Goal: Task Accomplishment & Management: Manage account settings

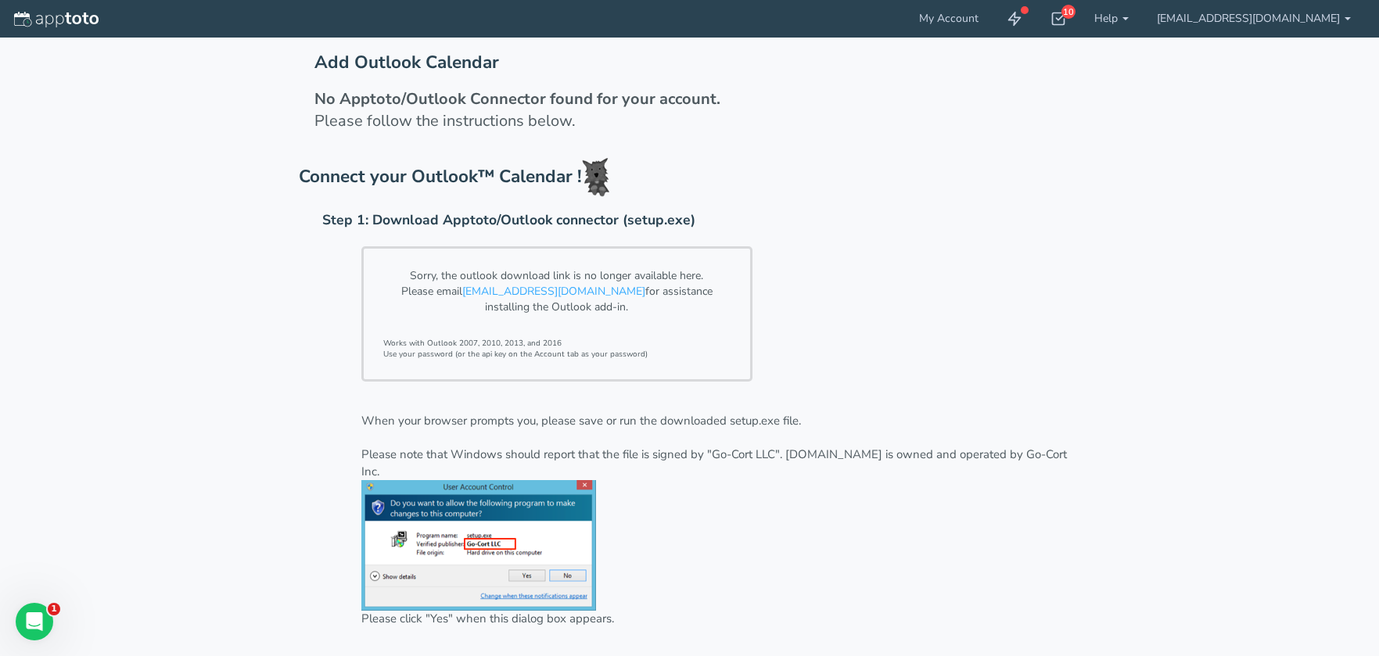
click at [861, 337] on div "Sorry, the outlook download link is no longer available here. Please email [EMA…" at bounding box center [682, 322] width 798 height 167
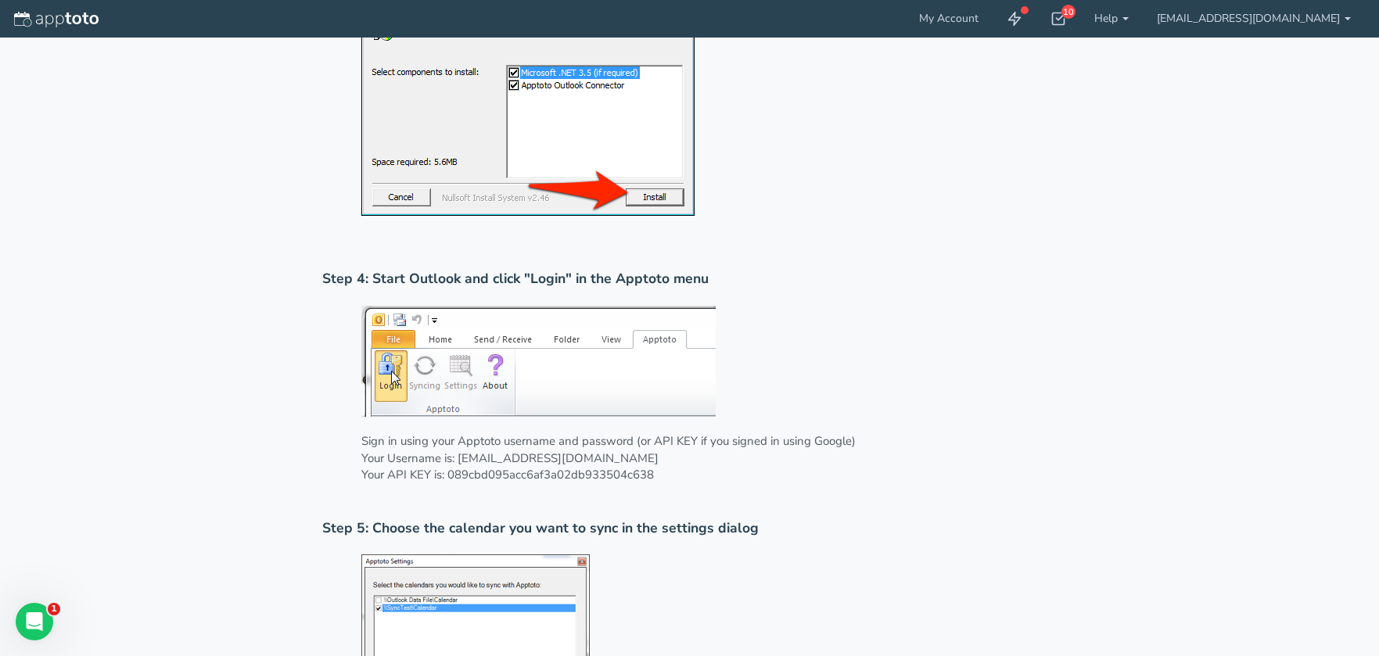
scroll to position [1017, 0]
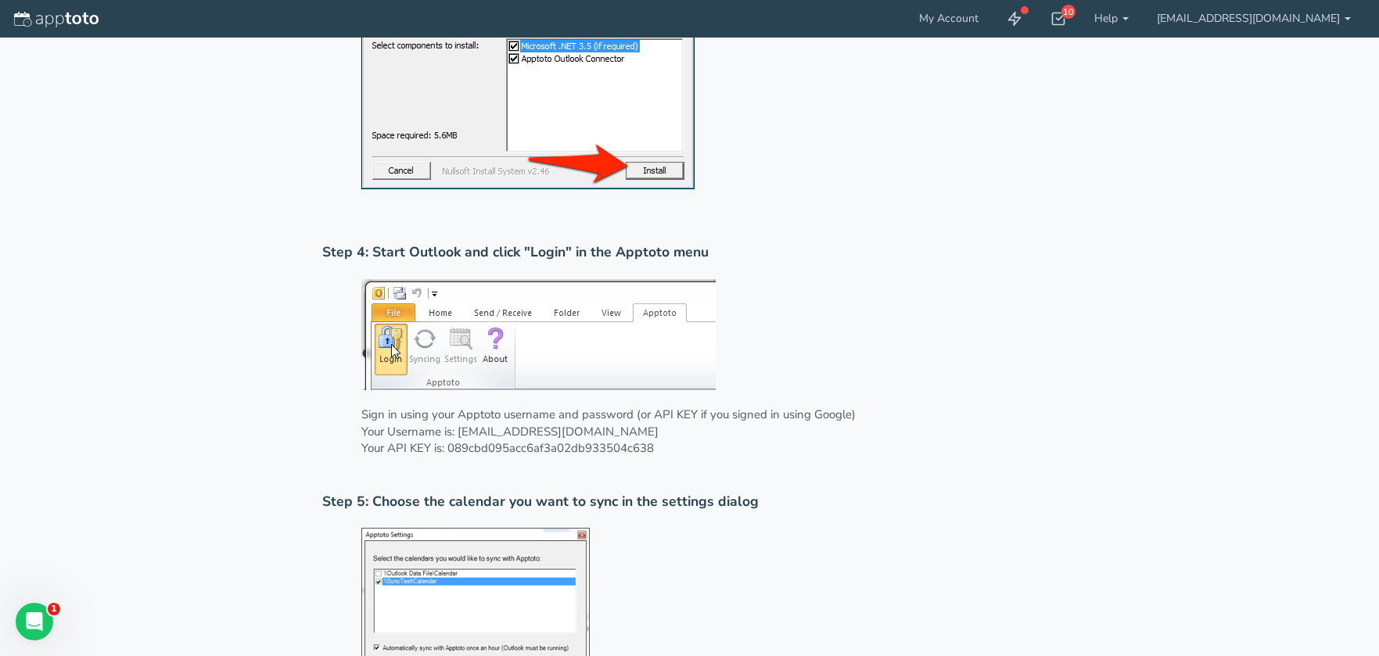
click at [770, 307] on div "Sign in using your Apptoto username and password (or API KEY if you signed in u…" at bounding box center [701, 376] width 759 height 210
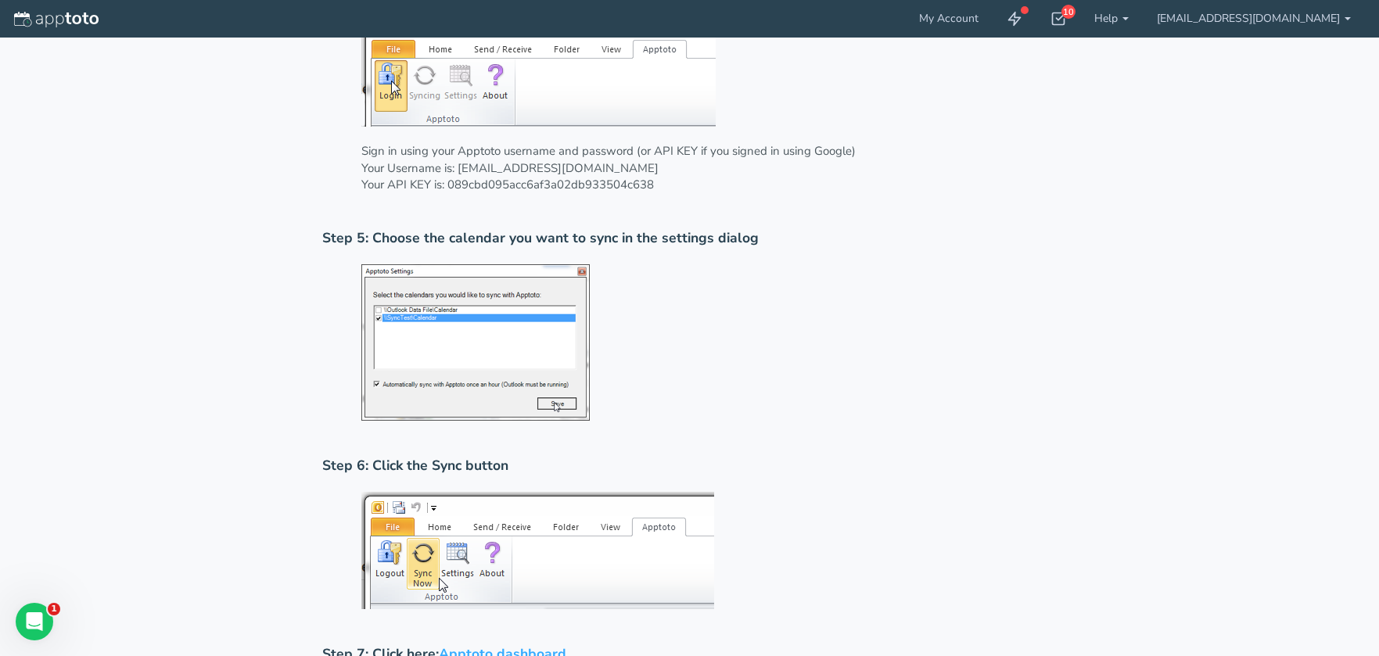
click at [755, 373] on div at bounding box center [701, 351] width 759 height 188
click at [472, 644] on link "Apptoto dashboard" at bounding box center [502, 653] width 127 height 19
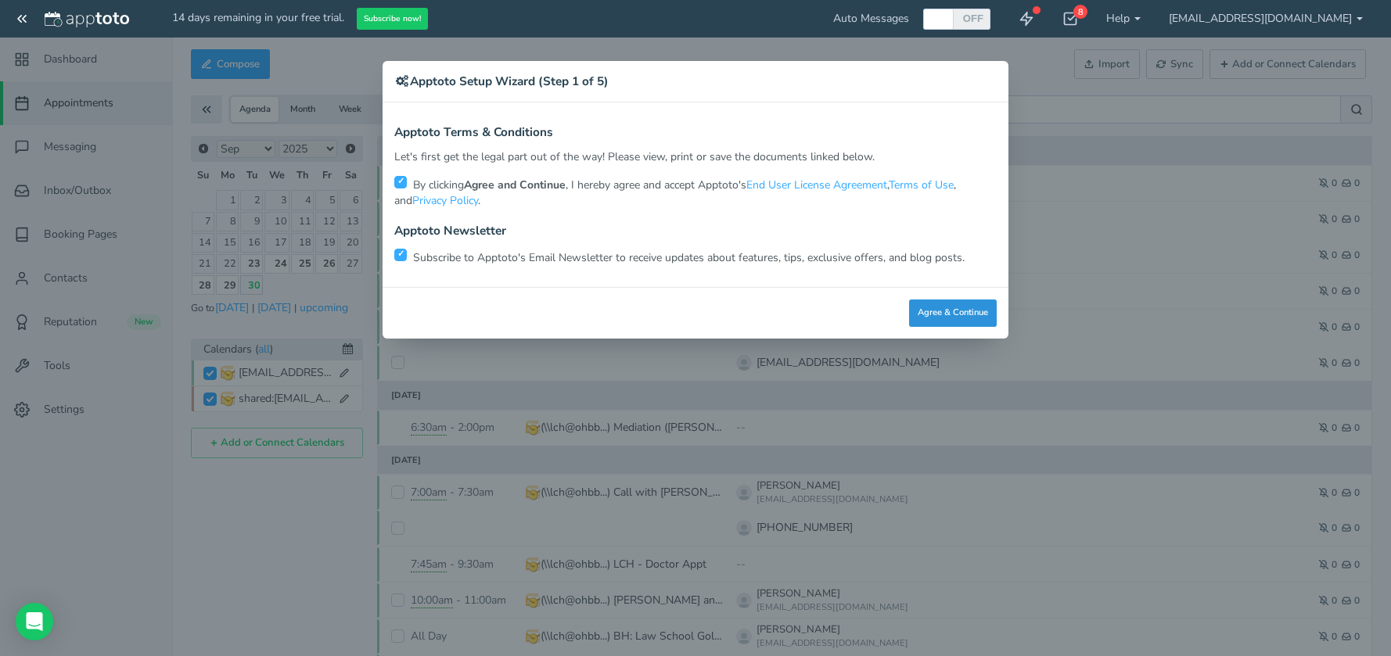
click at [967, 314] on button "Agree & Continue" at bounding box center [953, 313] width 88 height 27
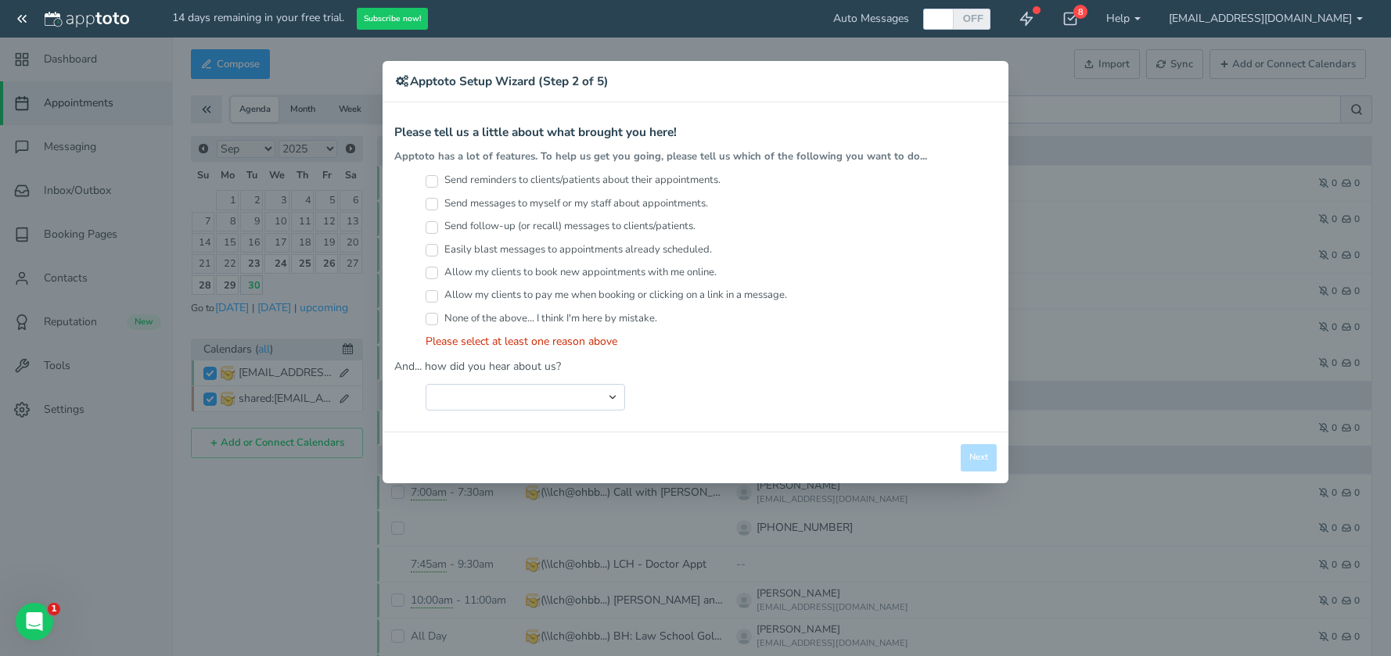
click at [434, 179] on input "Send reminders to clients/patients about their appointments." at bounding box center [431, 181] width 13 height 13
checkbox input "true"
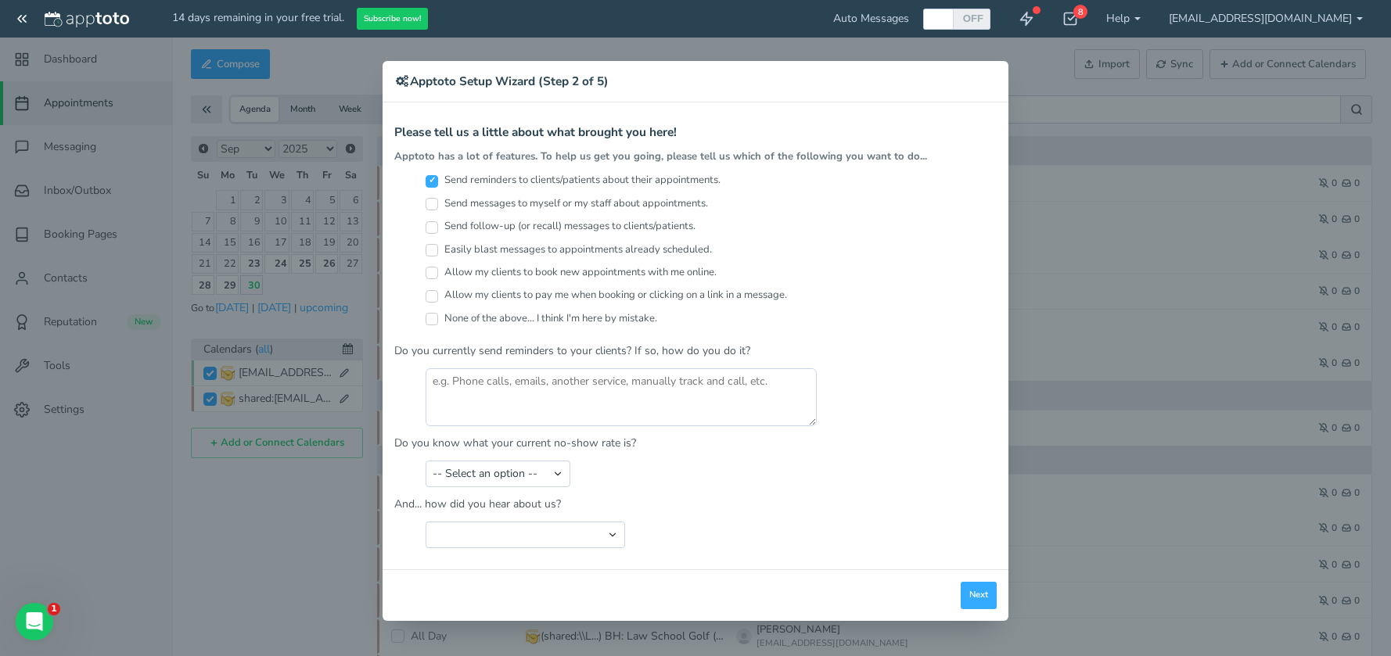
click at [429, 228] on input "Send follow-up (or recall) messages to clients/patients." at bounding box center [431, 227] width 13 height 13
checkbox input "true"
click at [432, 252] on input "Easily blast messages to appointments already scheduled." at bounding box center [431, 250] width 13 height 13
checkbox input "true"
click at [431, 278] on input "Allow my clients to book new appointments with me online." at bounding box center [431, 273] width 13 height 13
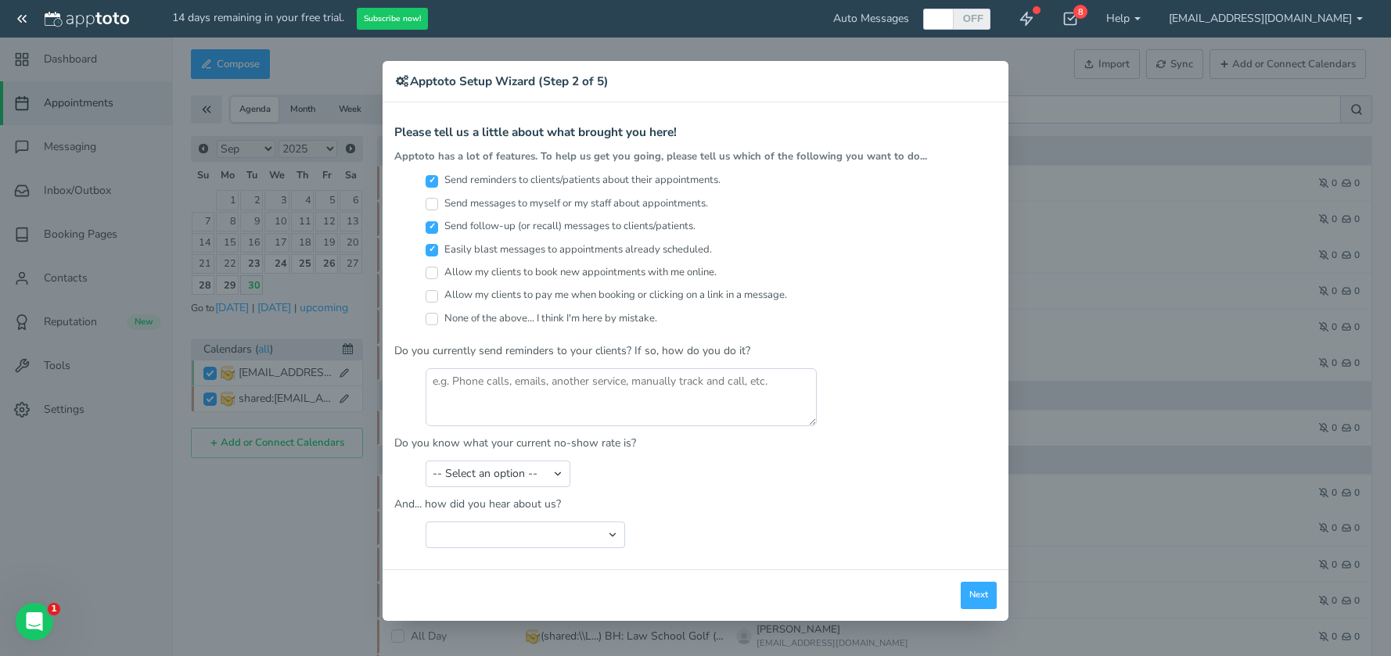
checkbox input "true"
click at [430, 292] on input "Allow my clients to pay me when booking or clicking on a link in a message." at bounding box center [431, 296] width 13 height 13
checkbox input "false"
click at [582, 485] on div "-- Select an option -- Less than 5% 5-10% 10-20% 20-30% More than 30% Not sure" at bounding box center [695, 474] width 602 height 27
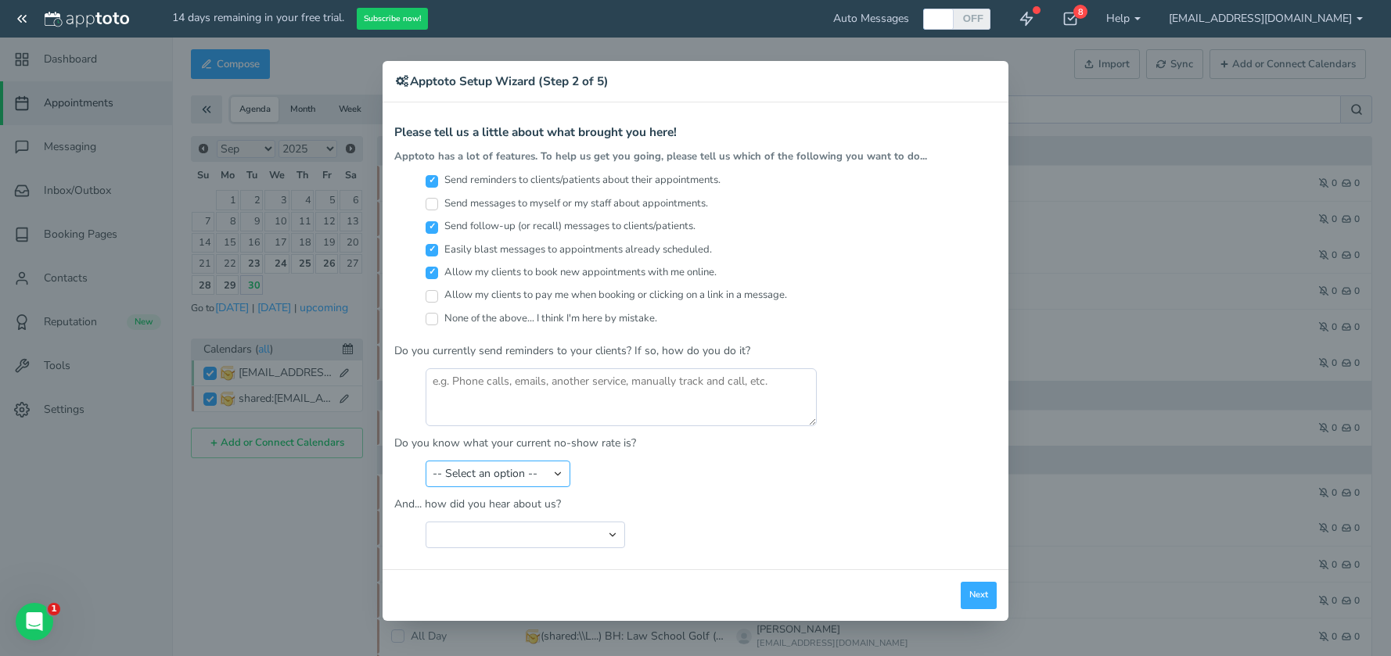
click at [555, 479] on select "-- Select an option -- Less than 5% 5-10% 10-20% 20-30% More than 30% Not sure" at bounding box center [497, 474] width 145 height 27
select select "string:20-30%"
click at [425, 461] on select "-- Select an option -- Less than 5% 5-10% 10-20% 20-30% More than 30% Not sure" at bounding box center [497, 474] width 145 height 27
click at [980, 603] on button "Next" at bounding box center [978, 595] width 36 height 27
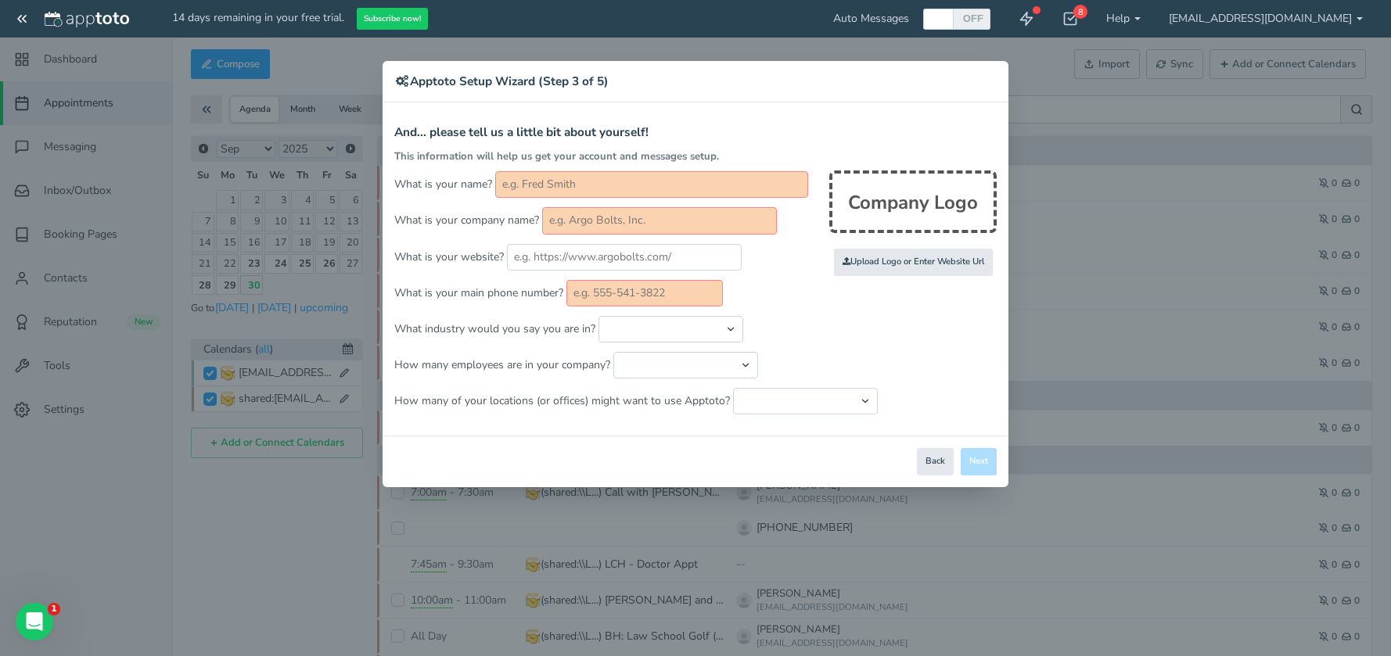
click at [599, 177] on input "text" at bounding box center [651, 184] width 313 height 27
type input "[PERSON_NAME] [PERSON_NAME]"
type input "O'Dell, [PERSON_NAME], [PERSON_NAME] & [PERSON_NAME]"
type input "7704050164"
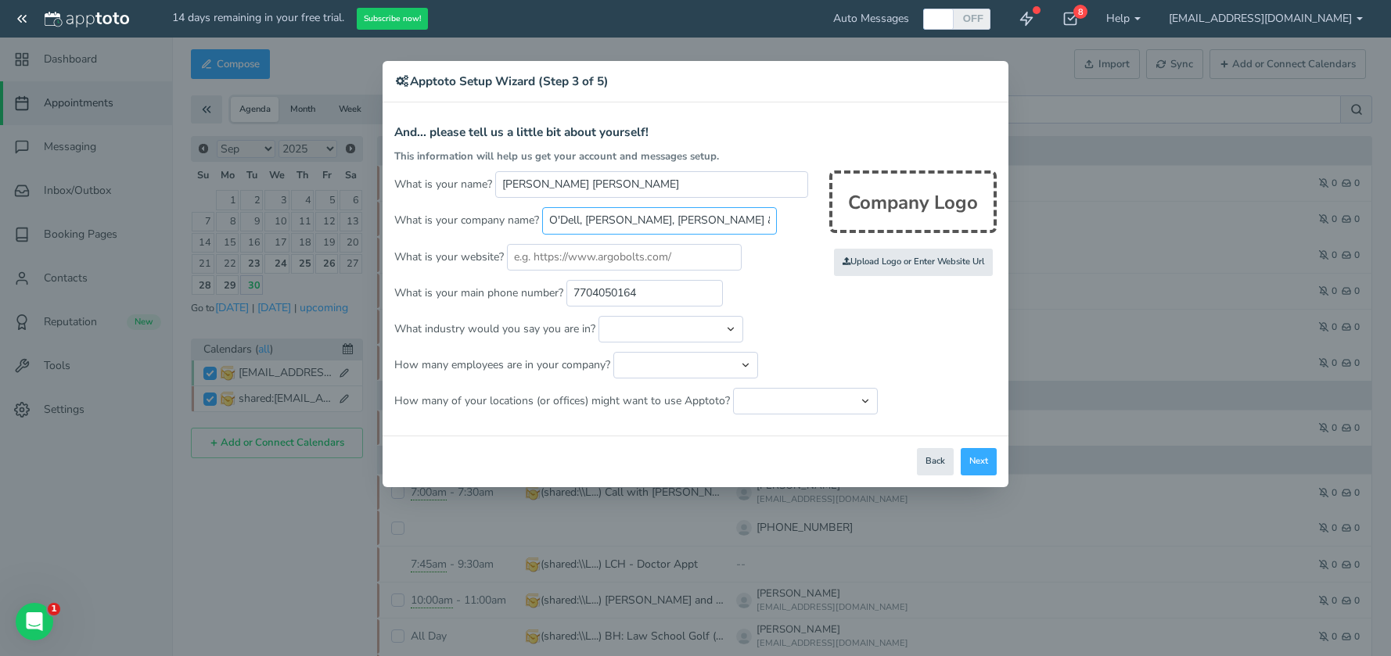
drag, startPoint x: 750, startPoint y: 220, endPoint x: 482, endPoint y: 200, distance: 269.0
click at [476, 202] on form "And... please tell us a little bit about yourself! This information will help u…" at bounding box center [695, 270] width 602 height 289
type input "O'Dell [PERSON_NAME] & [PERSON_NAME]"
click at [904, 329] on p "What industry would you say you are in? Automotive Cleaning Services Consulting…" at bounding box center [695, 329] width 602 height 27
click at [562, 257] on input "text" at bounding box center [624, 257] width 235 height 27
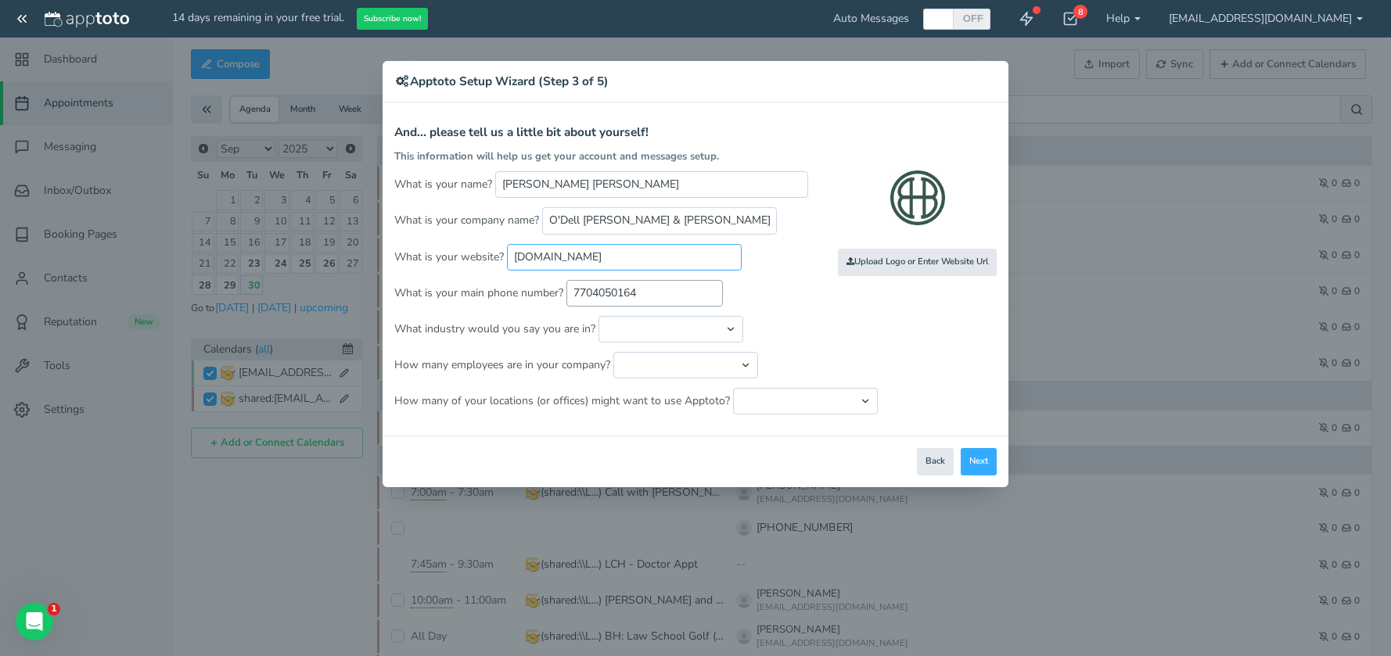
type input "[DOMAIN_NAME]"
click at [698, 306] on input "7704050164" at bounding box center [644, 293] width 156 height 27
click at [794, 323] on p "What industry would you say you are in? Automotive Cleaning Services Consulting…" at bounding box center [695, 329] width 602 height 27
click at [646, 335] on select "Automotive Cleaning Services Consulting Education - Classroom Education - Admis…" at bounding box center [670, 329] width 145 height 27
select select "string:Legal Services - Other"
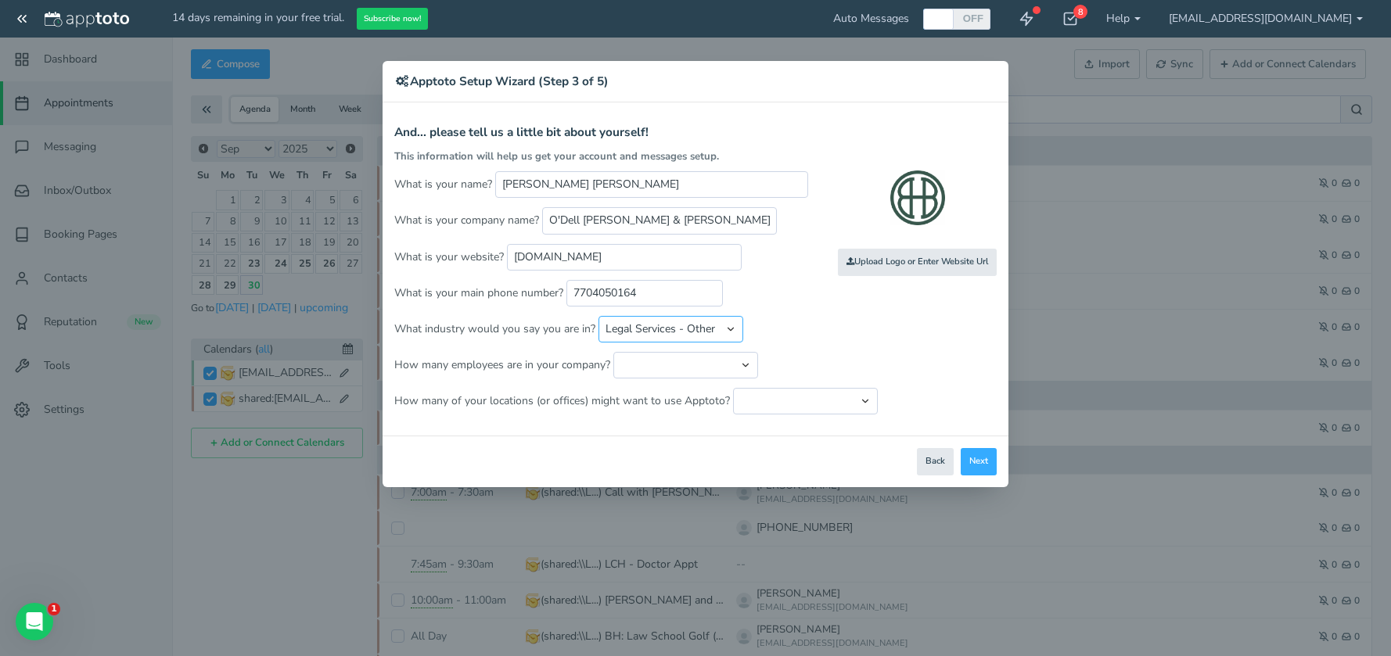
click at [598, 316] on select "Automotive Cleaning Services Consulting Education - Classroom Education - Admis…" at bounding box center [670, 329] width 145 height 27
click at [714, 371] on select "Just me 1 to 5 6 to 10 11 to 25 26 to 50 51 to 100 101 to 500 501 to 1000 More …" at bounding box center [685, 365] width 145 height 27
select select "string:6..10"
click at [613, 352] on select "Just me 1 to 5 6 to 10 11 to 25 26 to 50 51 to 100 101 to 500 501 to 1000 More …" at bounding box center [685, 365] width 145 height 27
click at [775, 413] on select "Just one location 2 3 4 5 6 to 10 11 to 25 26 to 50 More than 50" at bounding box center [805, 401] width 145 height 27
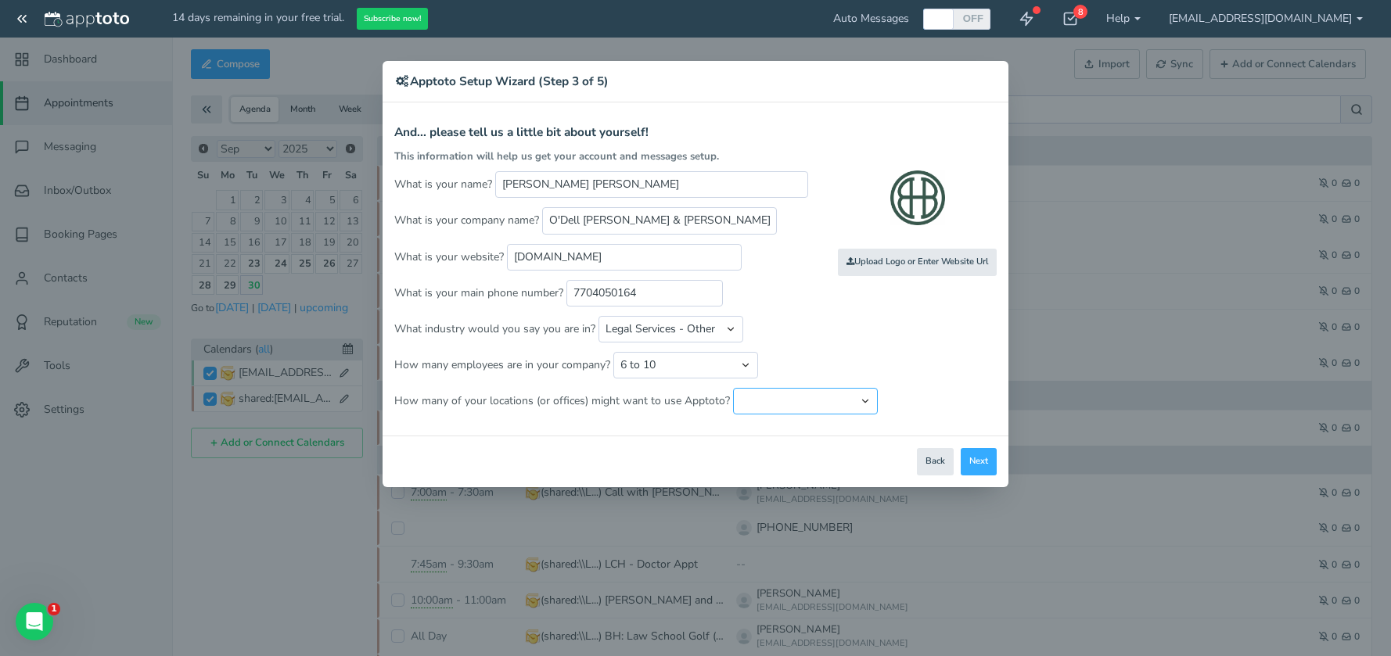
select select "string:1"
click at [733, 388] on select "Just one location 2 3 4 5 6 to 10 11 to 25 26 to 50 More than 50" at bounding box center [805, 401] width 145 height 27
click at [929, 197] on img at bounding box center [917, 201] width 55 height 63
click at [562, 178] on input "[PERSON_NAME] [PERSON_NAME]" at bounding box center [651, 184] width 313 height 27
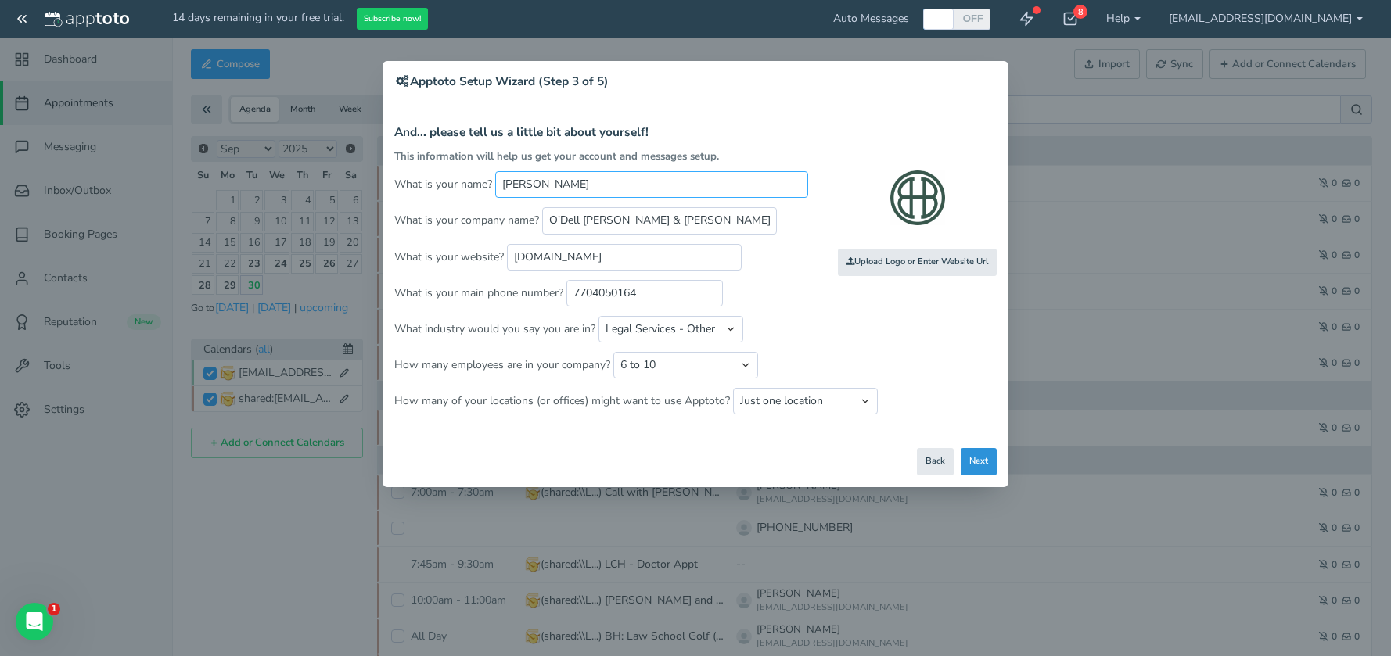
type input "[PERSON_NAME]"
click at [973, 468] on button "Next" at bounding box center [978, 461] width 36 height 27
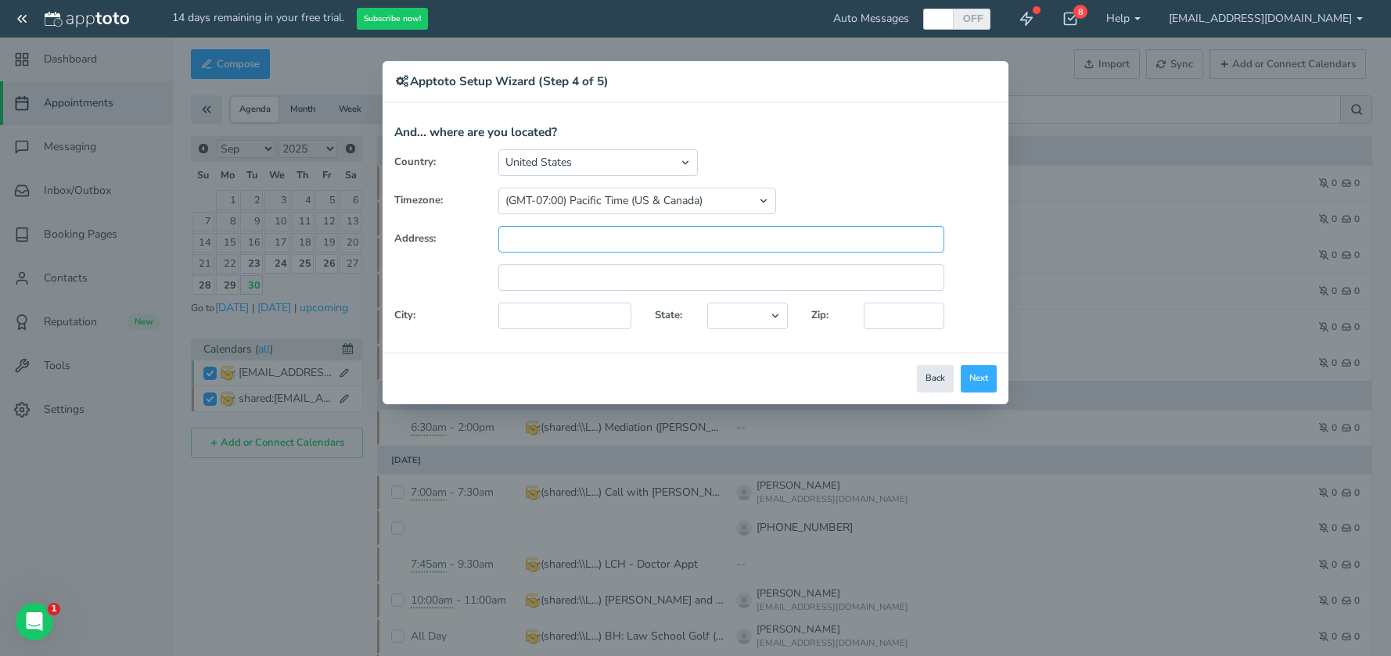
click at [619, 240] on input "text" at bounding box center [721, 239] width 446 height 27
type input "[STREET_ADDRESS]"
click at [533, 268] on input "text" at bounding box center [721, 277] width 446 height 27
type input "Suite 210"
type input "Marietta"
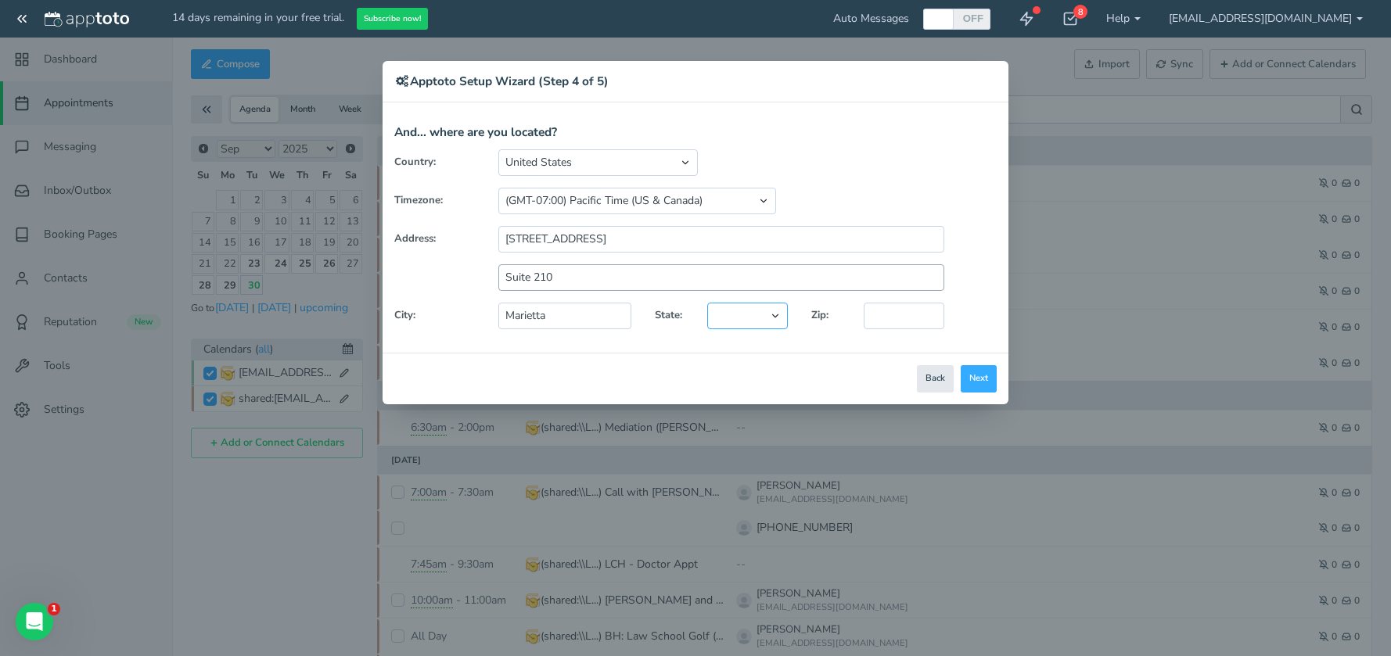
select select "string:[GEOGRAPHIC_DATA]"
type input "30060"
click at [852, 184] on div "Country: [GEOGRAPHIC_DATA] [GEOGRAPHIC_DATA] [GEOGRAPHIC_DATA] [GEOGRAPHIC_DATA…" at bounding box center [695, 245] width 626 height 192
click at [980, 386] on button "Next" at bounding box center [978, 378] width 36 height 27
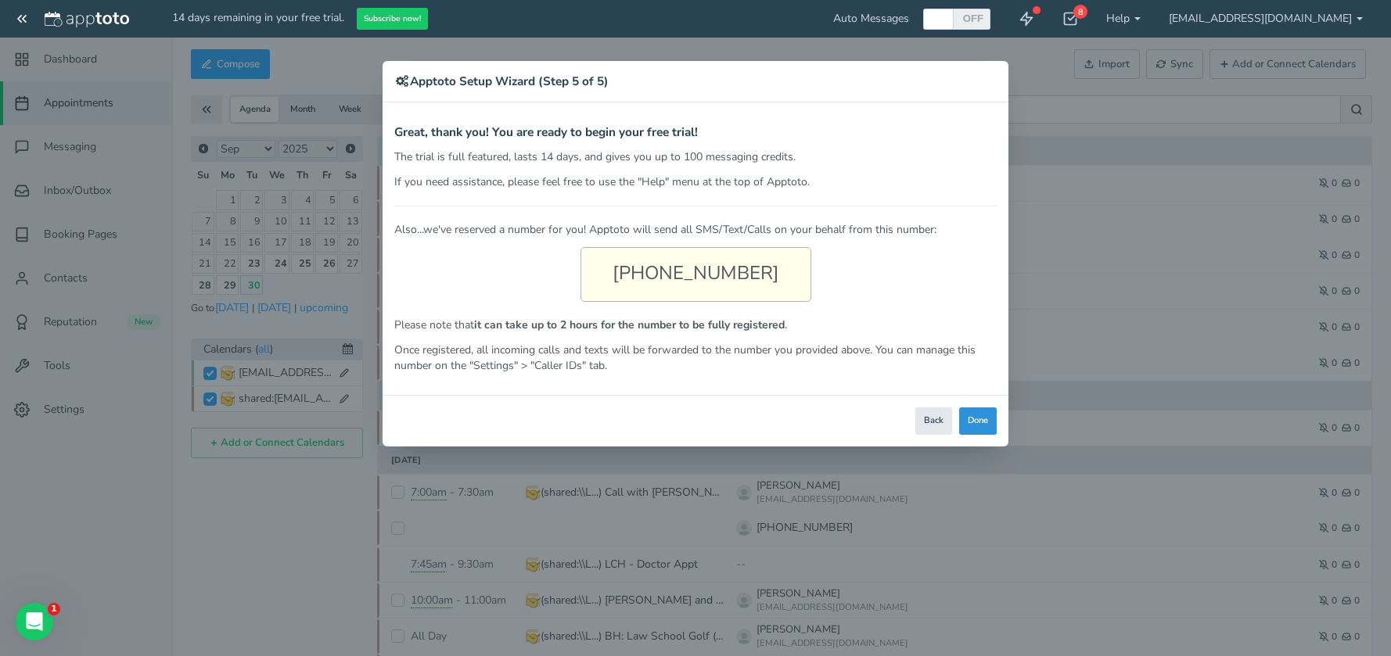
click at [976, 426] on button "Done" at bounding box center [978, 420] width 38 height 27
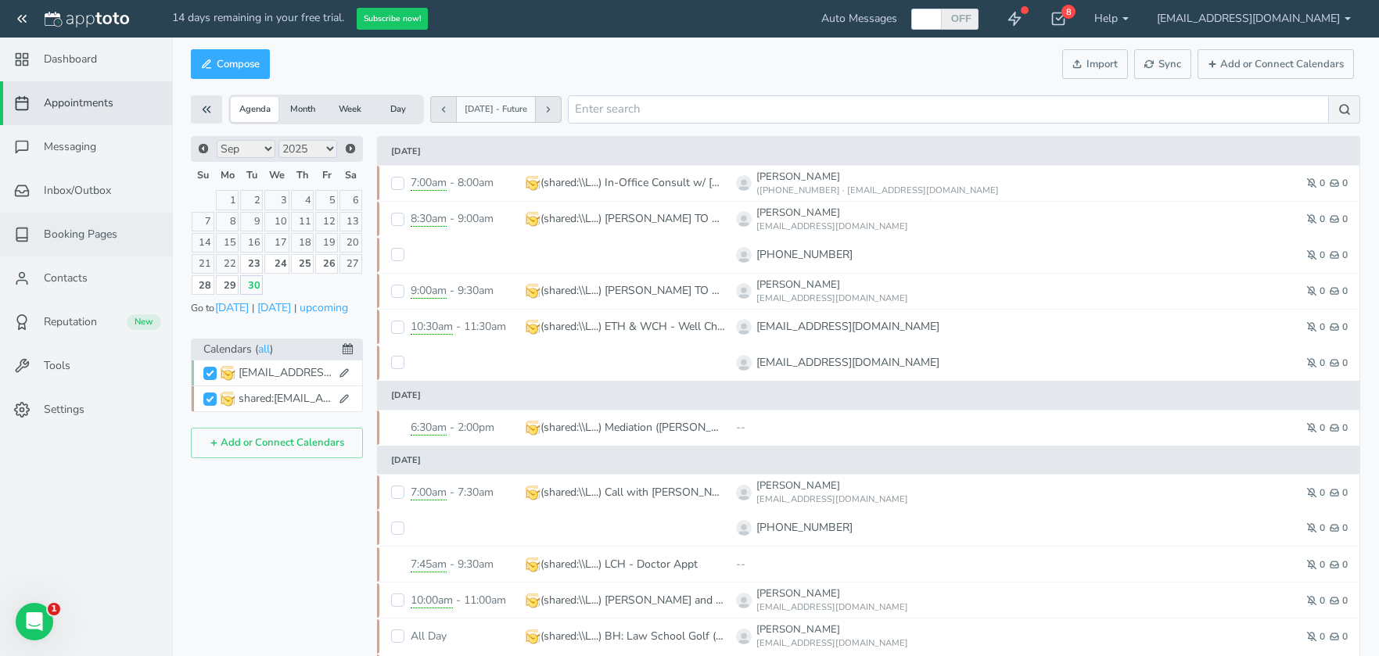
click at [107, 233] on span "Booking Pages" at bounding box center [81, 235] width 74 height 16
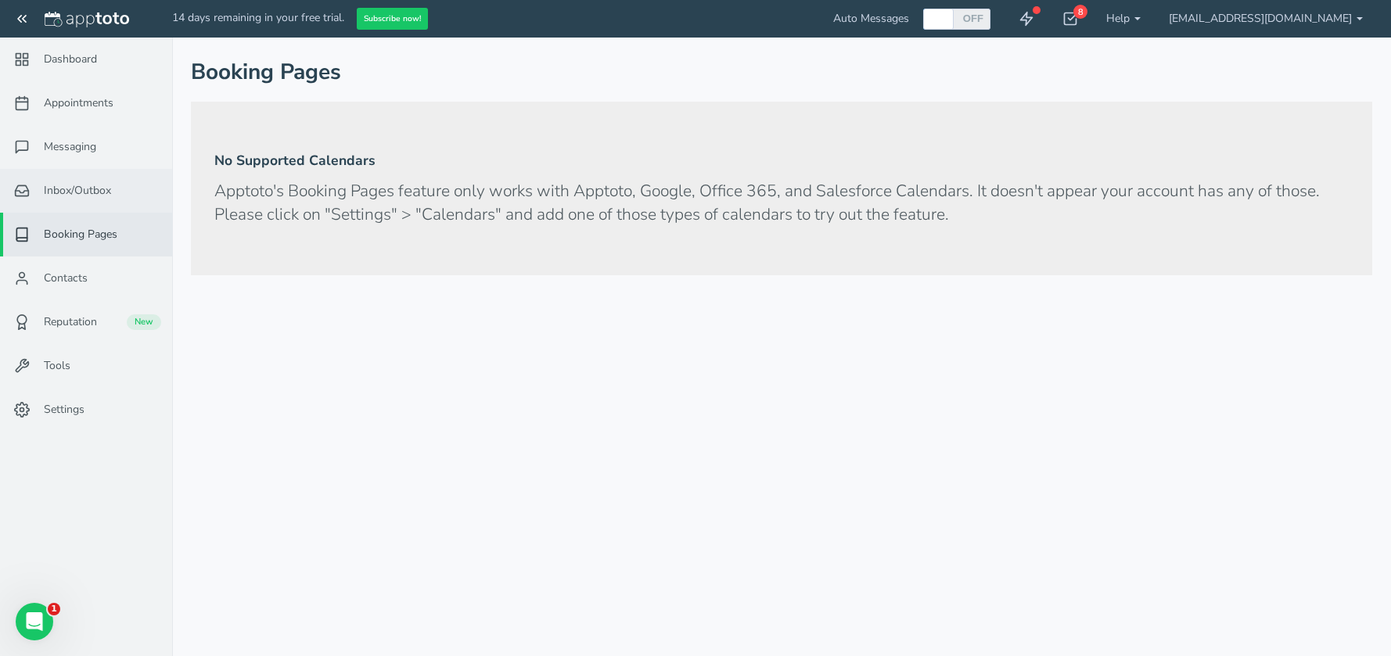
click at [92, 196] on span "Inbox/Outbox" at bounding box center [77, 191] width 67 height 16
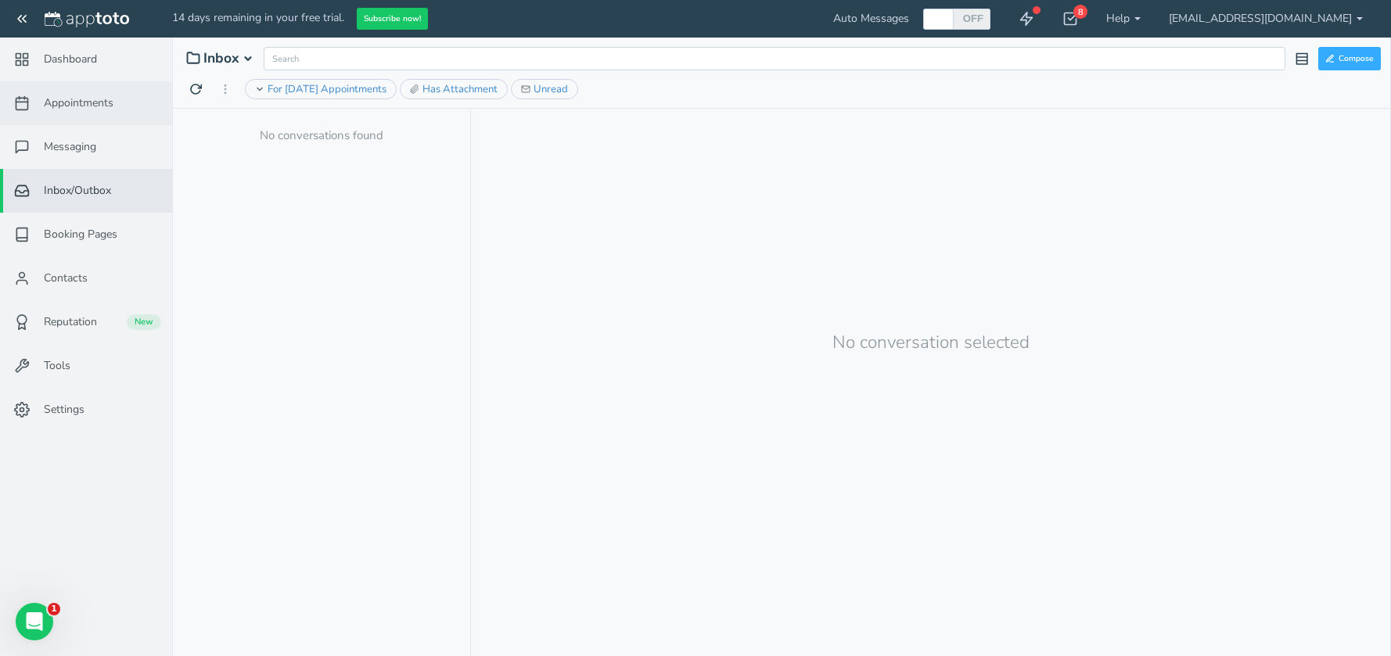
click at [94, 99] on span "Appointments" at bounding box center [79, 103] width 70 height 16
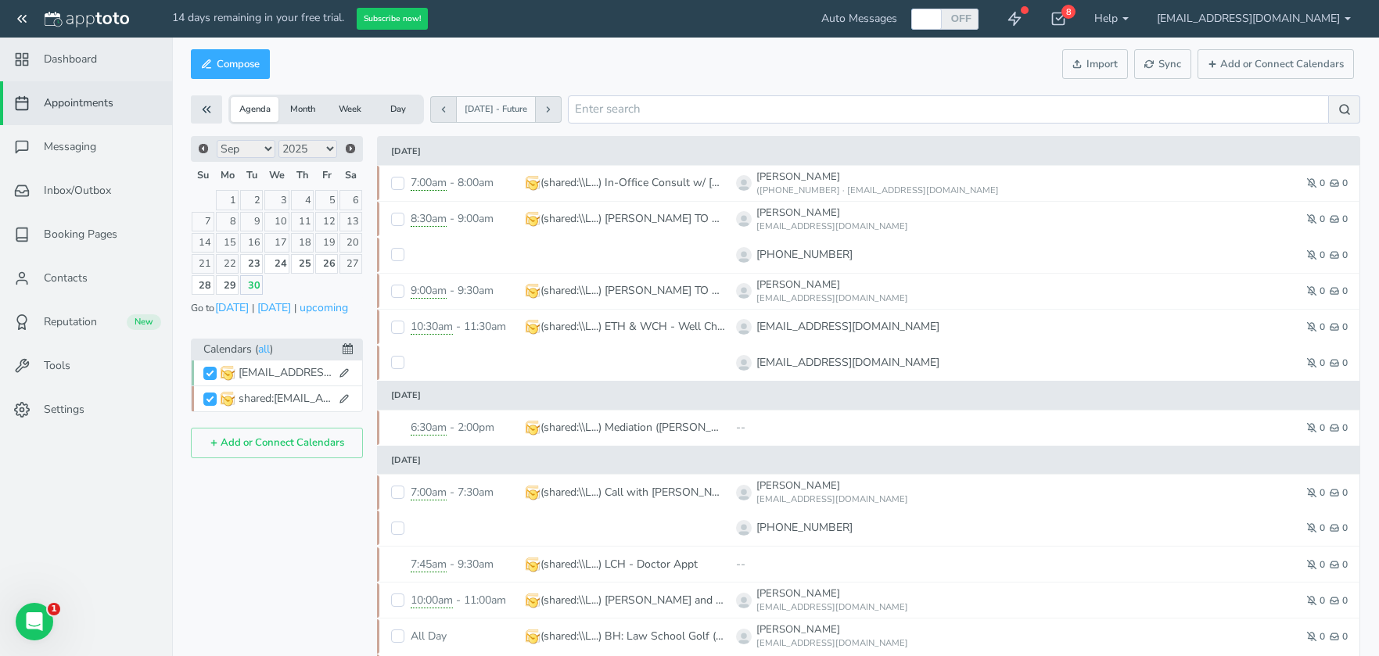
click at [76, 66] on span "Dashboard" at bounding box center [70, 60] width 53 height 16
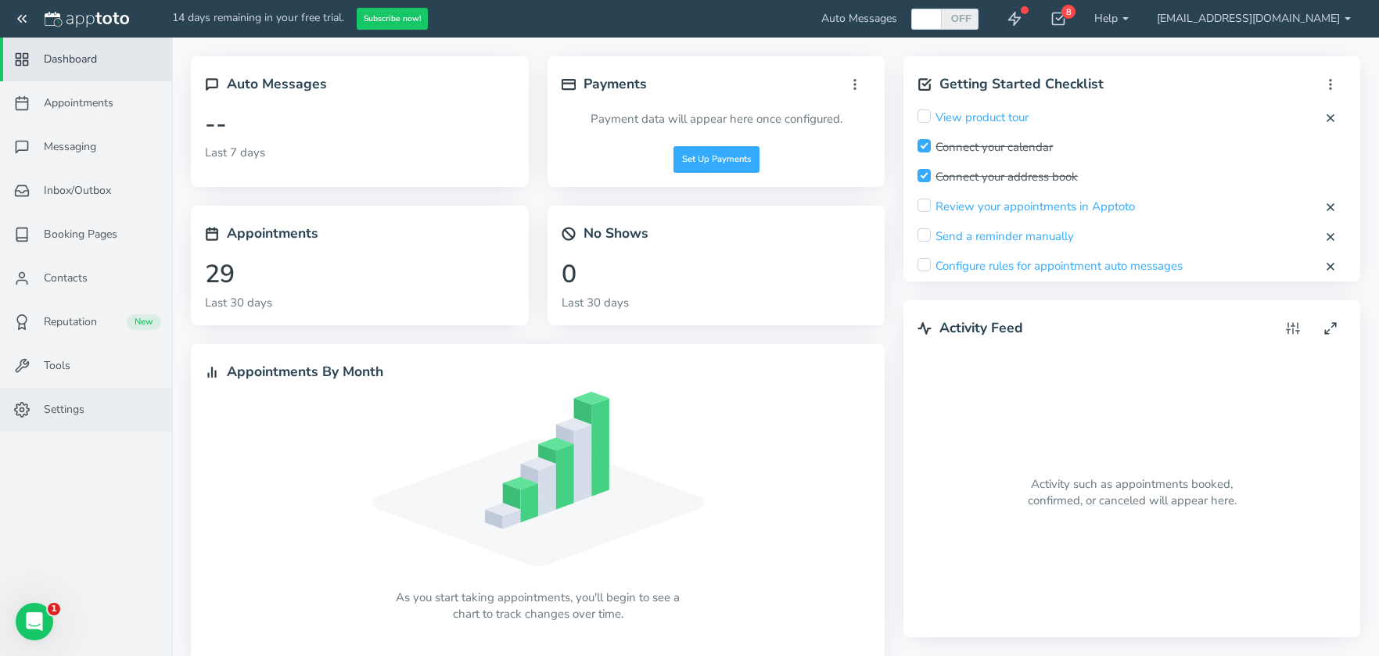
click at [62, 413] on span "Settings" at bounding box center [64, 410] width 41 height 16
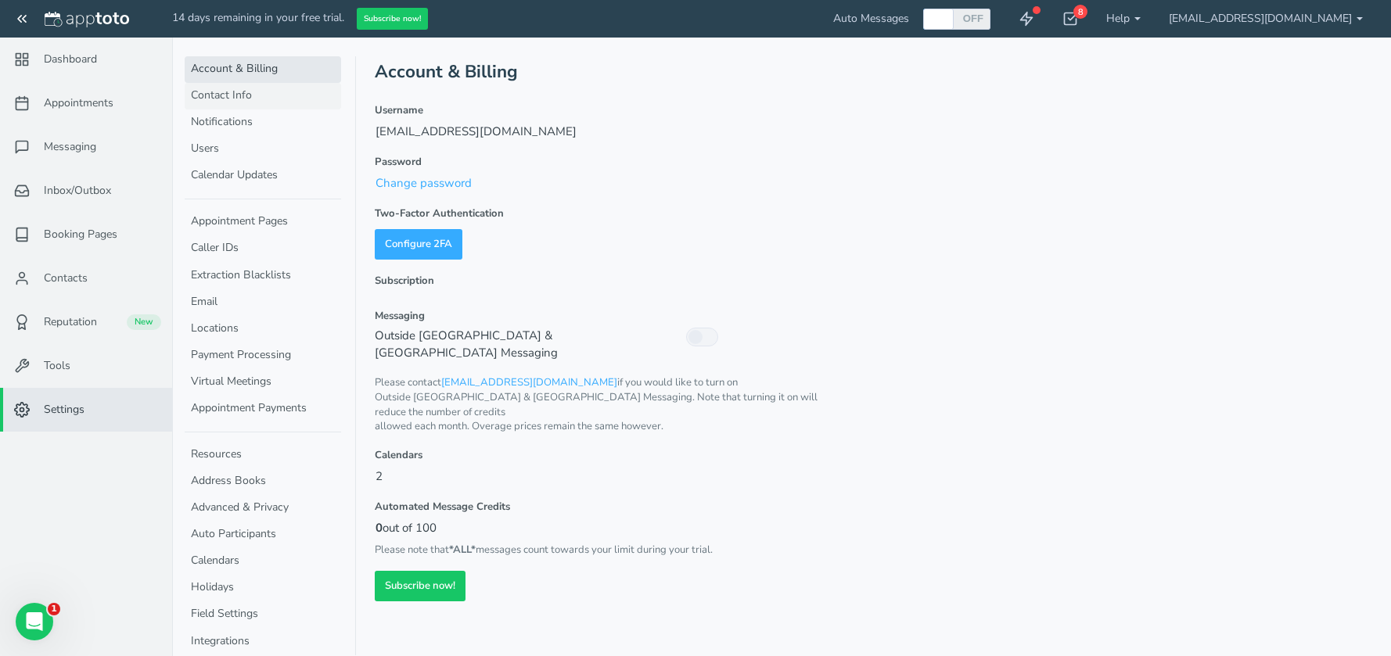
click at [229, 101] on link "Contact Info" at bounding box center [263, 96] width 156 height 27
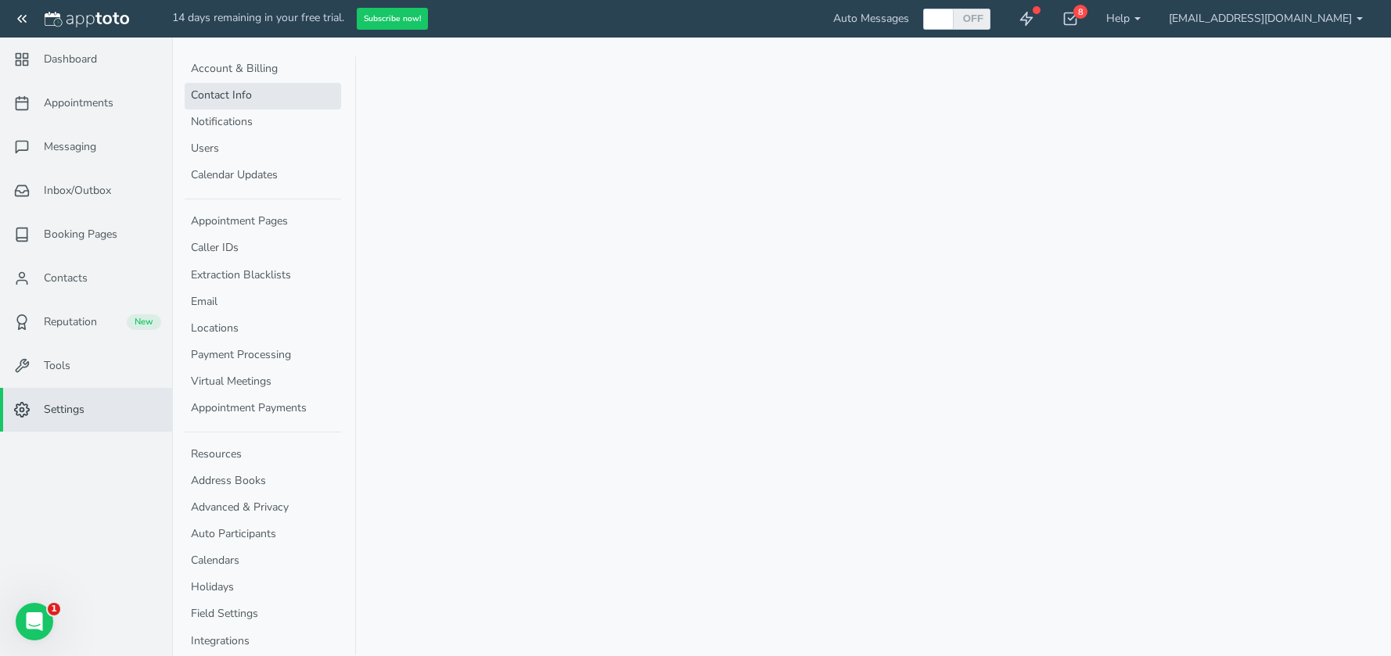
select select "720"
select select "1200"
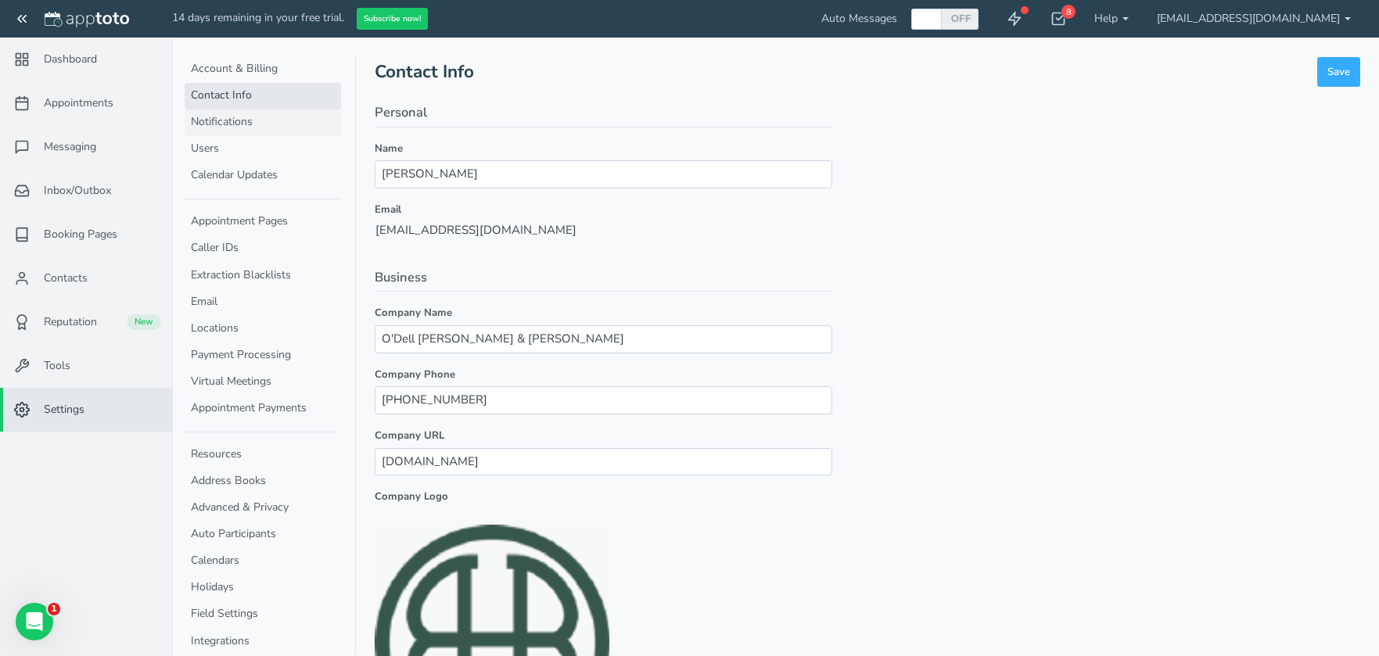
click at [220, 127] on link "Notifications" at bounding box center [263, 122] width 156 height 27
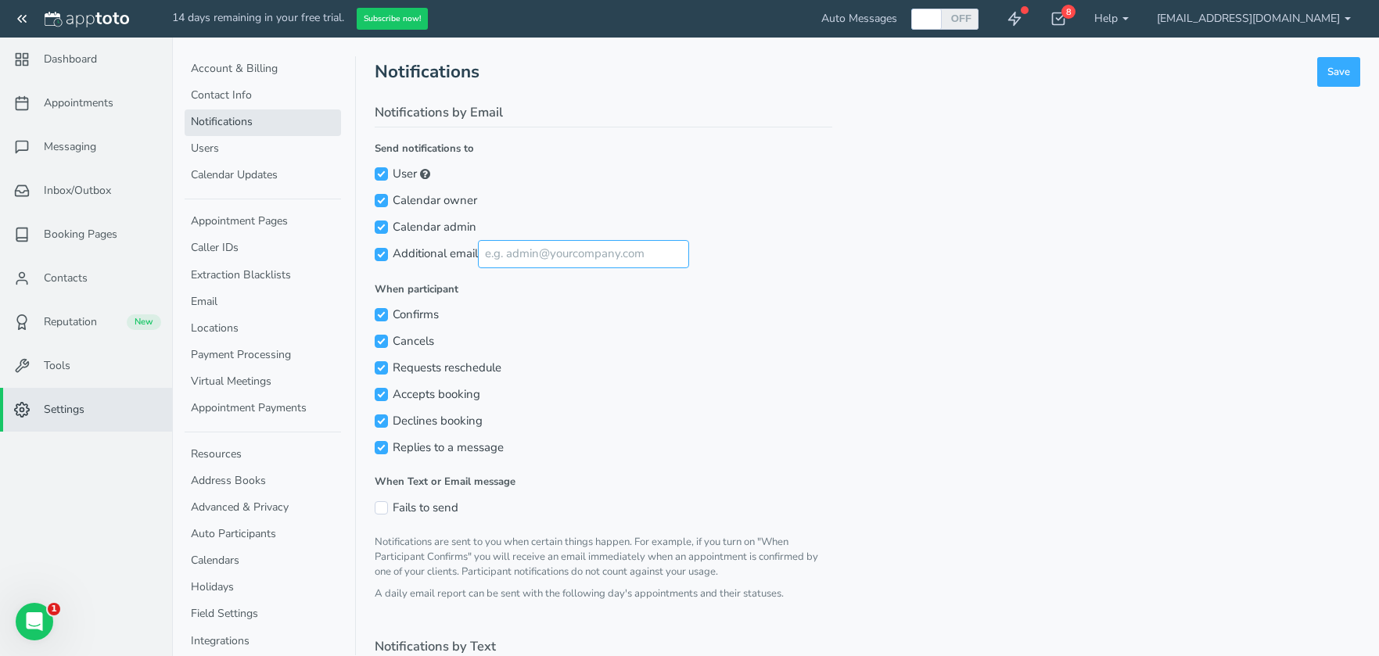
click at [540, 267] on input "Additional email" at bounding box center [583, 253] width 211 height 27
click at [546, 258] on input "Additional email" at bounding box center [583, 253] width 211 height 27
type input "[EMAIL_ADDRESS][DOMAIN_NAME]"
click at [648, 368] on div "Requests reschedule" at bounding box center [604, 367] width 458 height 27
click at [653, 375] on div "Requests reschedule" at bounding box center [604, 367] width 458 height 27
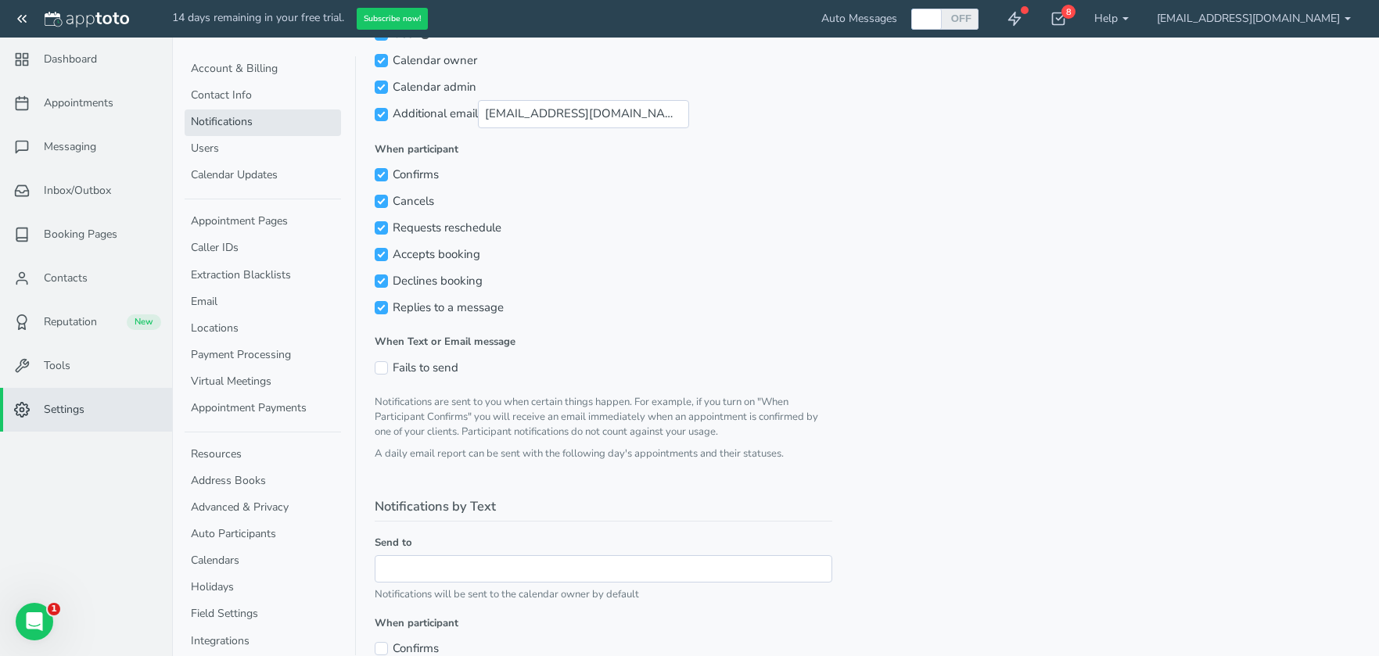
scroll to position [311, 0]
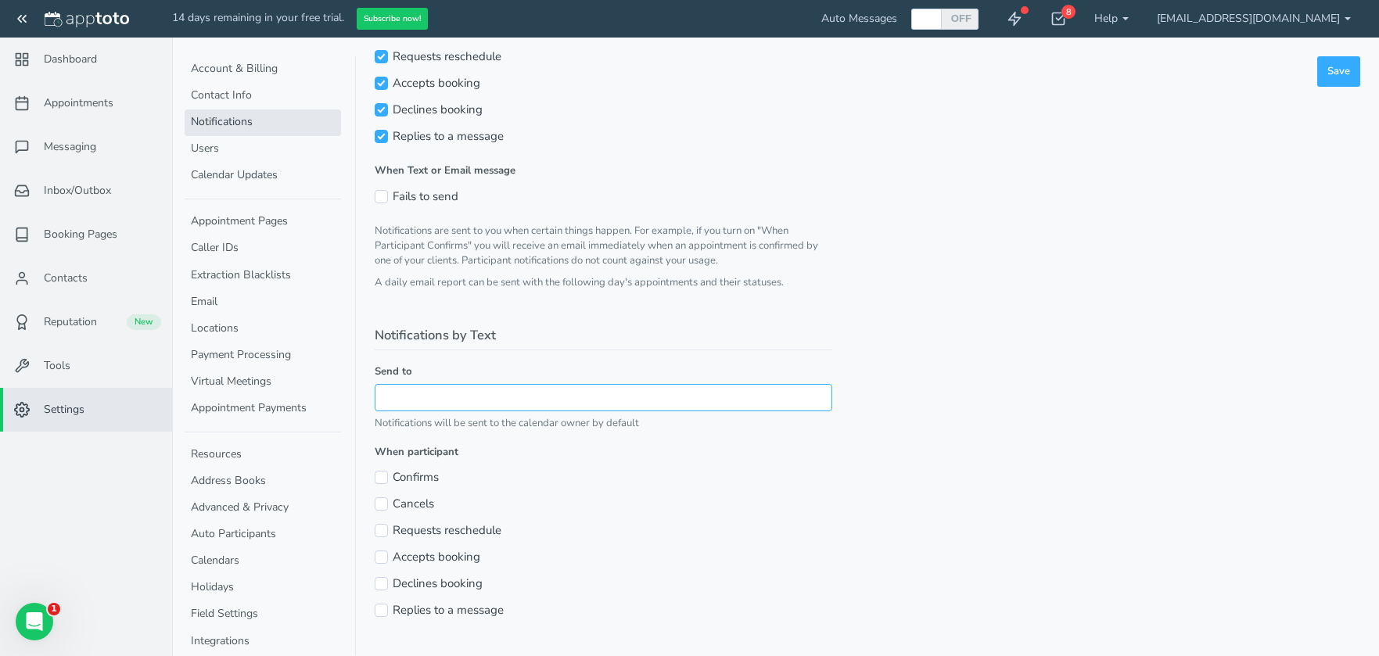
click at [505, 403] on input "text" at bounding box center [604, 397] width 458 height 27
type input "[EMAIL_ADDRESS][DOMAIN_NAME]"
click at [532, 456] on label "When participant" at bounding box center [604, 452] width 458 height 15
click at [388, 483] on label "Confirms" at bounding box center [407, 477] width 64 height 16
click at [388, 483] on input "Confirms" at bounding box center [381, 477] width 13 height 13
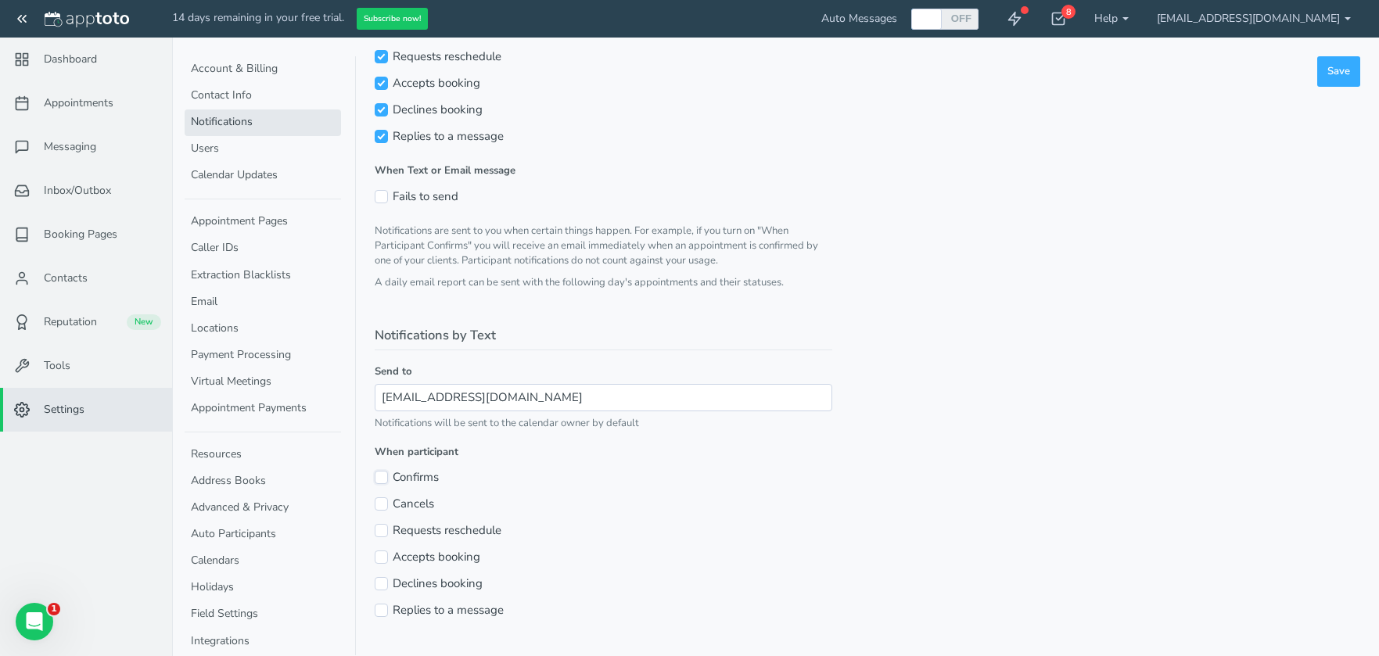
checkbox input "true"
click at [378, 501] on input "Cancels" at bounding box center [381, 503] width 13 height 13
checkbox input "true"
click at [380, 529] on input "Requests reschedule" at bounding box center [381, 530] width 13 height 13
checkbox input "true"
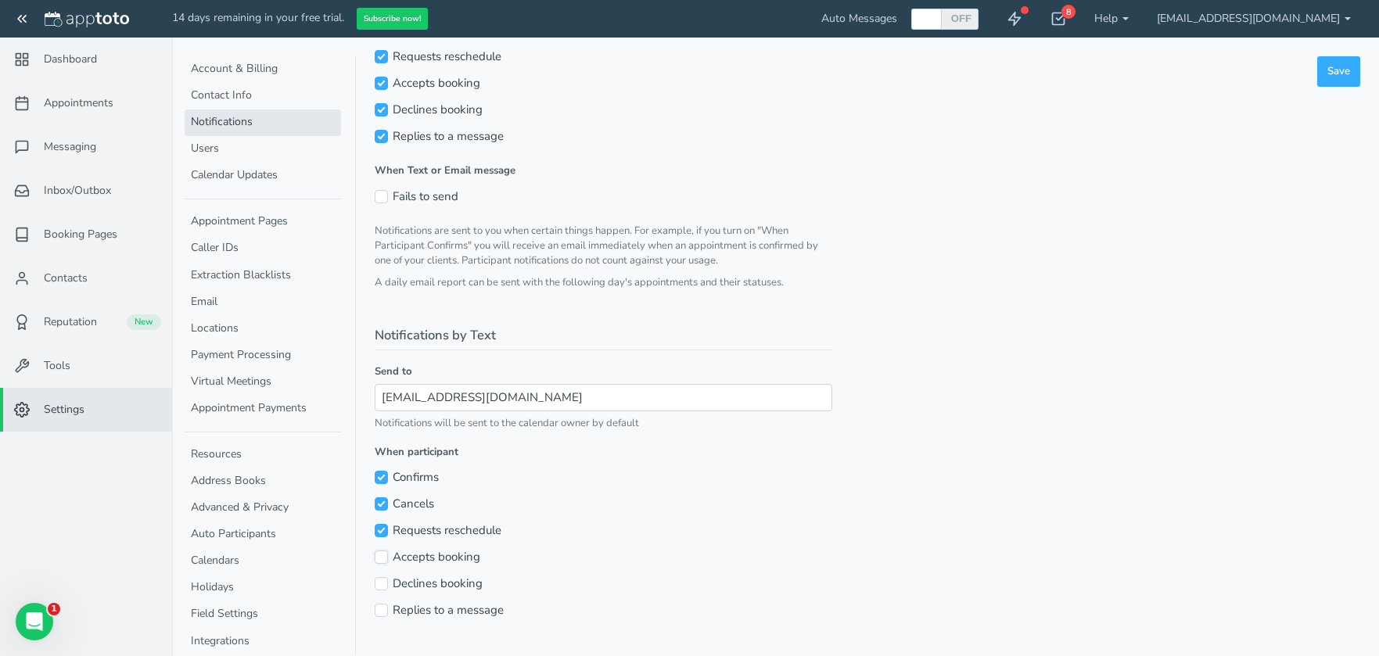
click at [379, 552] on input "Accepts booking" at bounding box center [381, 557] width 13 height 13
checkbox input "true"
click at [377, 586] on input "Declines booking" at bounding box center [381, 583] width 13 height 13
checkbox input "true"
drag, startPoint x: 381, startPoint y: 613, endPoint x: 725, endPoint y: 519, distance: 356.9
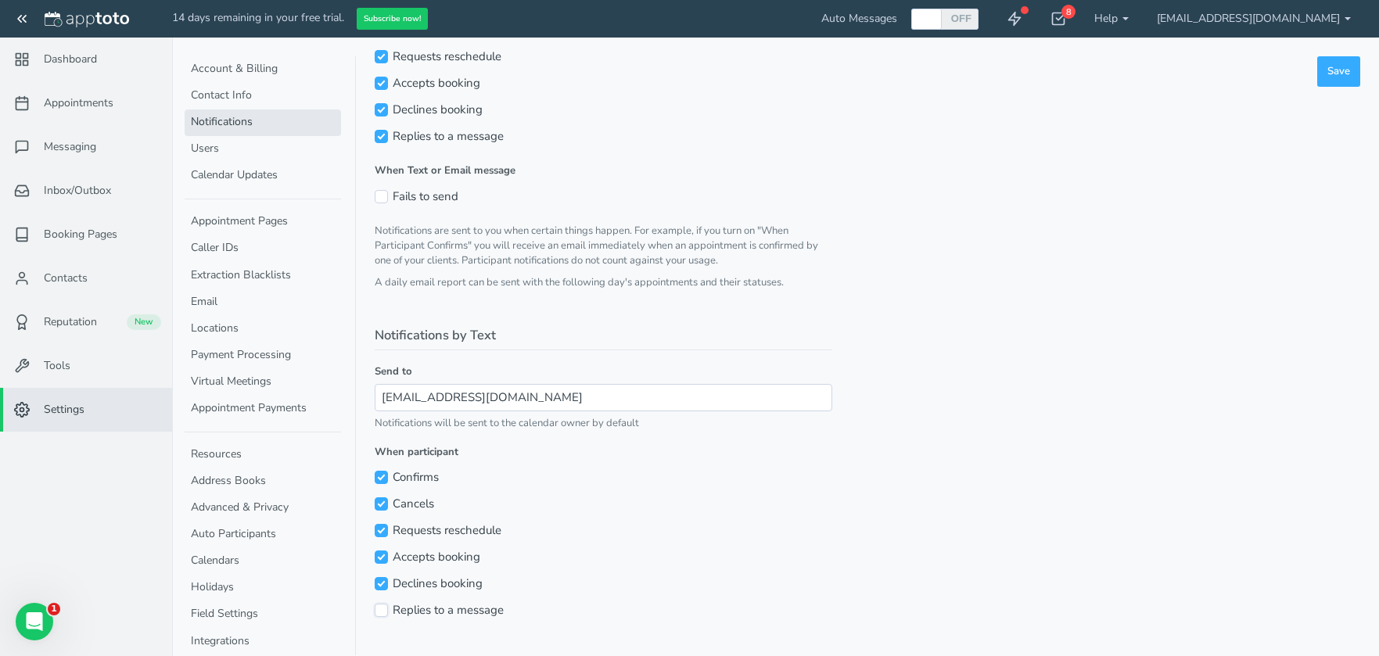
click at [382, 613] on input "Replies to a message" at bounding box center [381, 610] width 13 height 13
checkbox input "true"
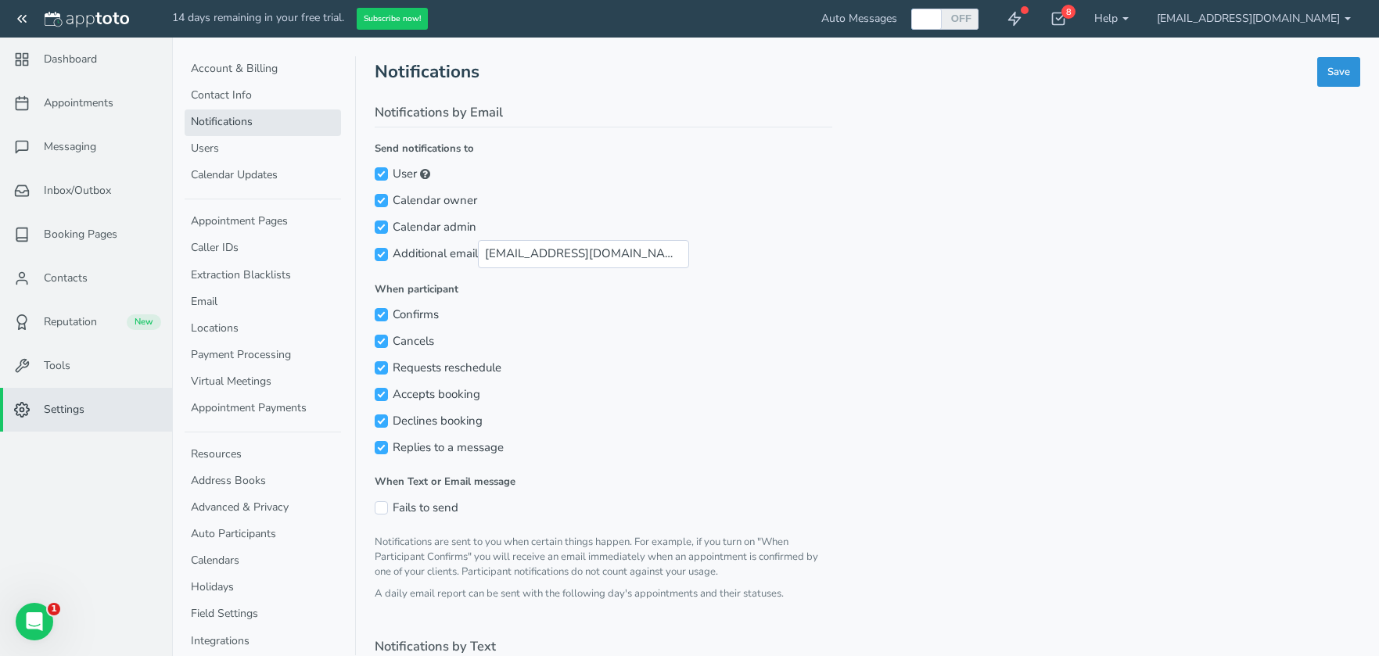
click at [1342, 81] on button "Save" at bounding box center [1338, 72] width 43 height 31
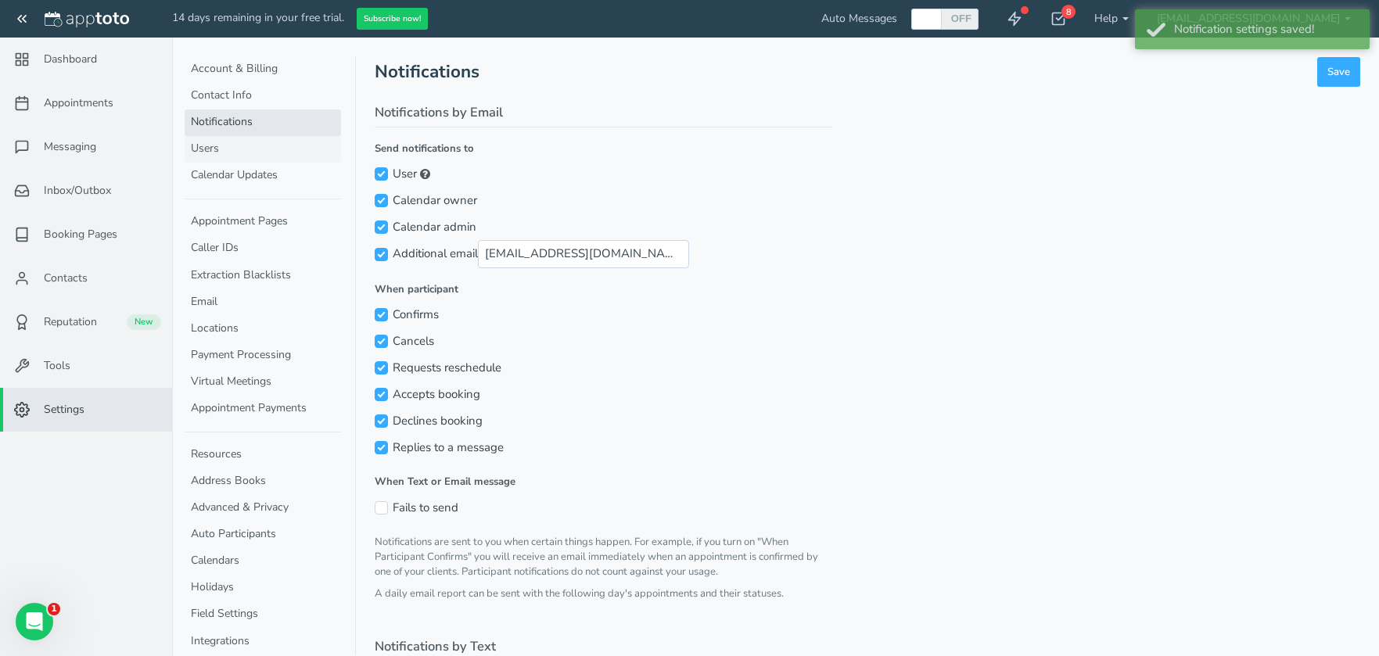
click at [250, 152] on link "Users" at bounding box center [263, 149] width 156 height 27
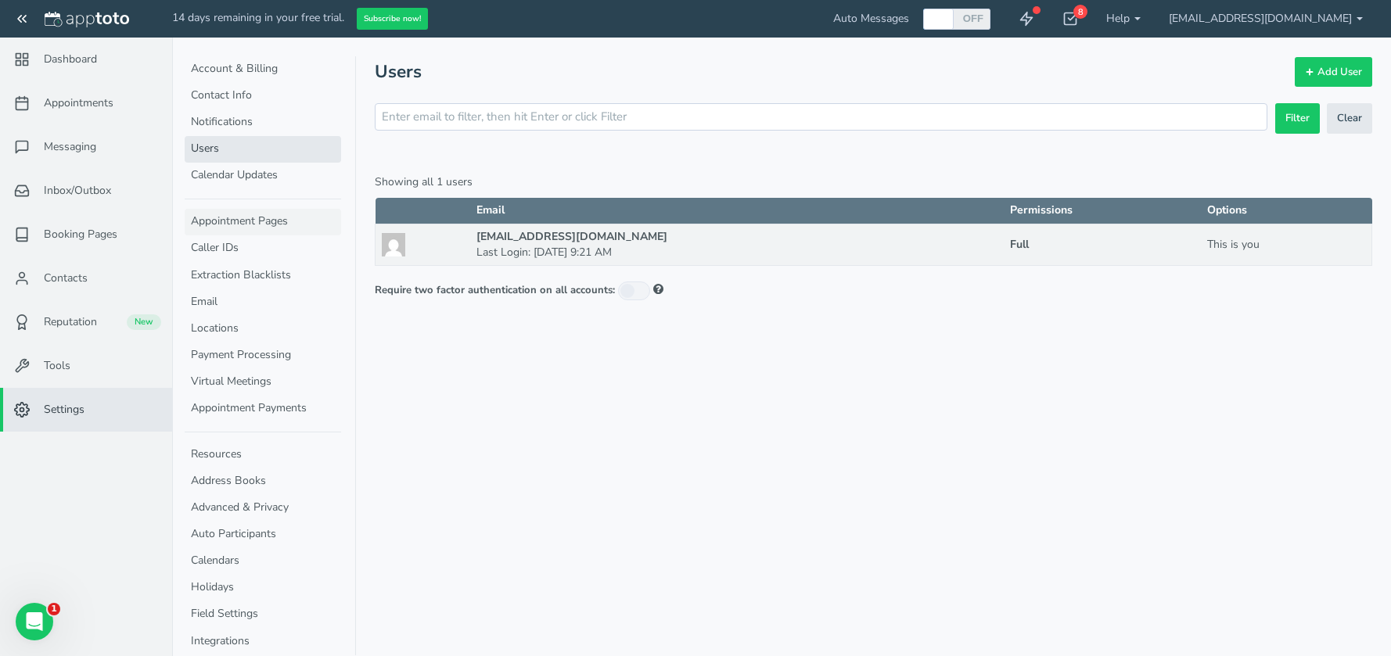
click at [268, 230] on link "Appointment Pages" at bounding box center [263, 222] width 156 height 27
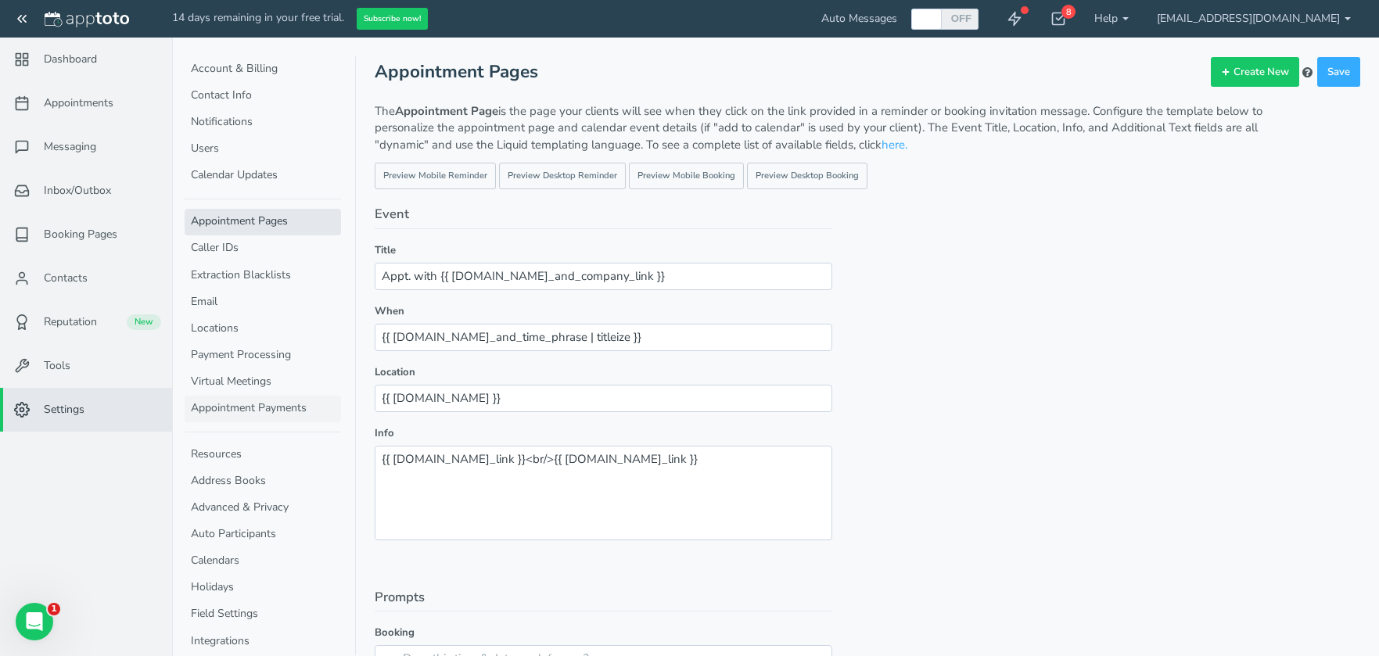
click at [277, 413] on link "Appointment Payments" at bounding box center [263, 409] width 156 height 27
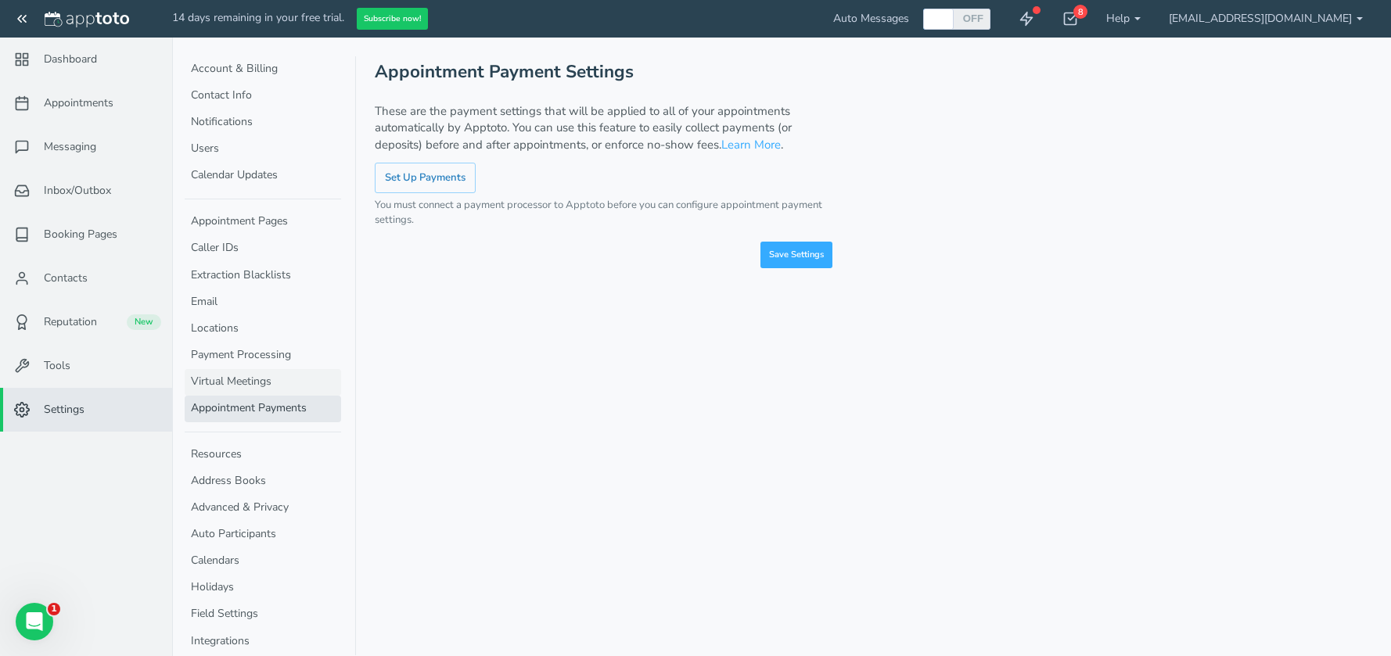
click at [280, 386] on link "Virtual Meetings" at bounding box center [263, 382] width 156 height 27
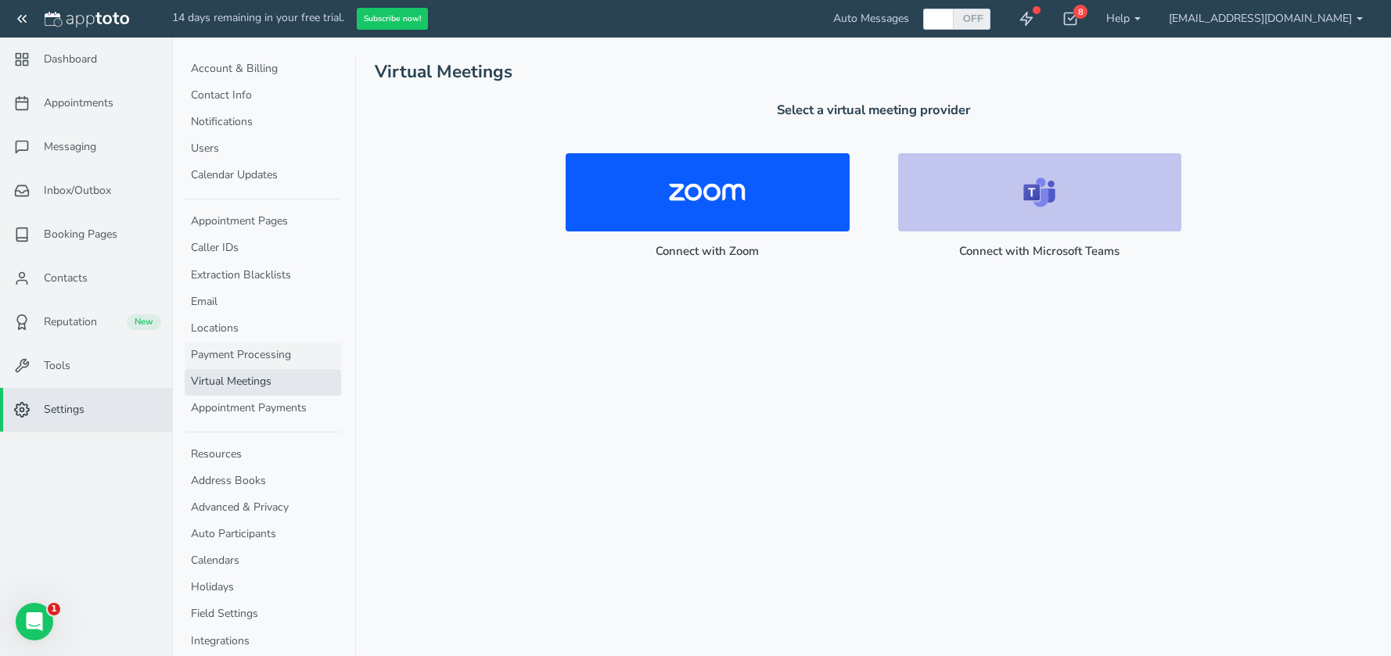
click at [296, 347] on link "Payment Processing" at bounding box center [263, 356] width 156 height 27
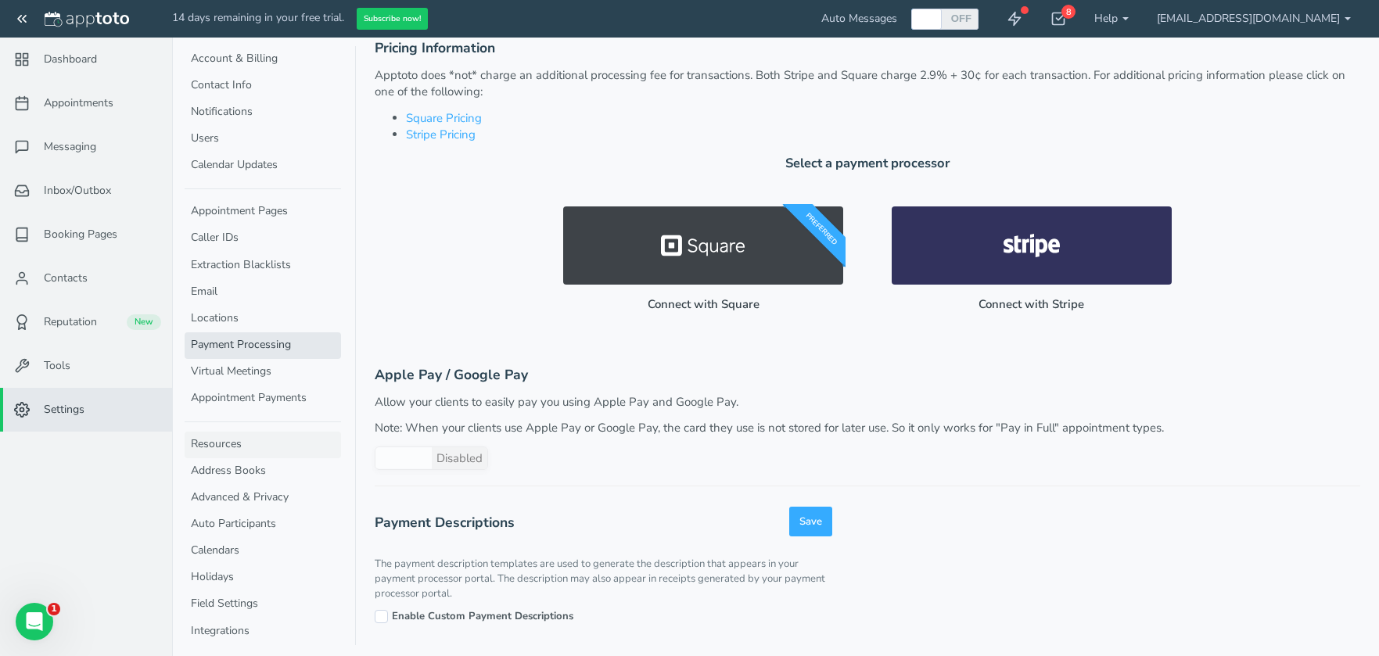
scroll to position [13, 0]
click at [233, 596] on link "Field Settings" at bounding box center [263, 601] width 156 height 27
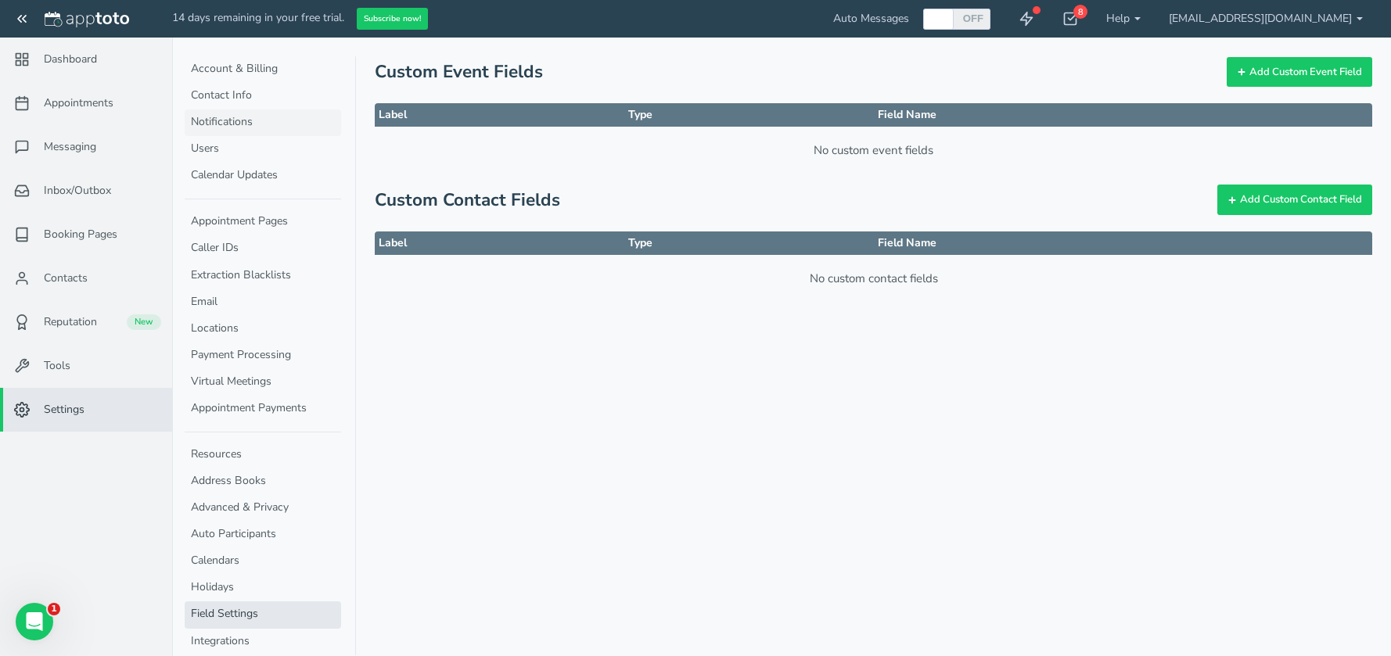
click at [245, 120] on link "Notifications" at bounding box center [263, 122] width 156 height 27
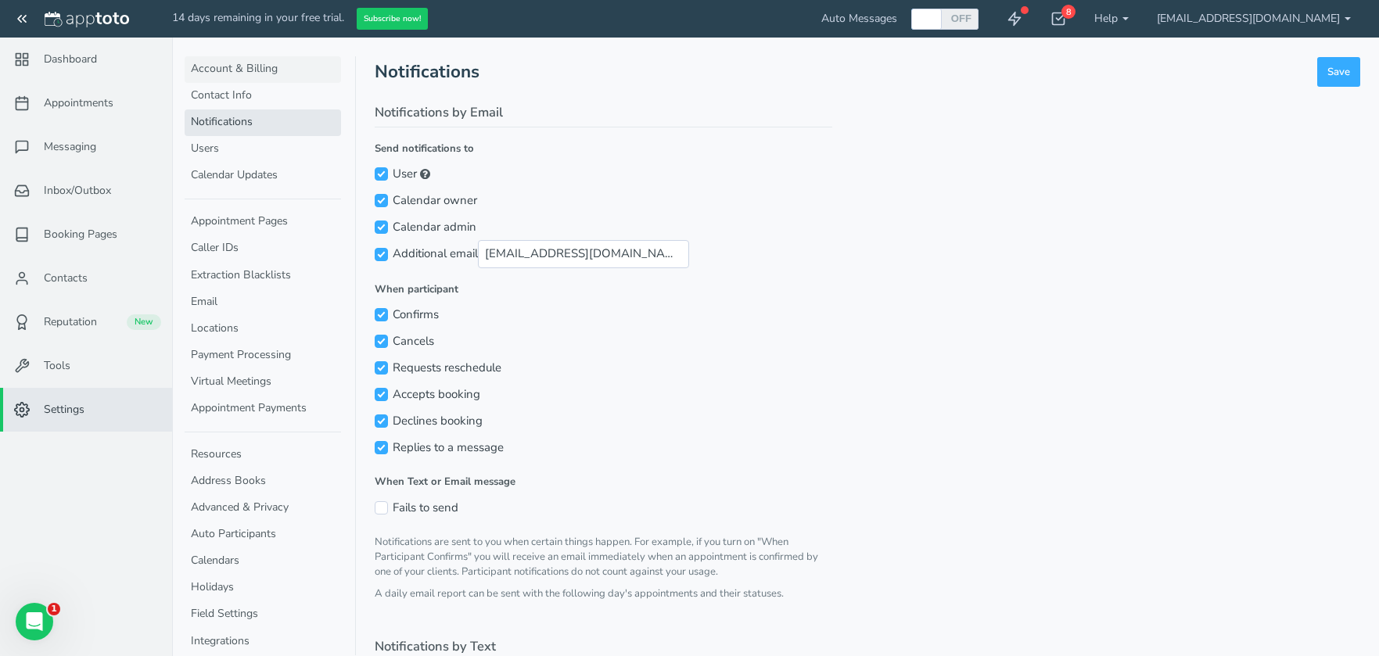
click at [239, 74] on link "Account & Billing" at bounding box center [263, 69] width 156 height 27
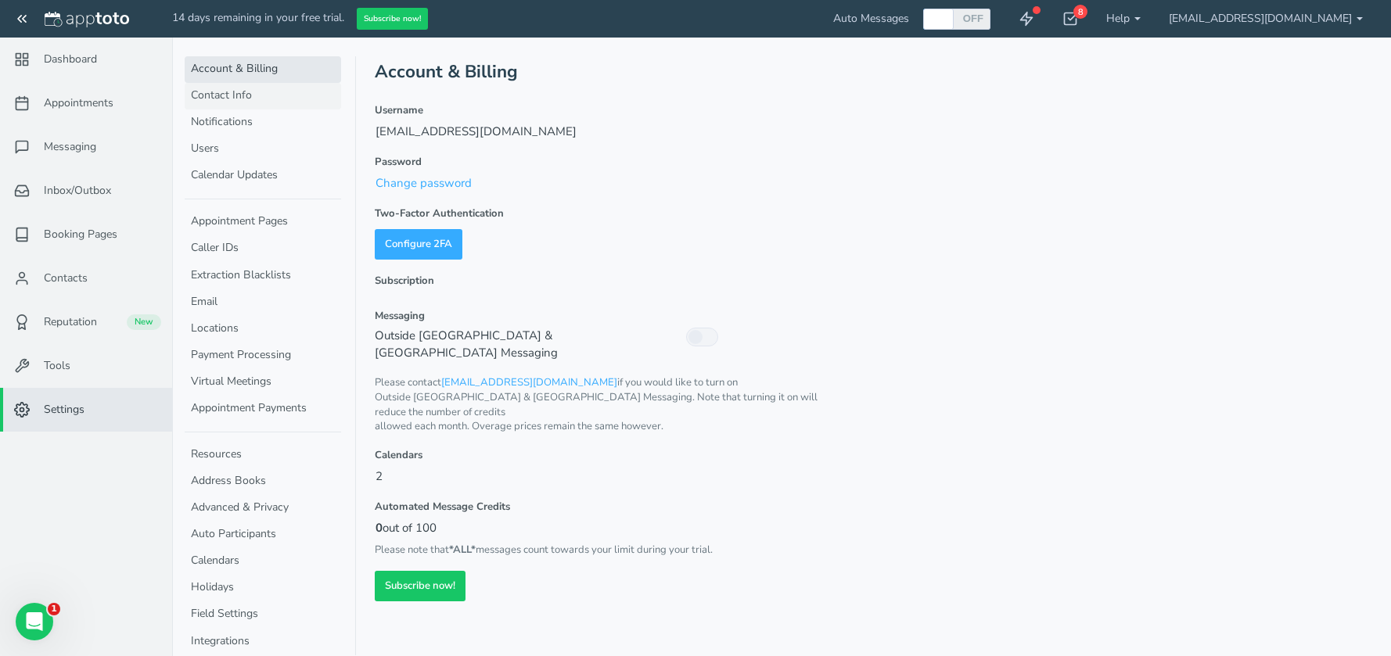
click at [240, 103] on link "Contact Info" at bounding box center [263, 96] width 156 height 27
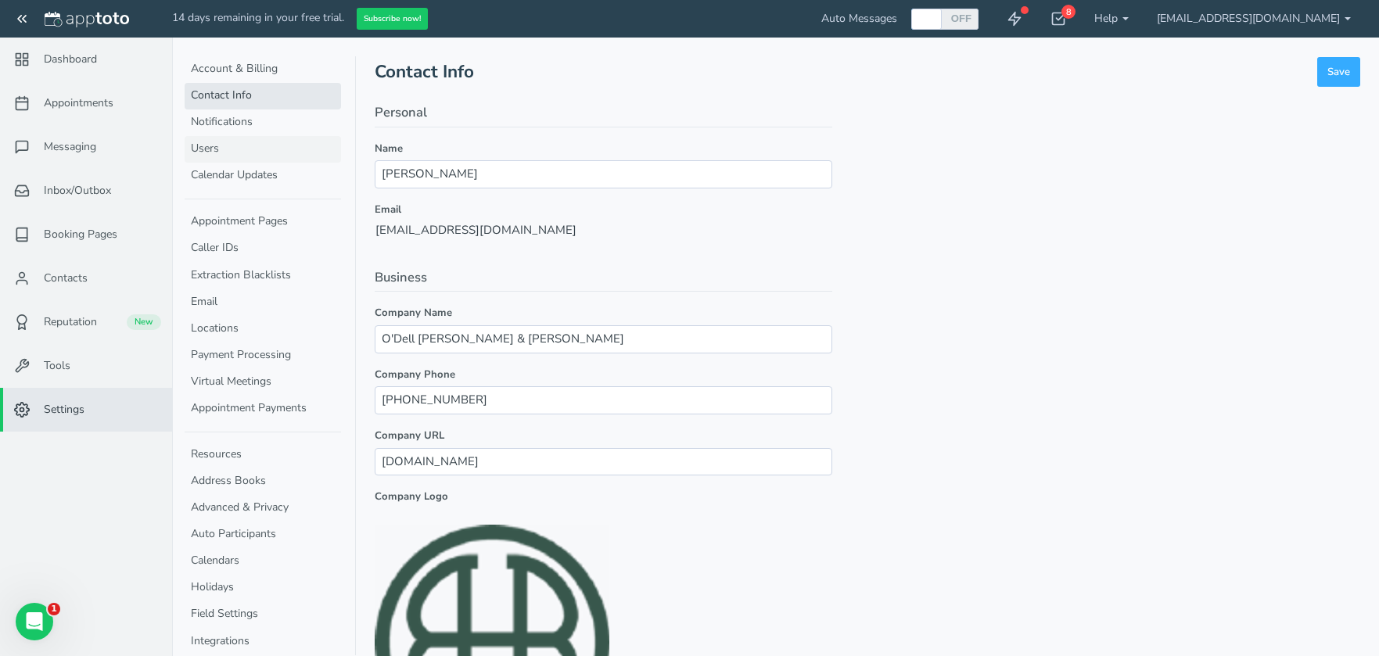
click at [246, 153] on link "Users" at bounding box center [263, 149] width 156 height 27
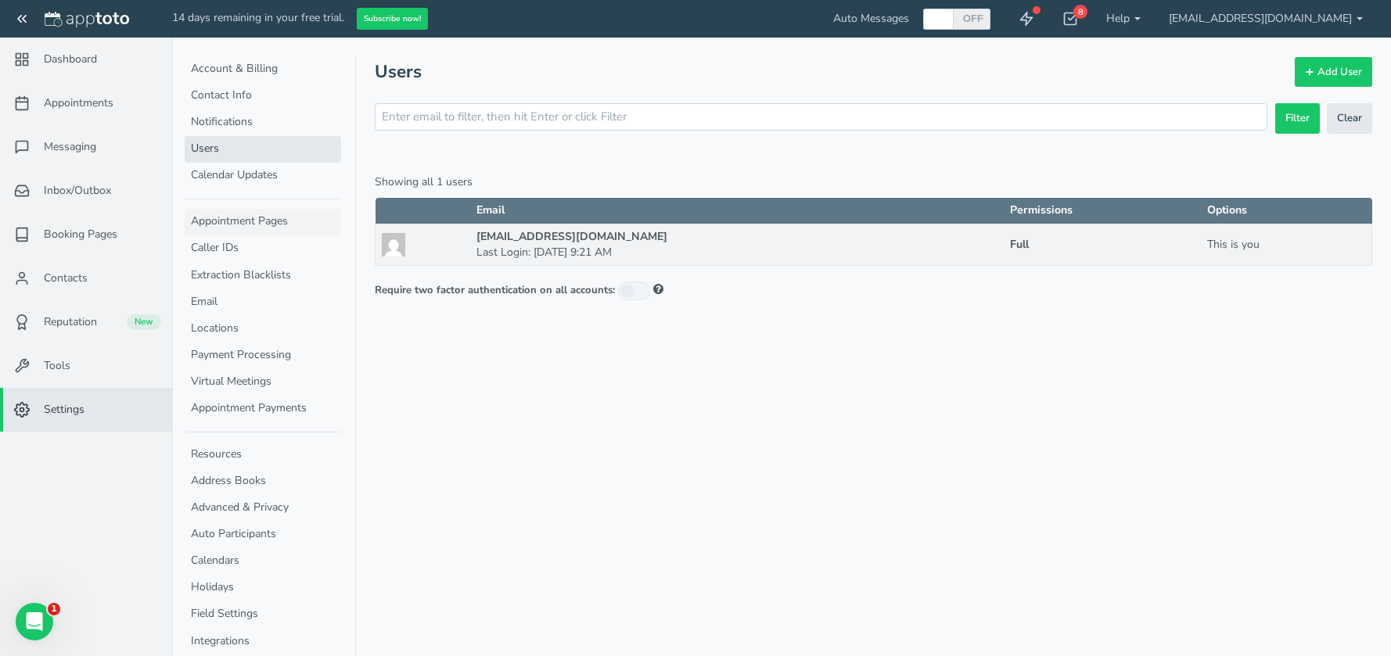
click at [264, 223] on link "Appointment Pages" at bounding box center [263, 222] width 156 height 27
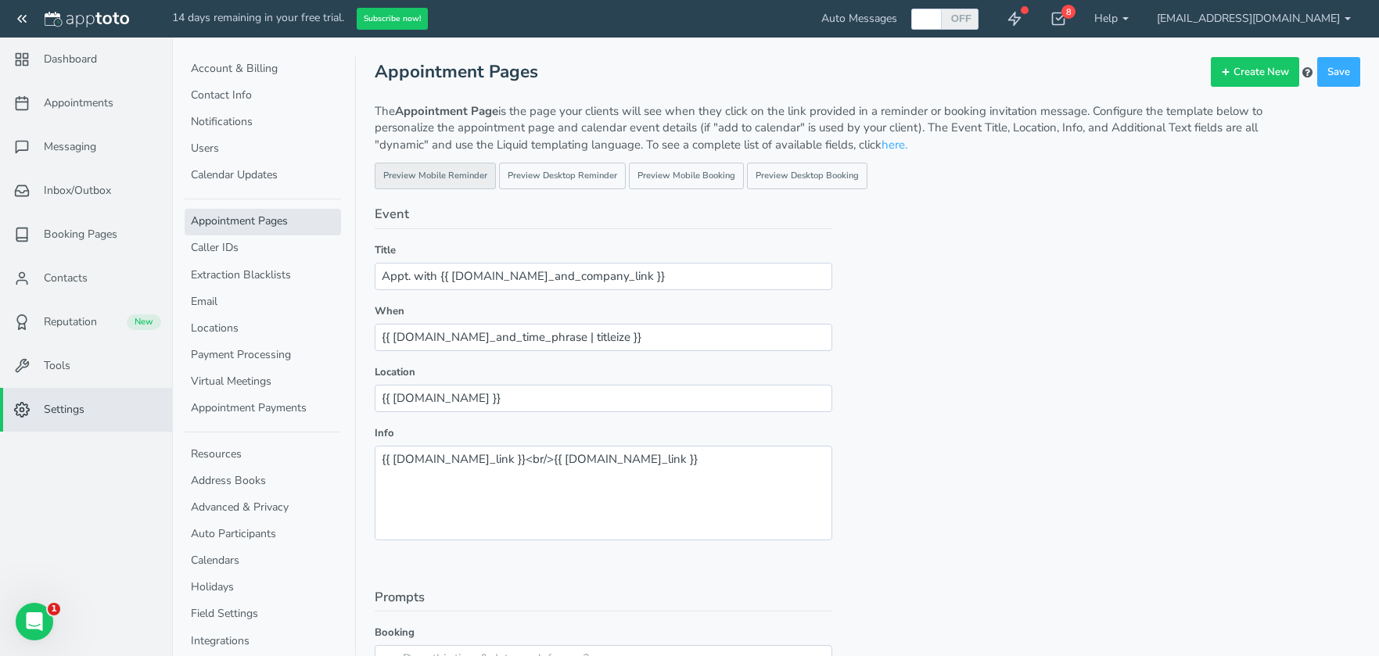
click at [457, 166] on link "Preview Mobile Reminder" at bounding box center [435, 176] width 121 height 27
click at [604, 178] on link "Preview Desktop Reminder" at bounding box center [562, 176] width 127 height 27
click at [706, 178] on link "Preview Mobile Booking" at bounding box center [686, 176] width 115 height 27
click at [1239, 81] on button "Create New" at bounding box center [1255, 72] width 88 height 31
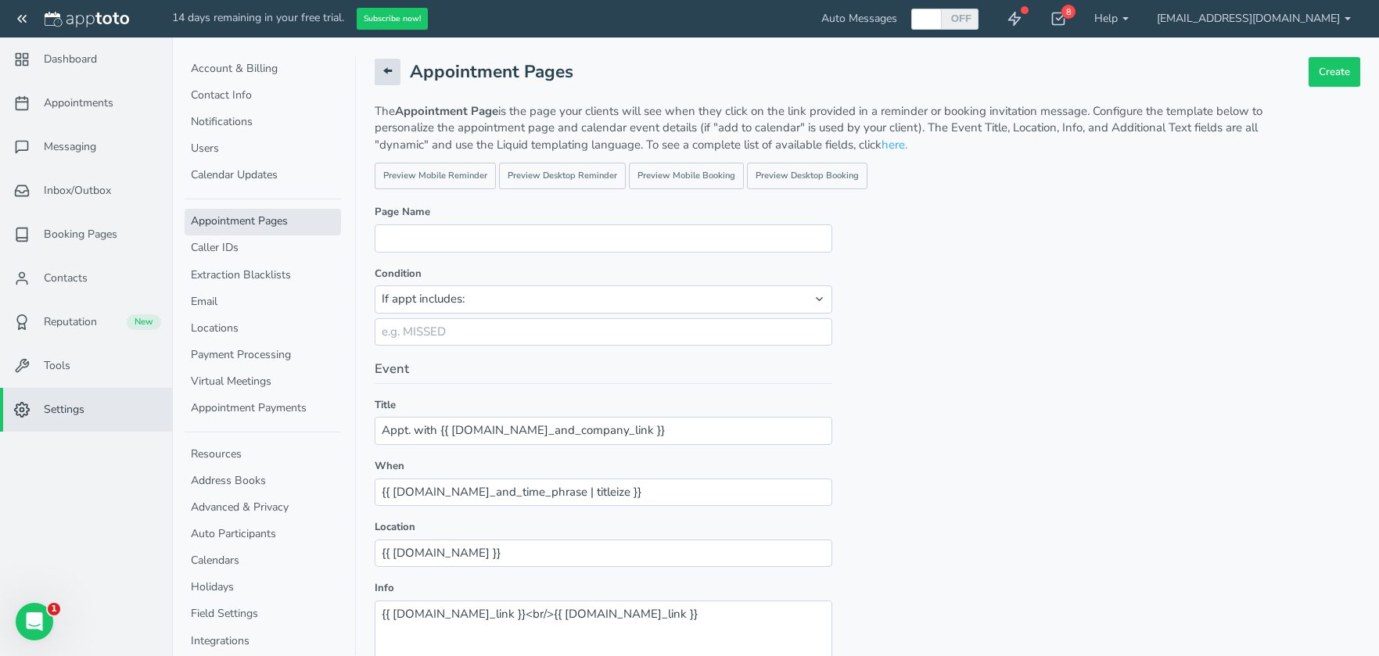
click at [386, 74] on icon at bounding box center [387, 70] width 9 height 9
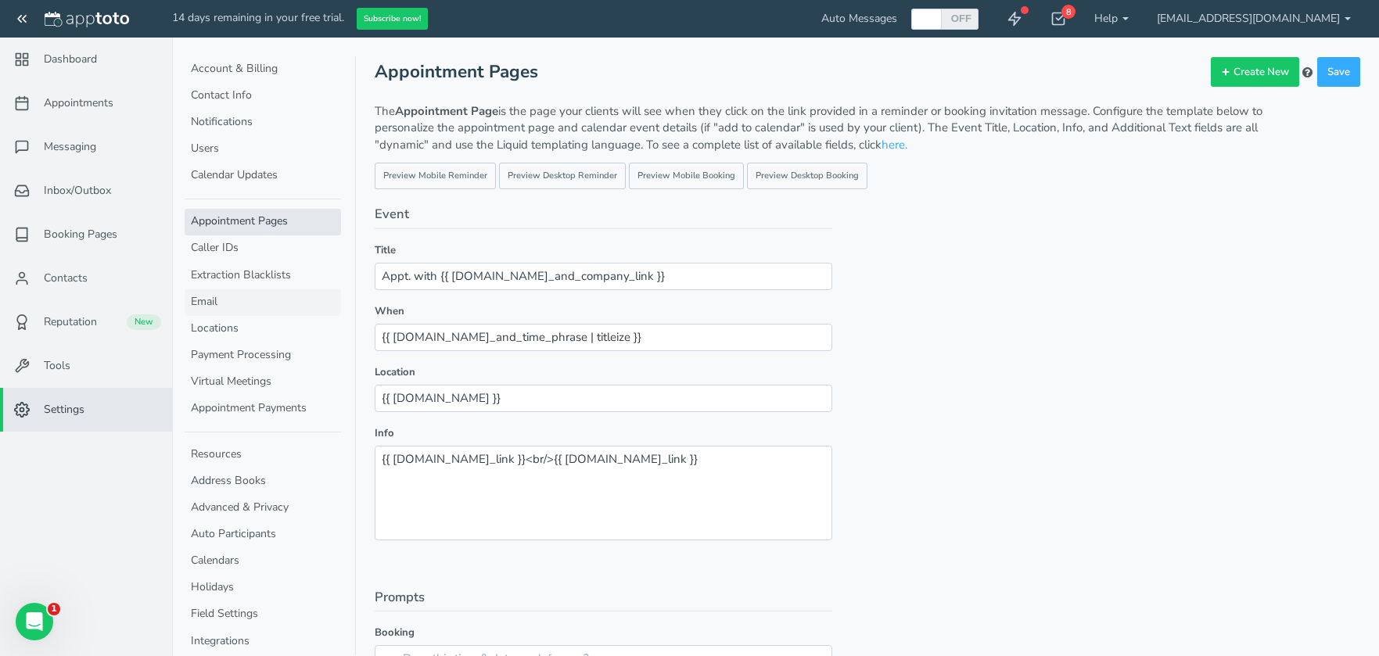
click at [264, 296] on link "Email" at bounding box center [263, 302] width 156 height 27
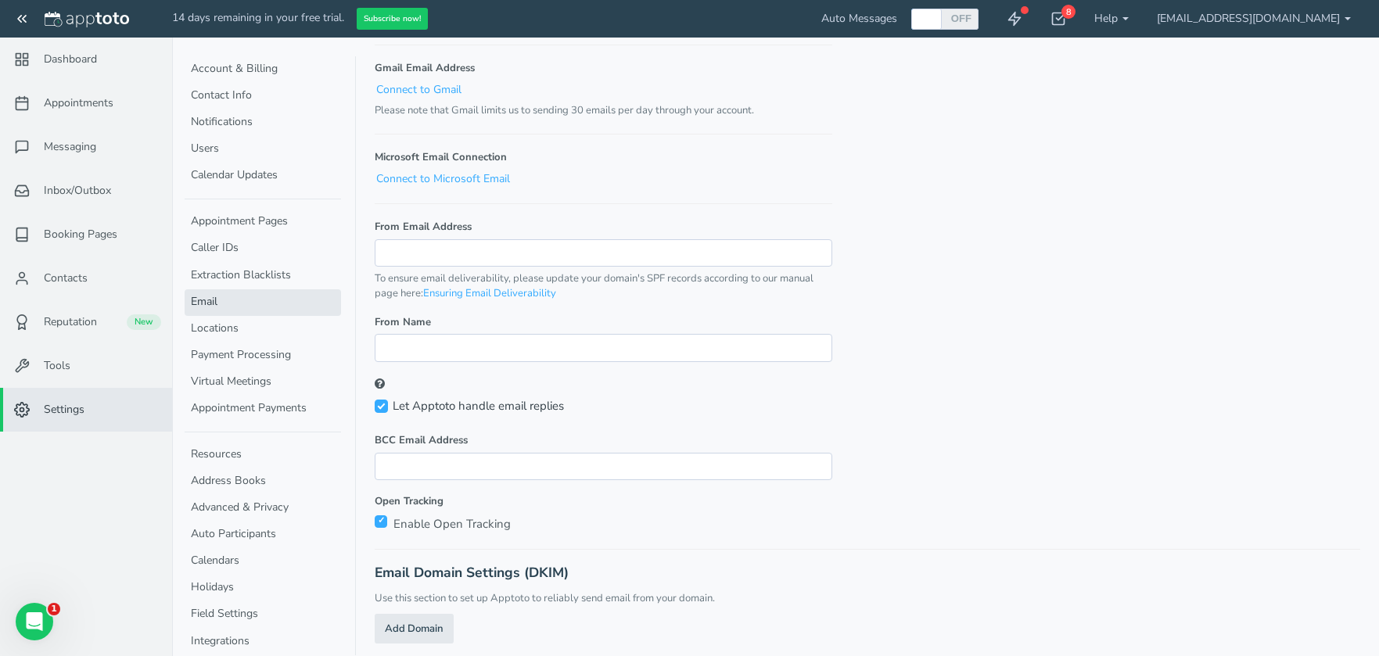
scroll to position [229, 0]
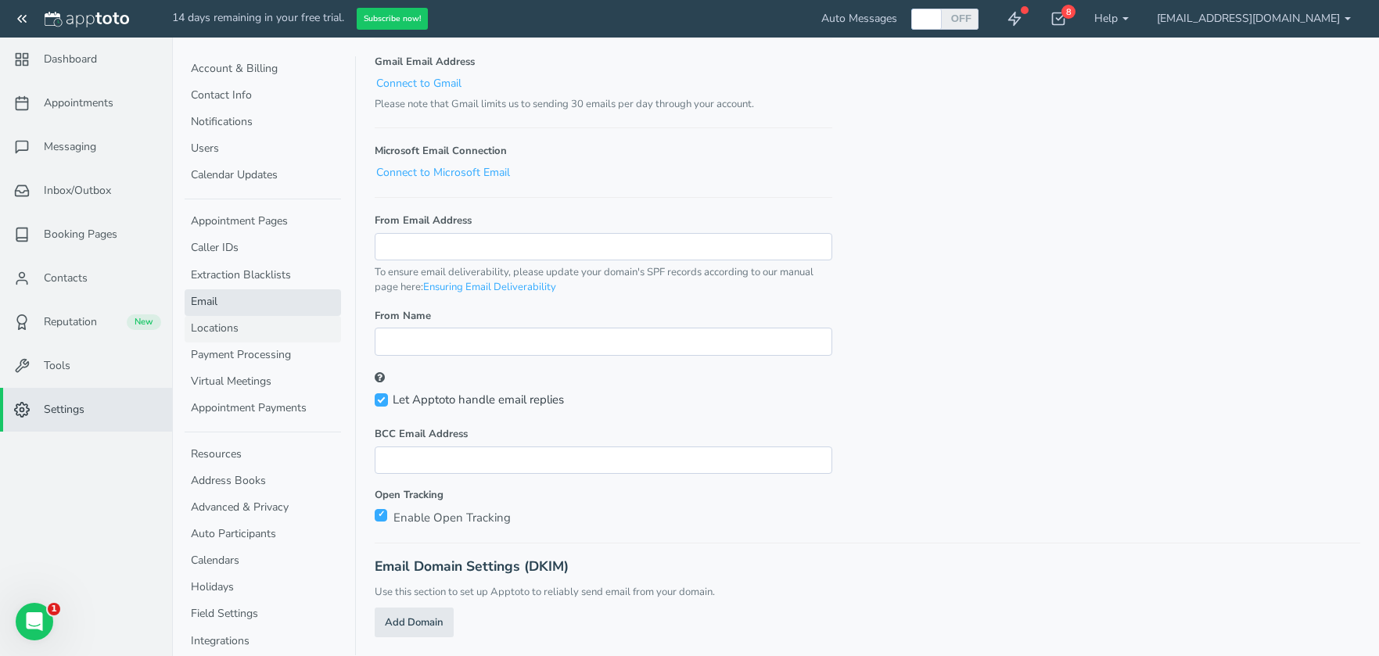
click at [232, 332] on link "Locations" at bounding box center [263, 329] width 156 height 27
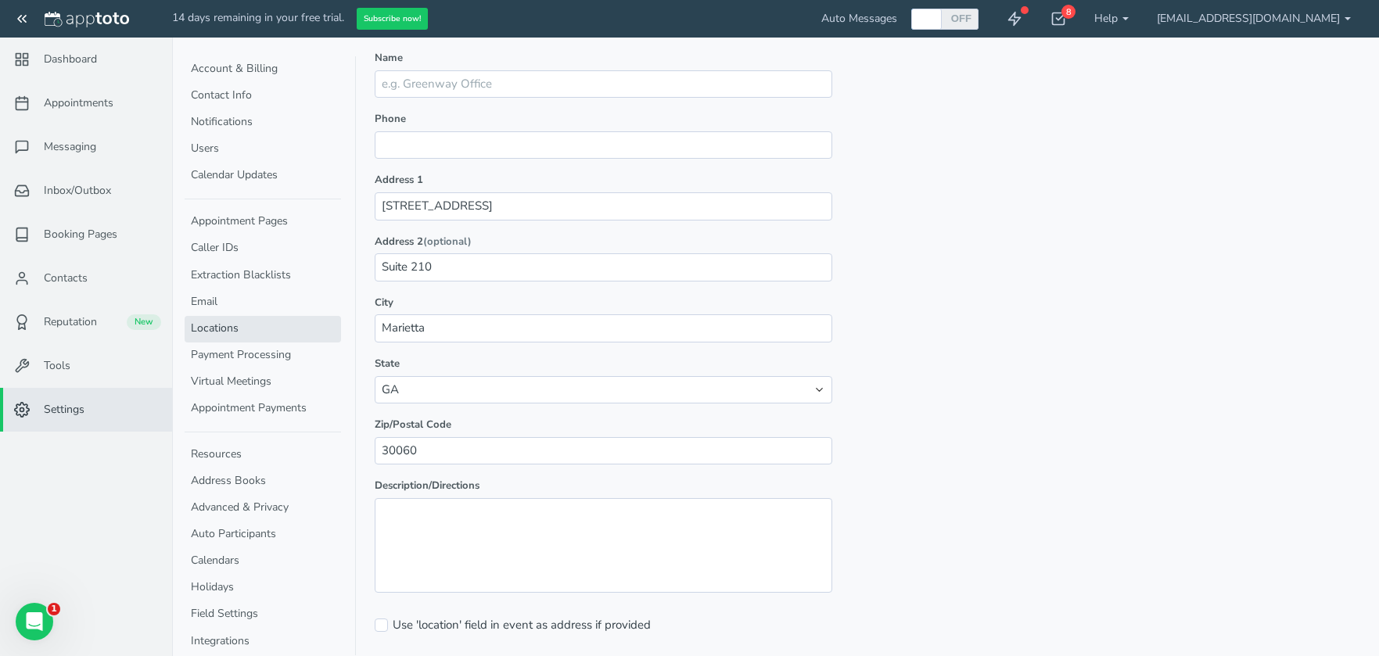
scroll to position [134, 0]
click at [264, 348] on link "Payment Processing" at bounding box center [263, 356] width 156 height 27
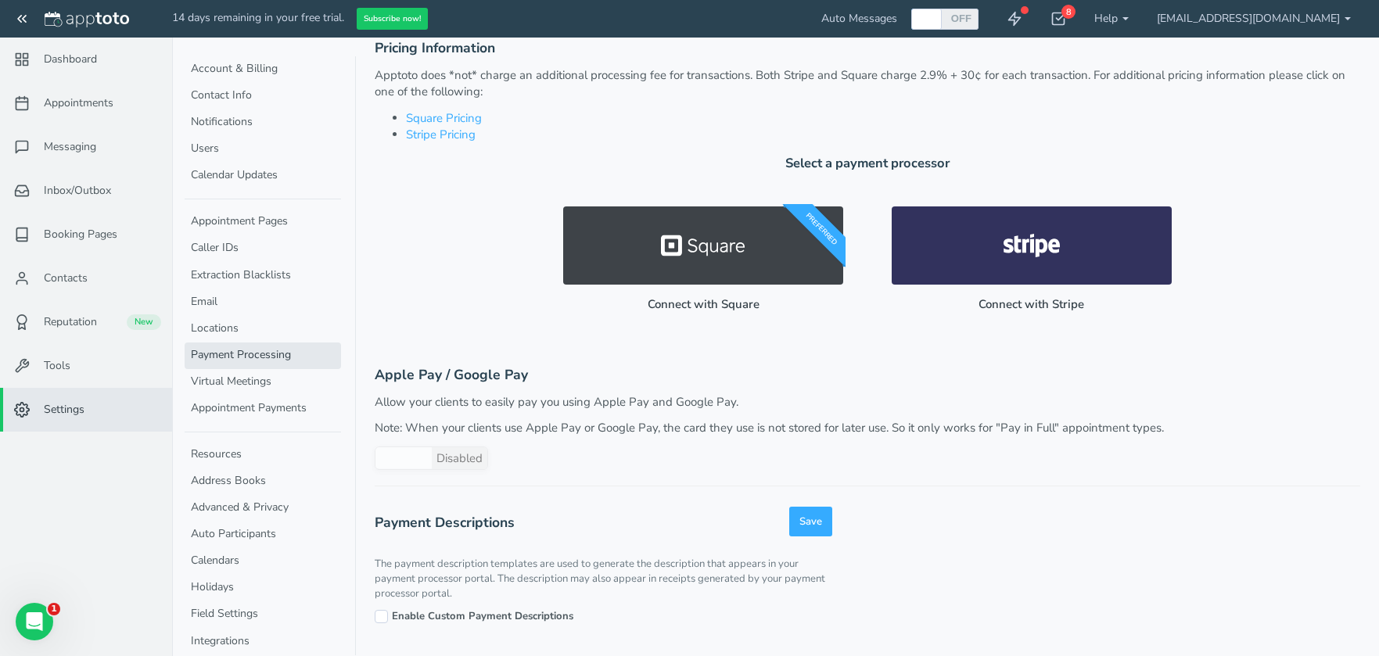
scroll to position [109, 0]
click at [239, 382] on link "Virtual Meetings" at bounding box center [263, 382] width 156 height 27
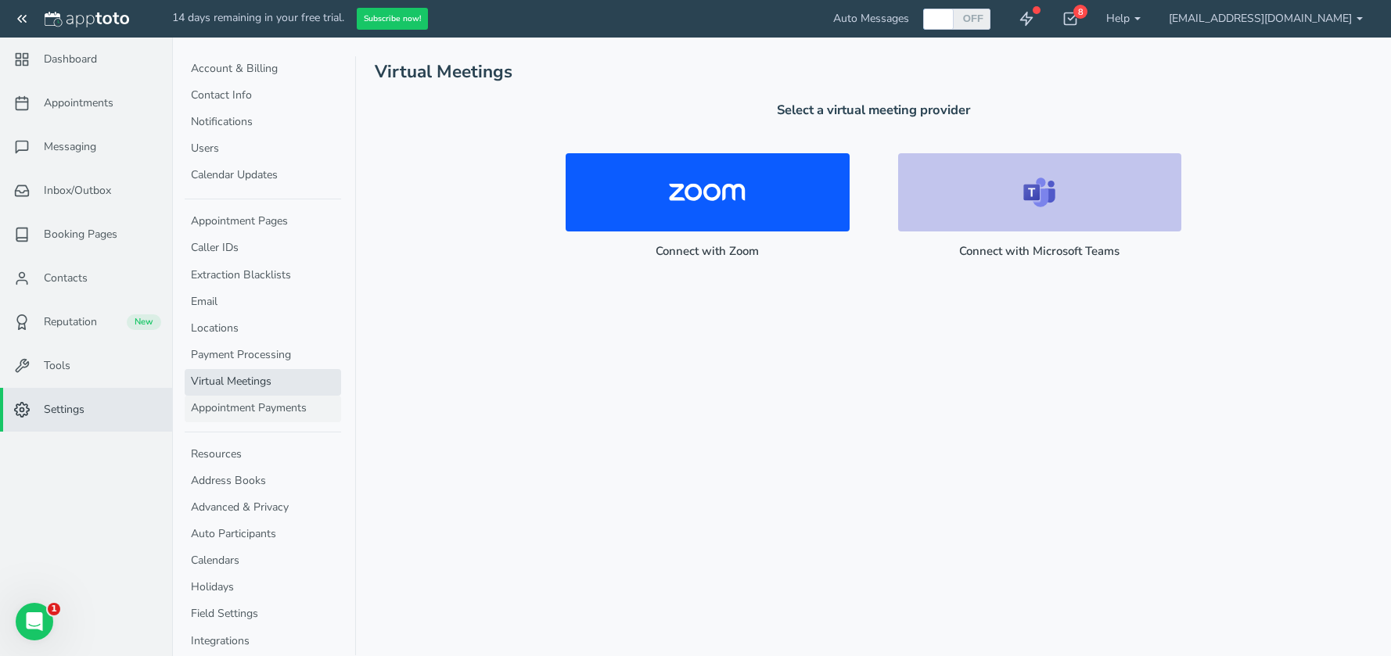
click at [231, 404] on link "Appointment Payments" at bounding box center [263, 409] width 156 height 27
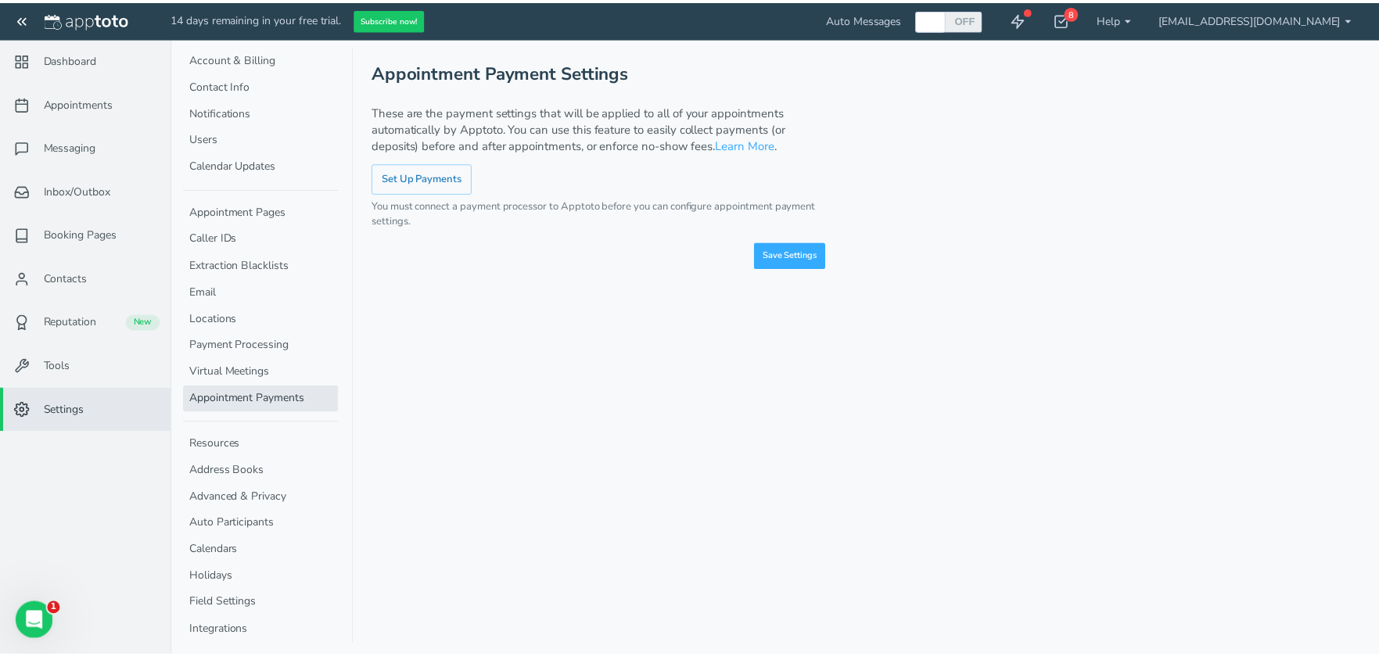
scroll to position [13, 0]
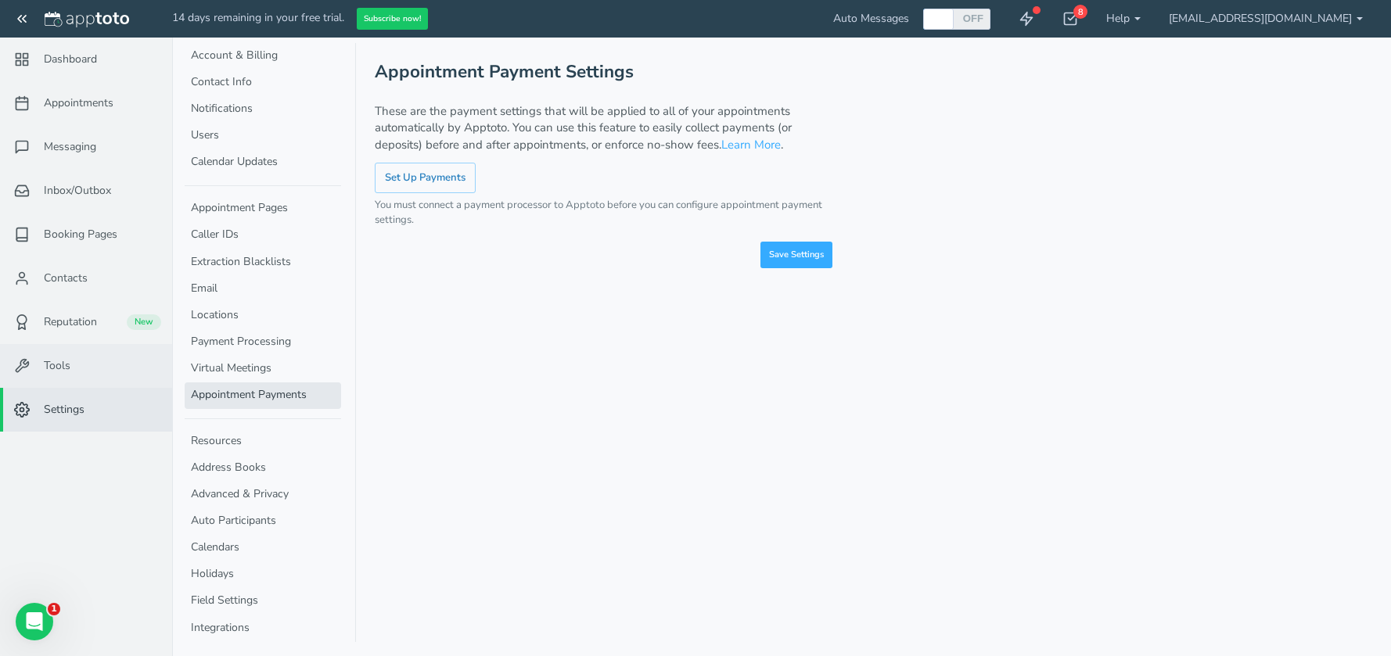
click at [93, 367] on link "Tools" at bounding box center [86, 366] width 172 height 44
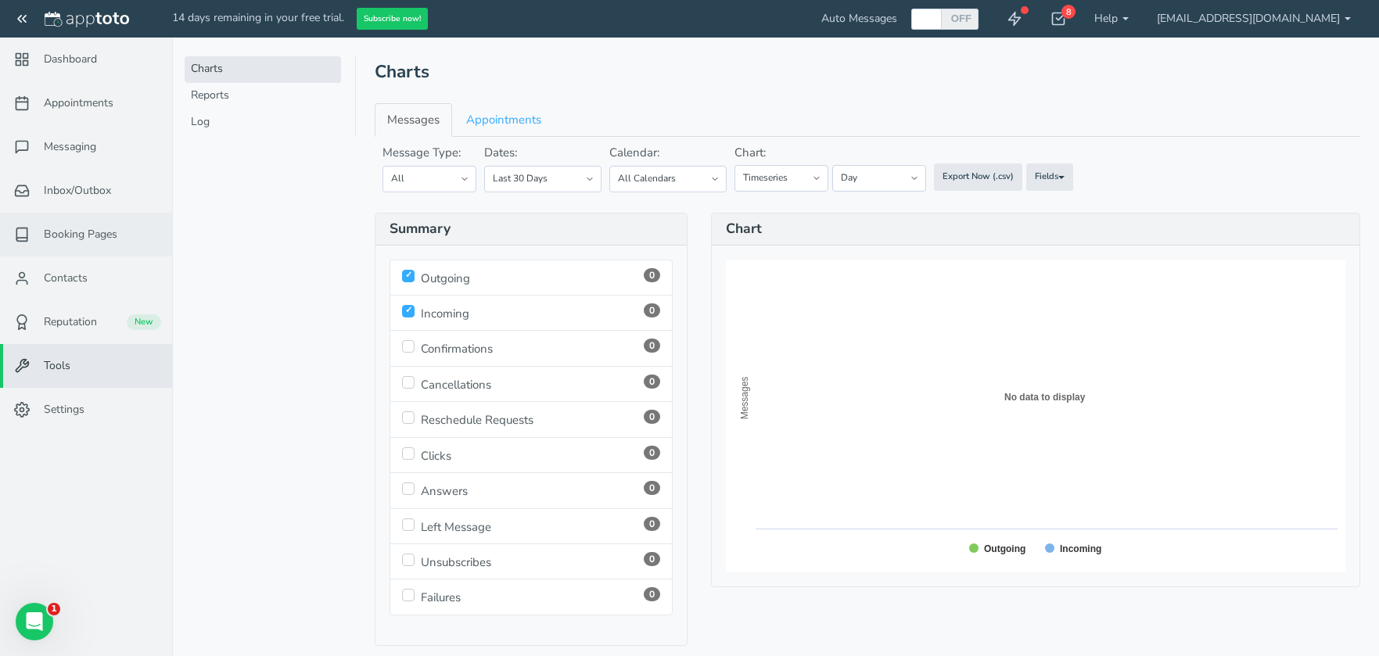
click at [102, 239] on span "Booking Pages" at bounding box center [81, 235] width 74 height 16
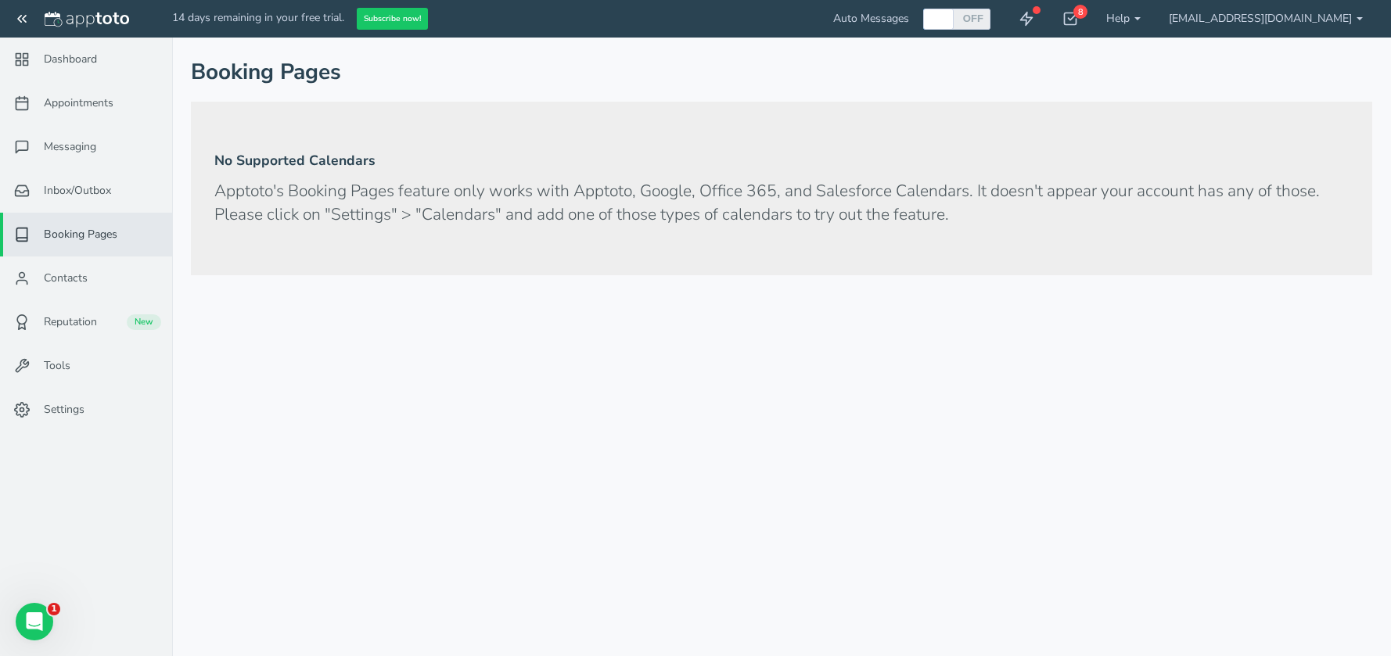
click at [56, 232] on span "Booking Pages" at bounding box center [81, 235] width 74 height 16
click at [71, 413] on span "Settings" at bounding box center [64, 410] width 41 height 16
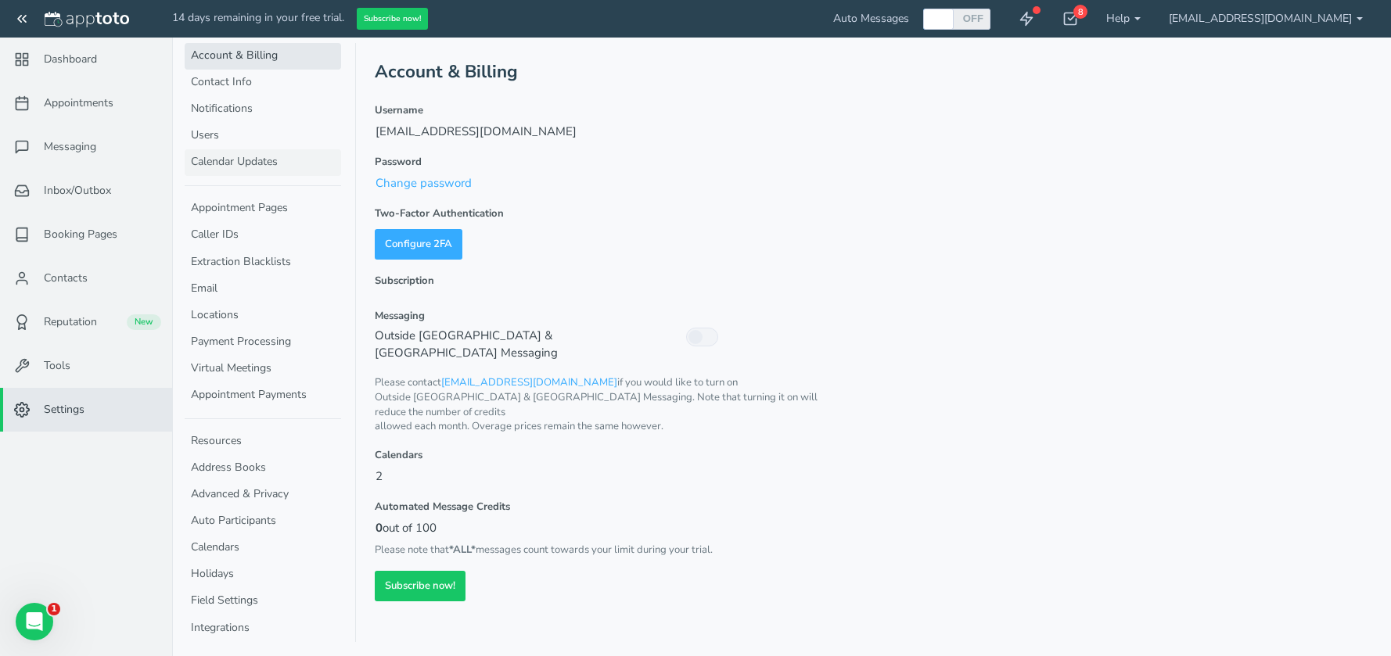
click at [259, 160] on link "Calendar Updates" at bounding box center [263, 162] width 156 height 27
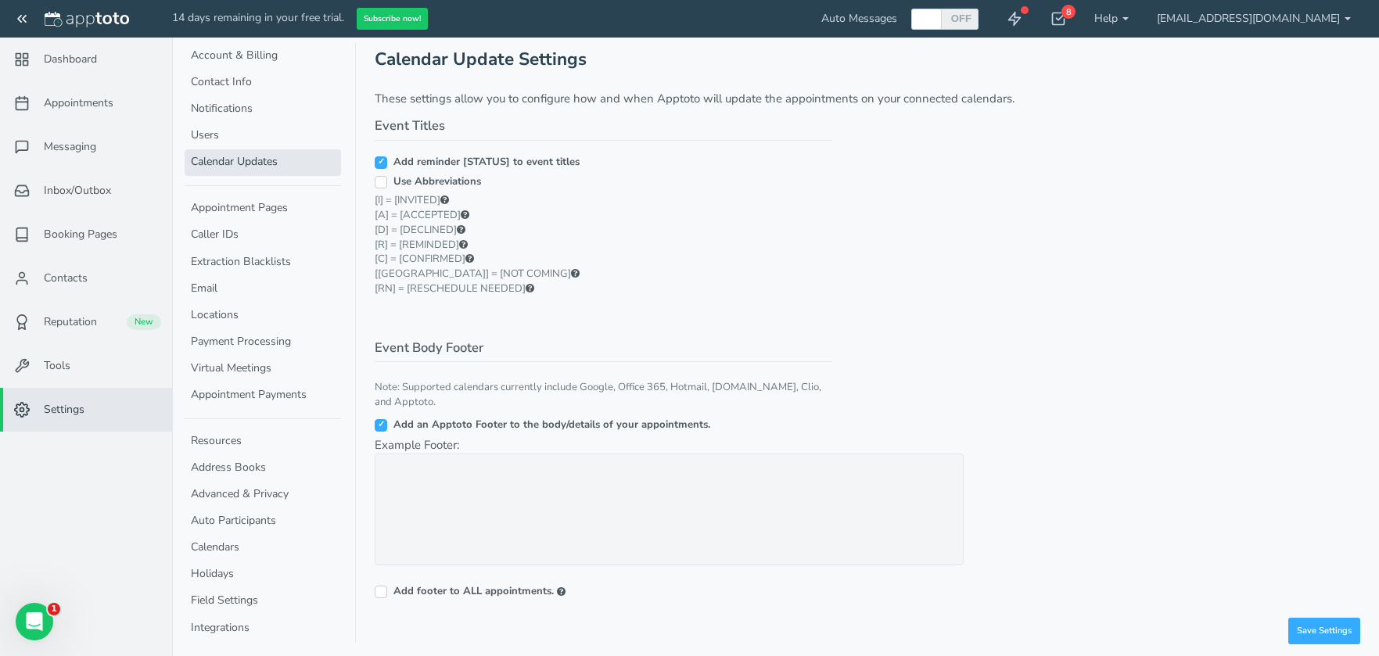
scroll to position [20, 0]
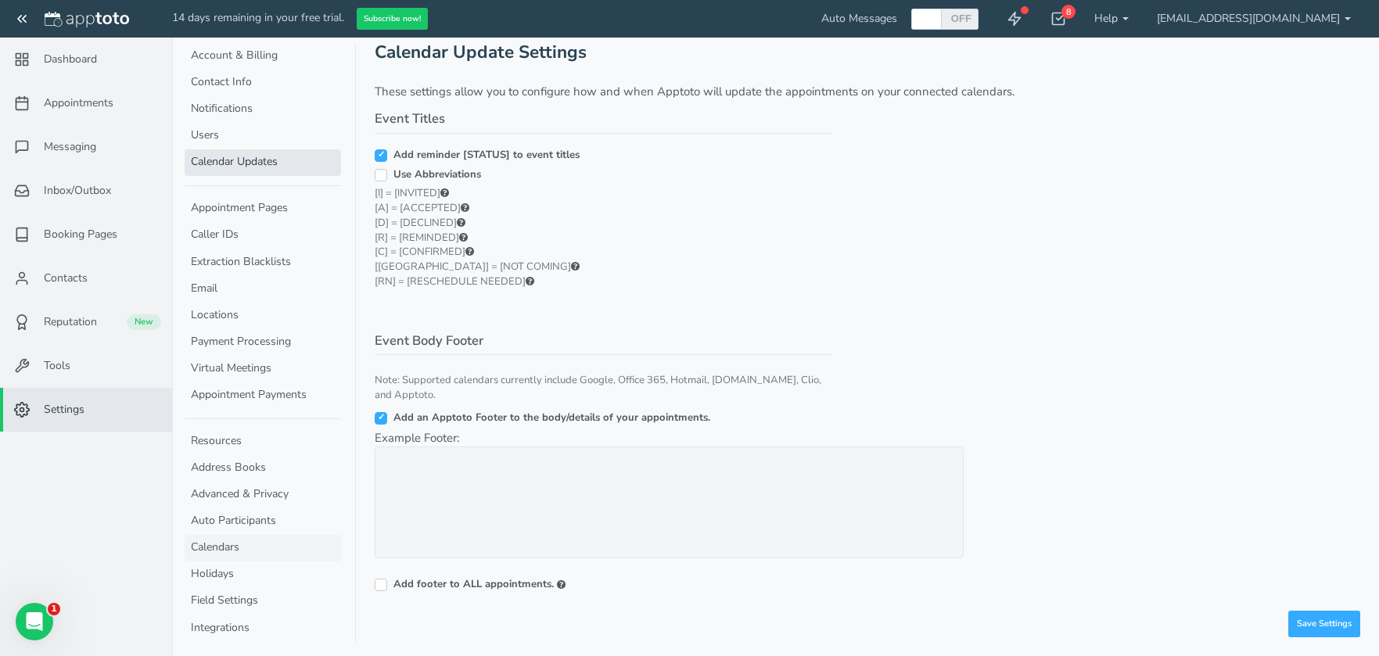
click at [220, 550] on link "Calendars" at bounding box center [263, 548] width 156 height 27
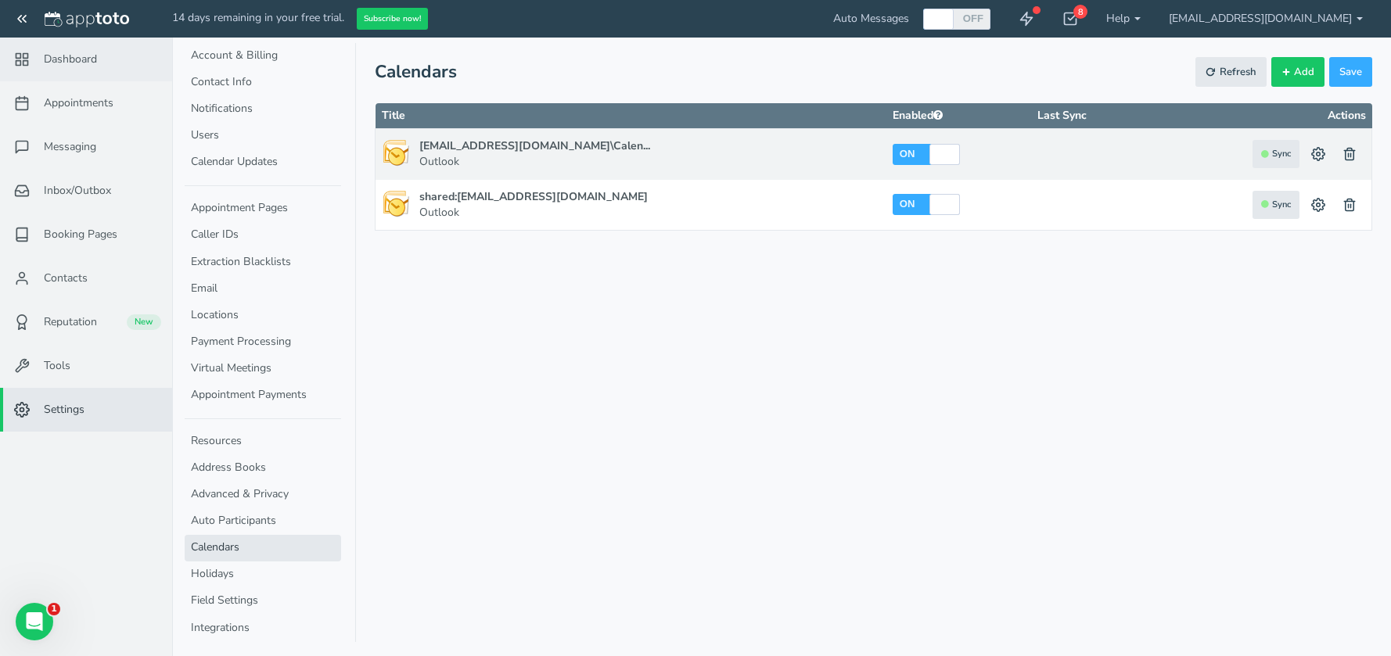
click at [58, 60] on span "Dashboard" at bounding box center [70, 60] width 53 height 16
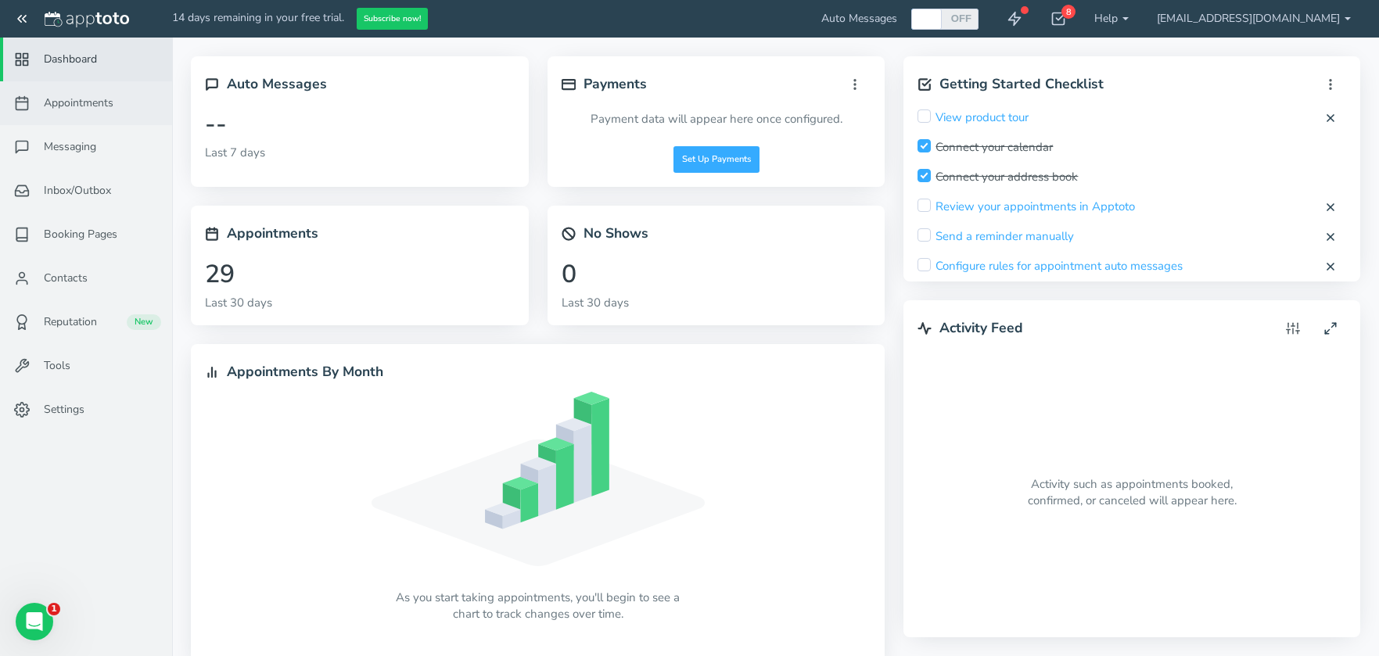
click at [52, 117] on link "Appointments" at bounding box center [86, 103] width 172 height 44
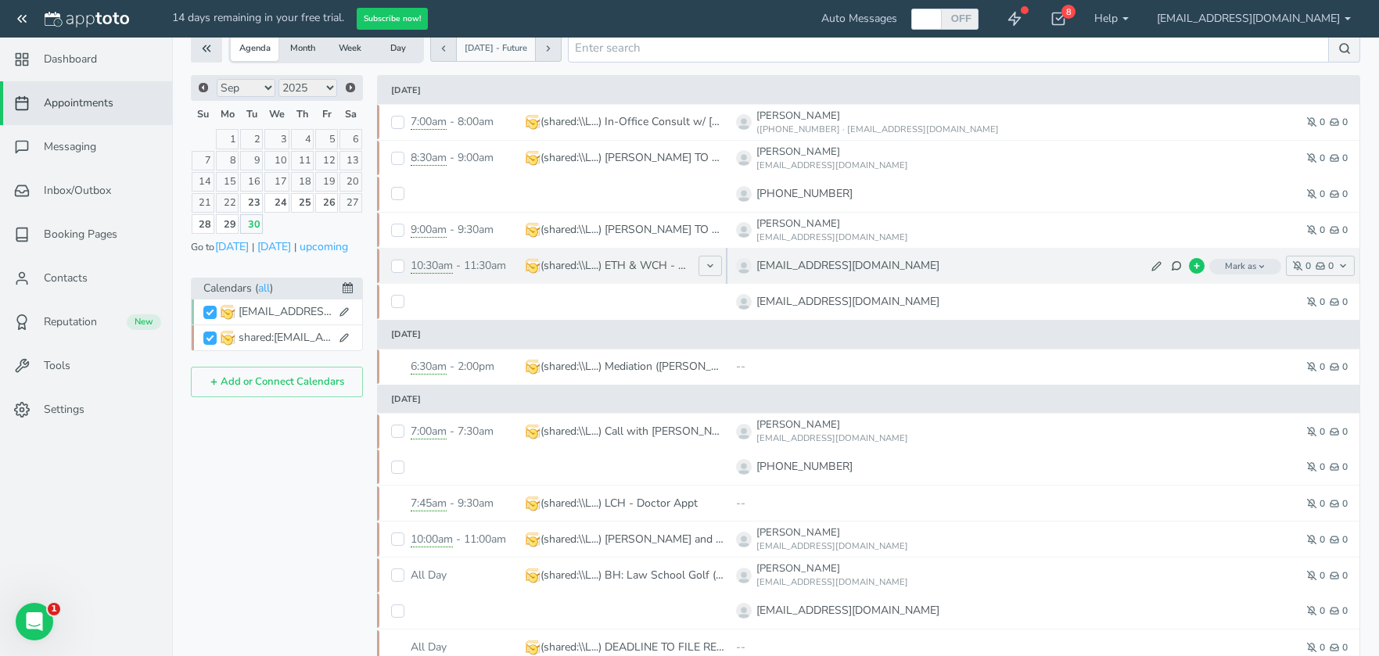
scroll to position [78, 0]
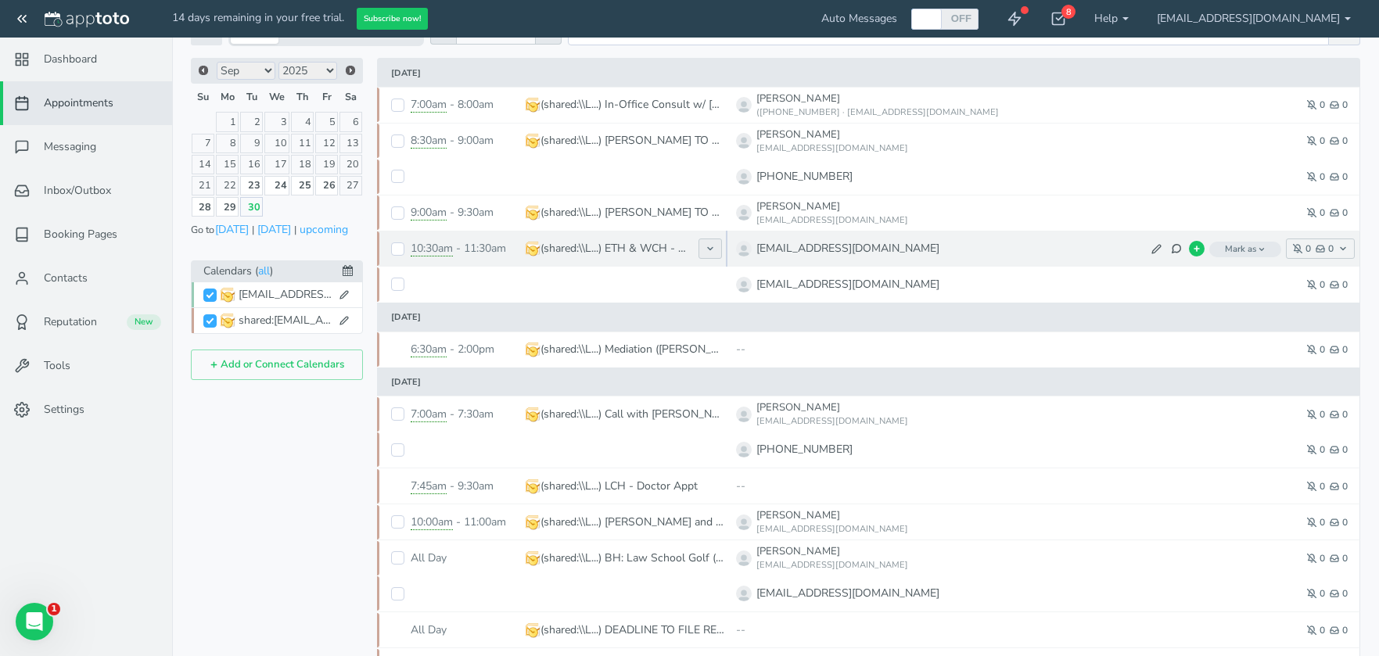
click at [713, 252] on icon at bounding box center [709, 248] width 9 height 9
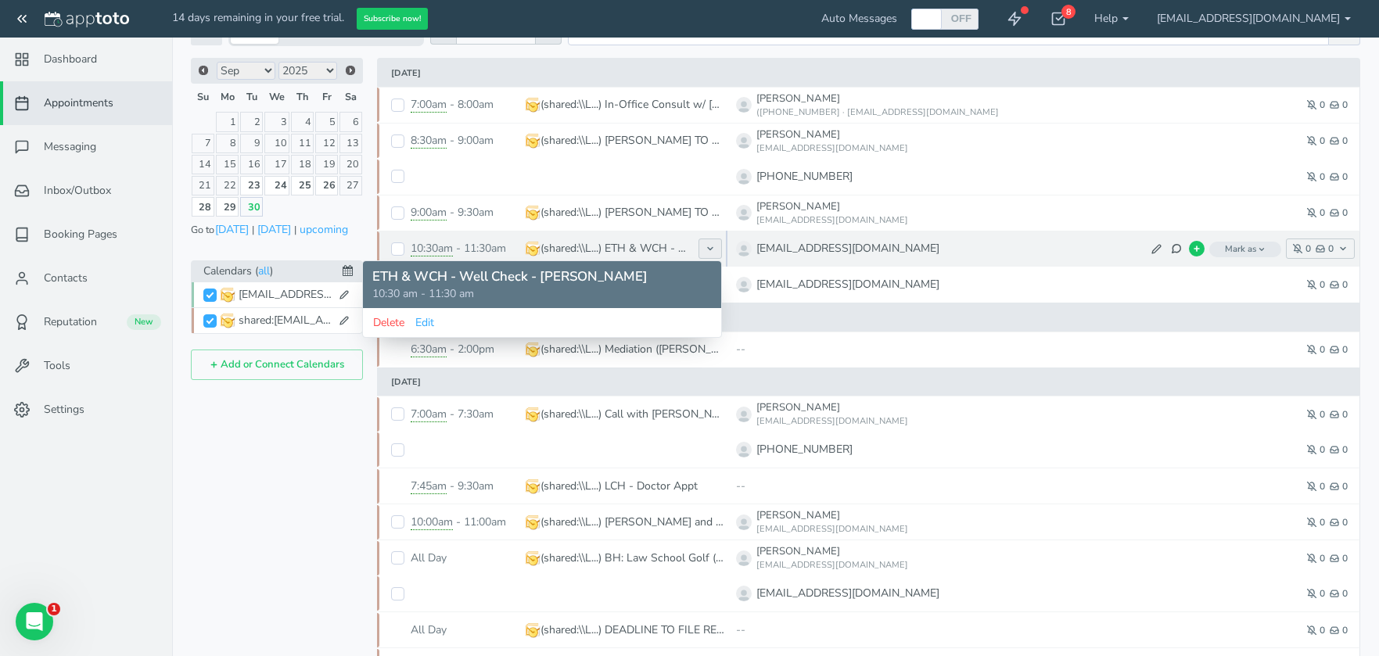
click at [713, 252] on icon at bounding box center [709, 248] width 9 height 9
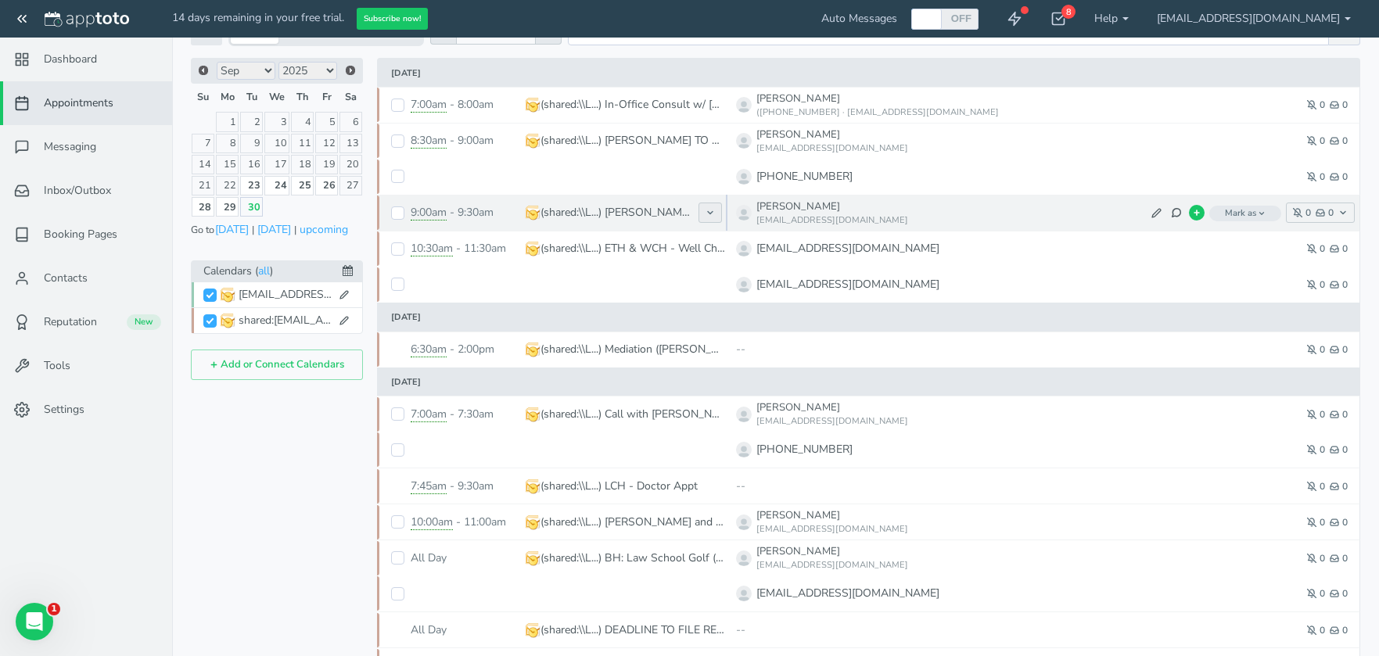
click at [711, 206] on button at bounding box center [709, 213] width 23 height 20
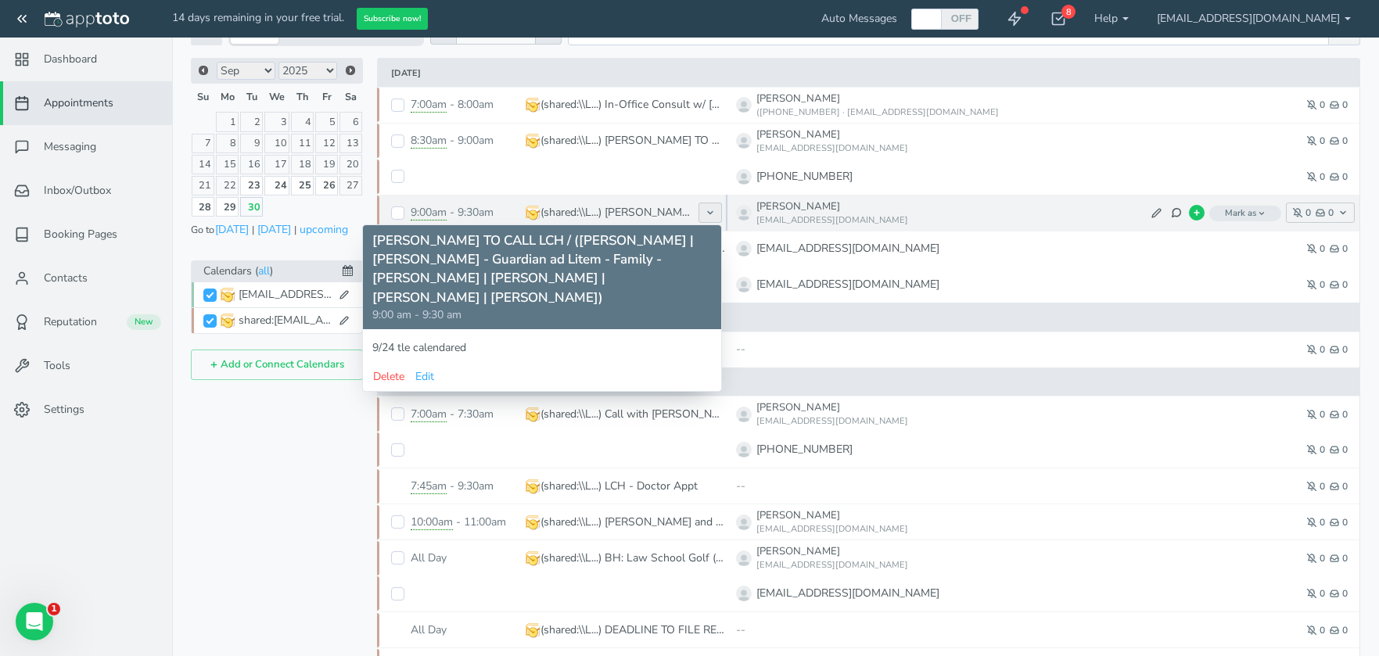
click at [711, 206] on button at bounding box center [709, 213] width 23 height 20
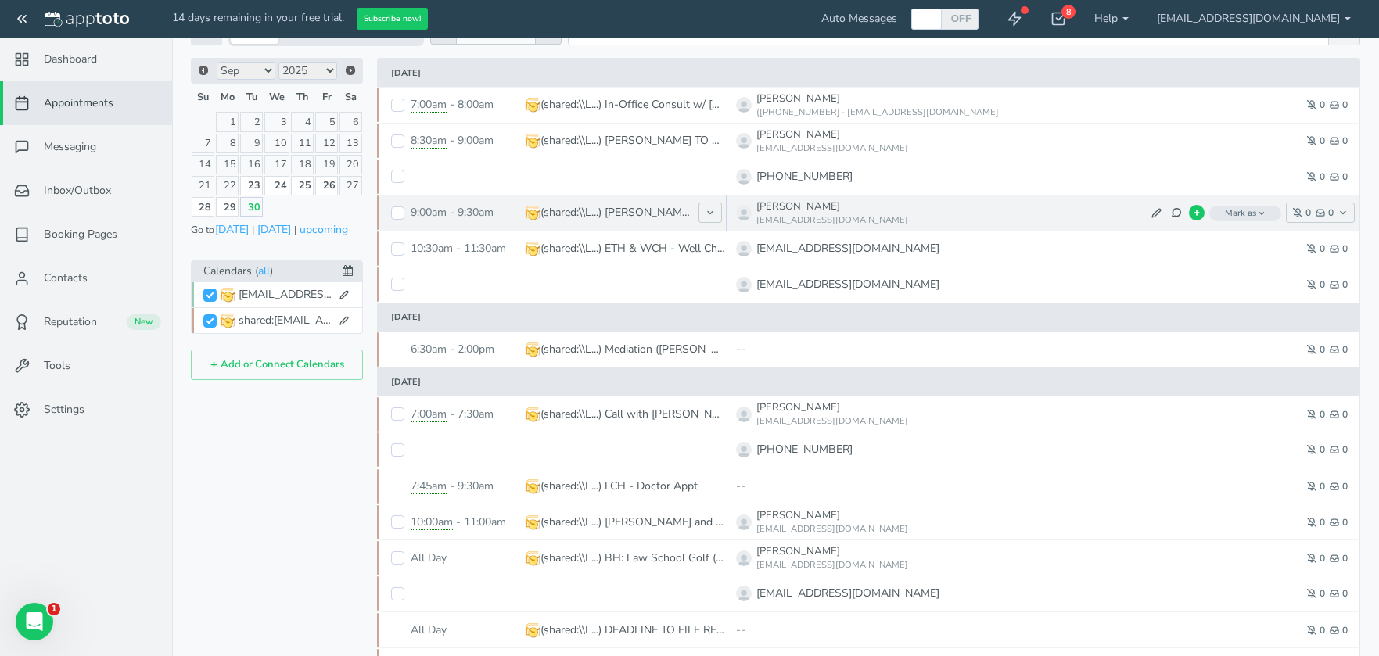
click at [1262, 211] on icon "button" at bounding box center [1262, 214] width 8 height 8
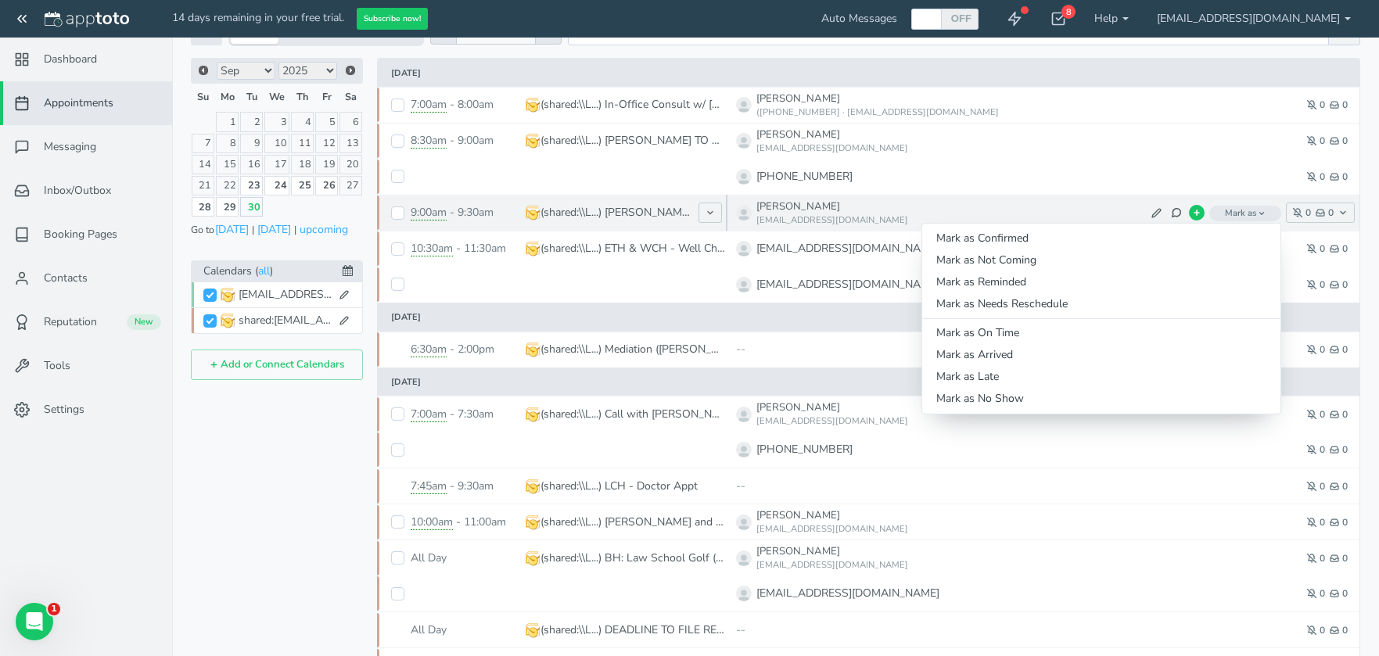
click at [1262, 211] on icon "button" at bounding box center [1262, 214] width 8 height 8
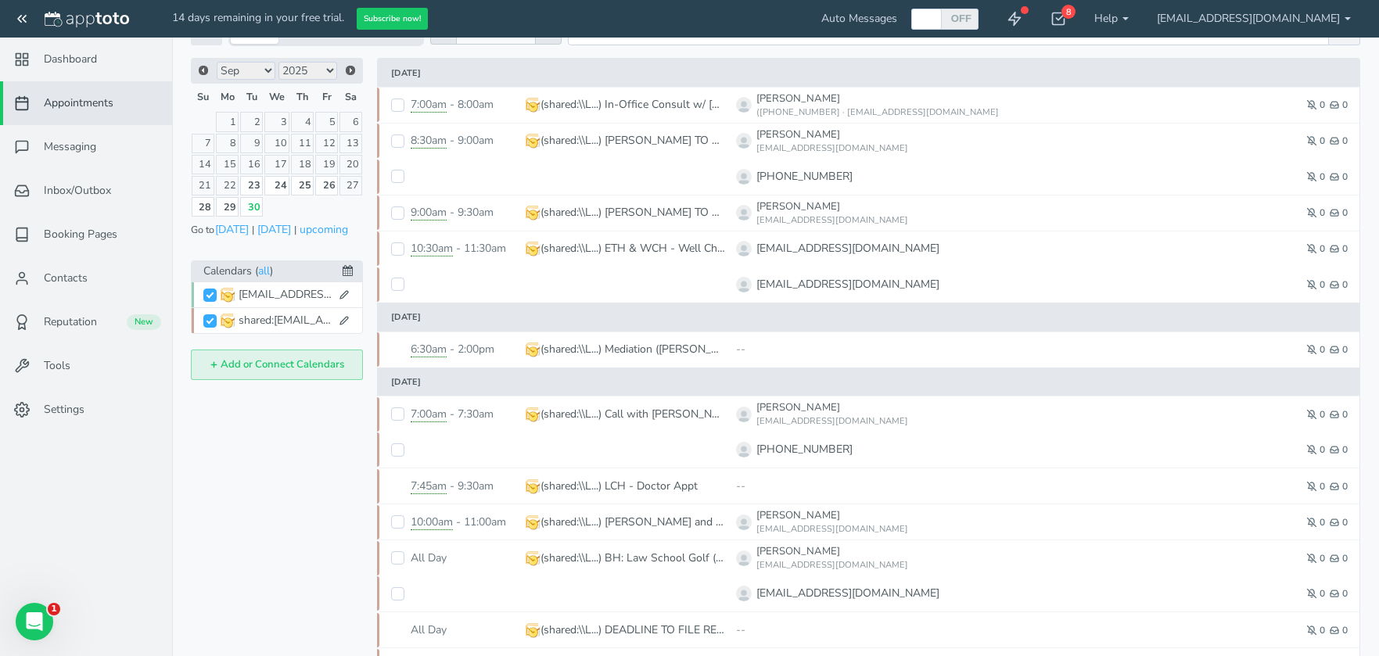
scroll to position [0, 0]
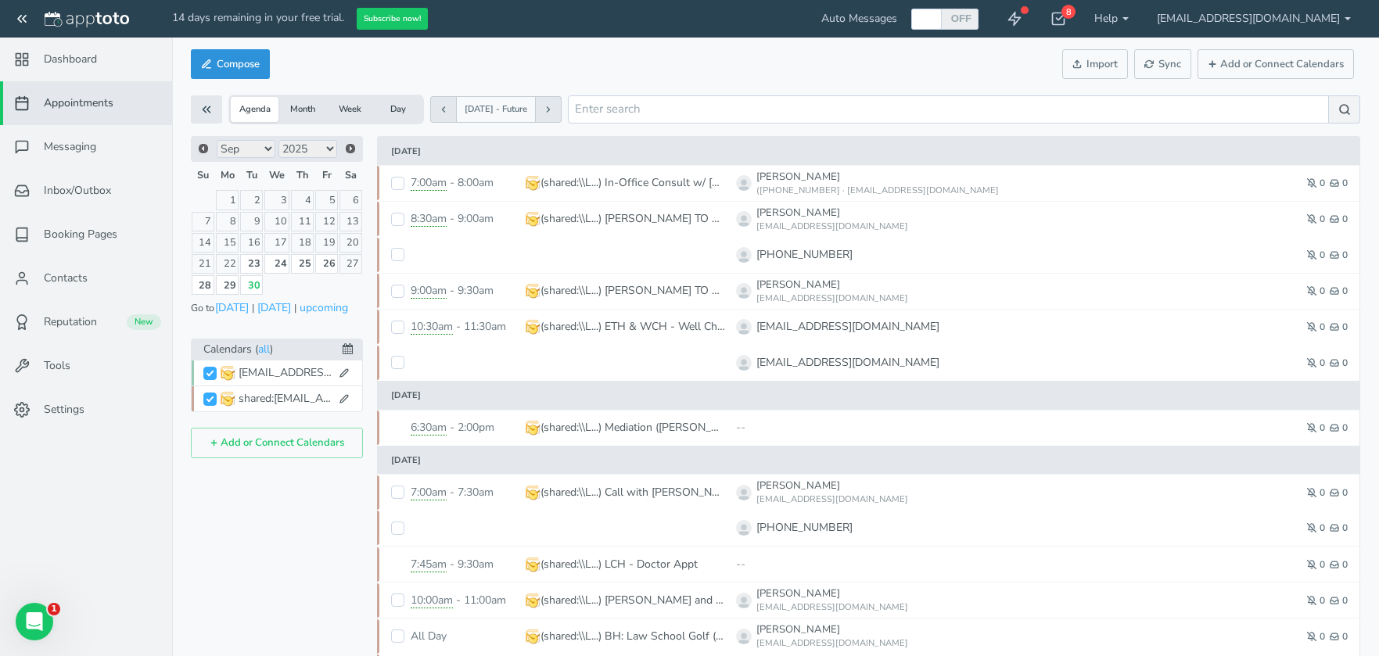
click at [230, 61] on button "Compose" at bounding box center [230, 64] width 79 height 31
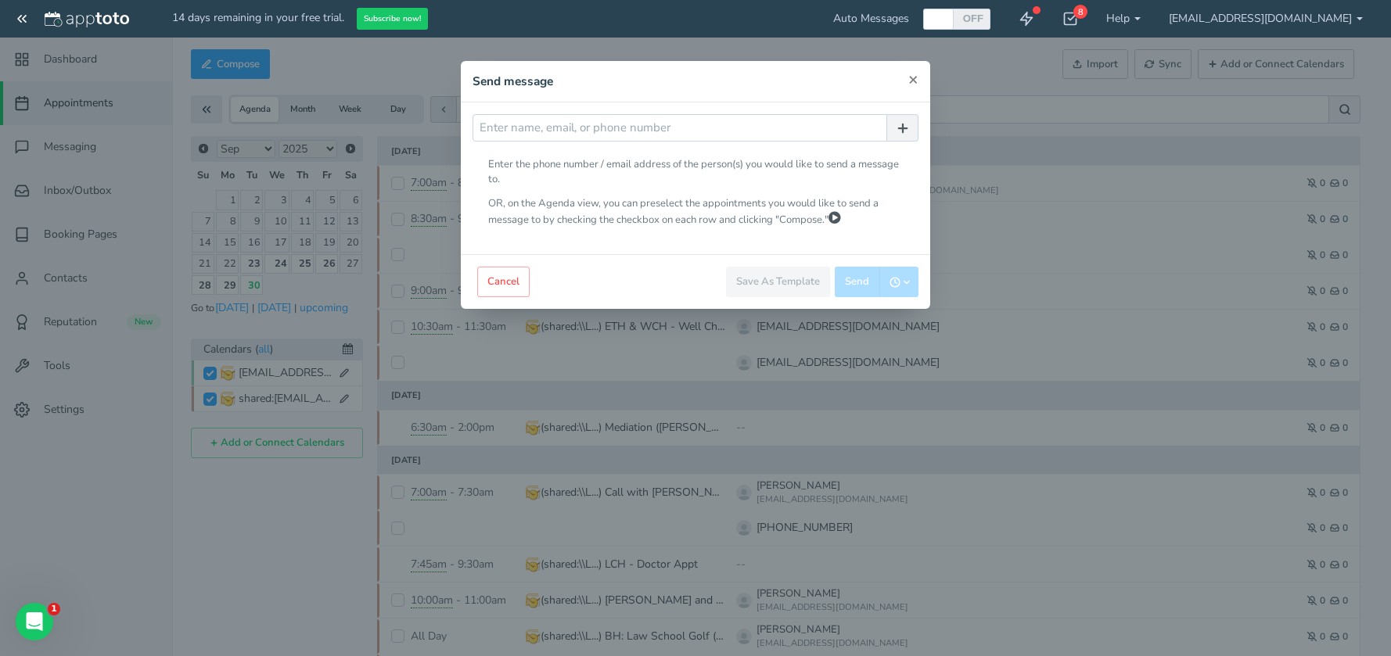
click at [910, 78] on span "×" at bounding box center [913, 79] width 10 height 22
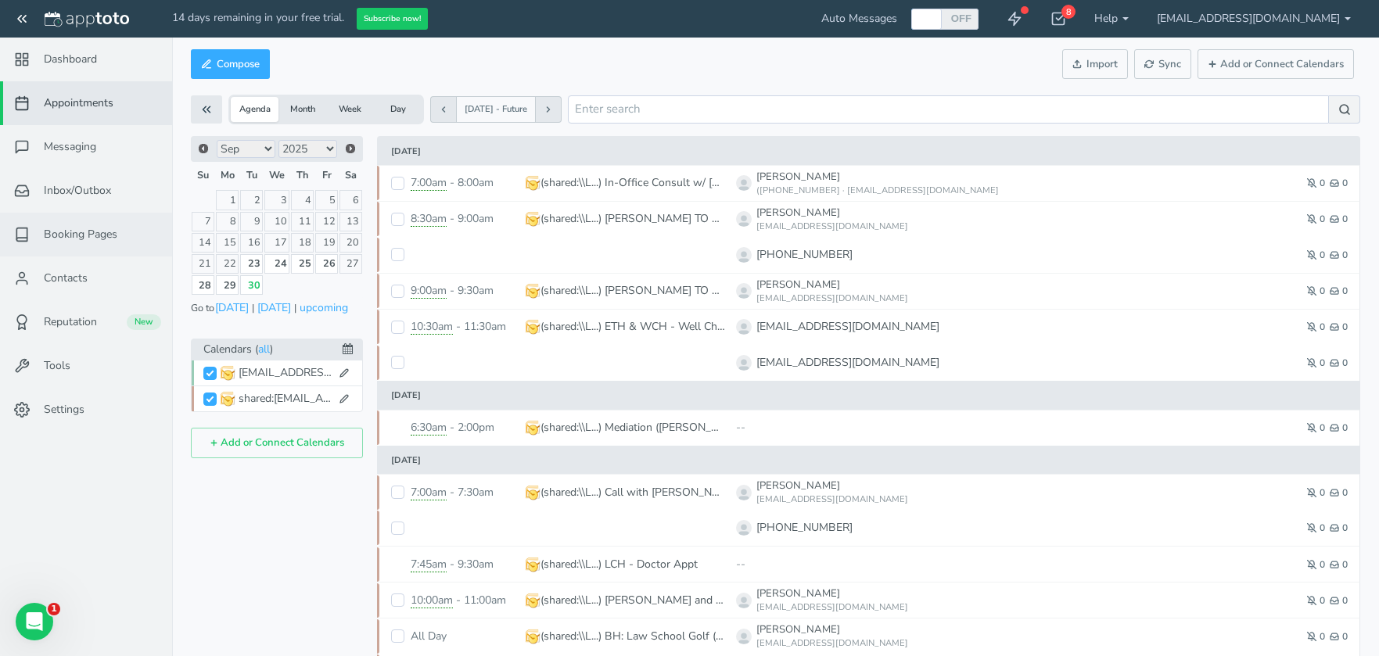
click at [116, 248] on link "Booking Pages" at bounding box center [86, 235] width 172 height 44
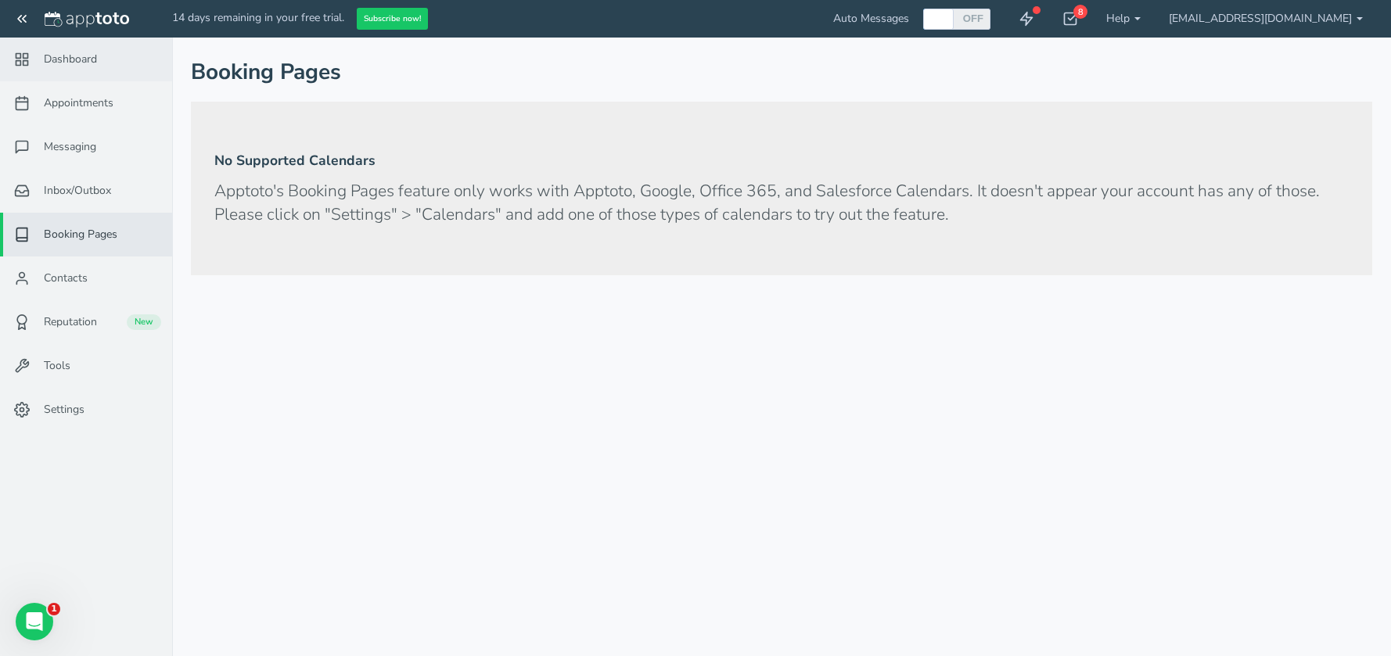
click at [73, 56] on span "Dashboard" at bounding box center [70, 60] width 53 height 16
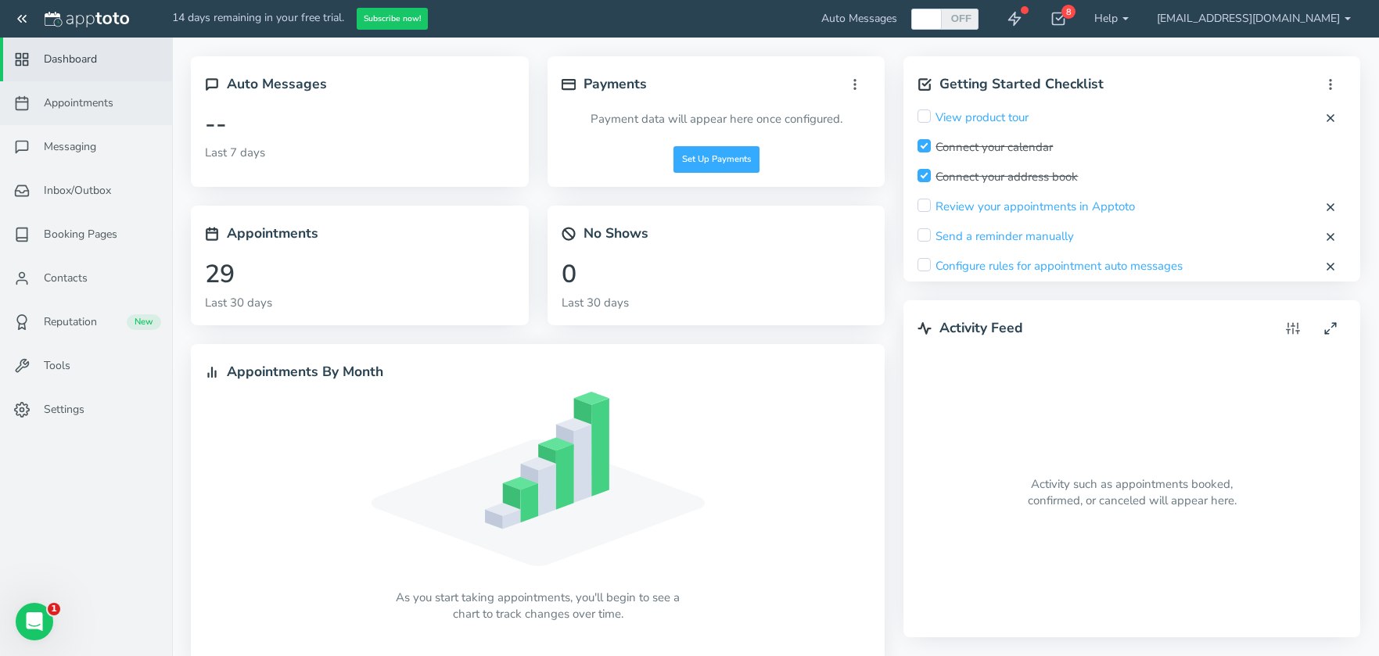
click at [91, 118] on link "Appointments" at bounding box center [86, 103] width 172 height 44
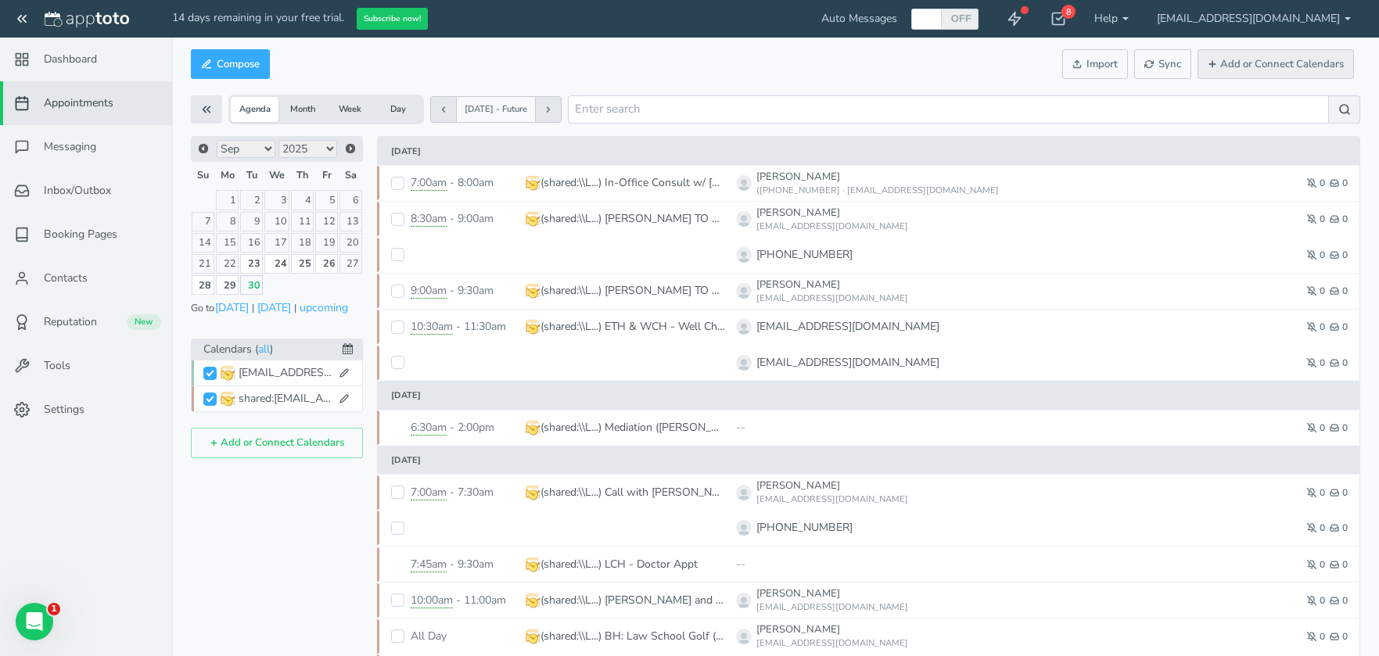
click at [1261, 68] on button "Add or Connect Calendars" at bounding box center [1275, 64] width 156 height 31
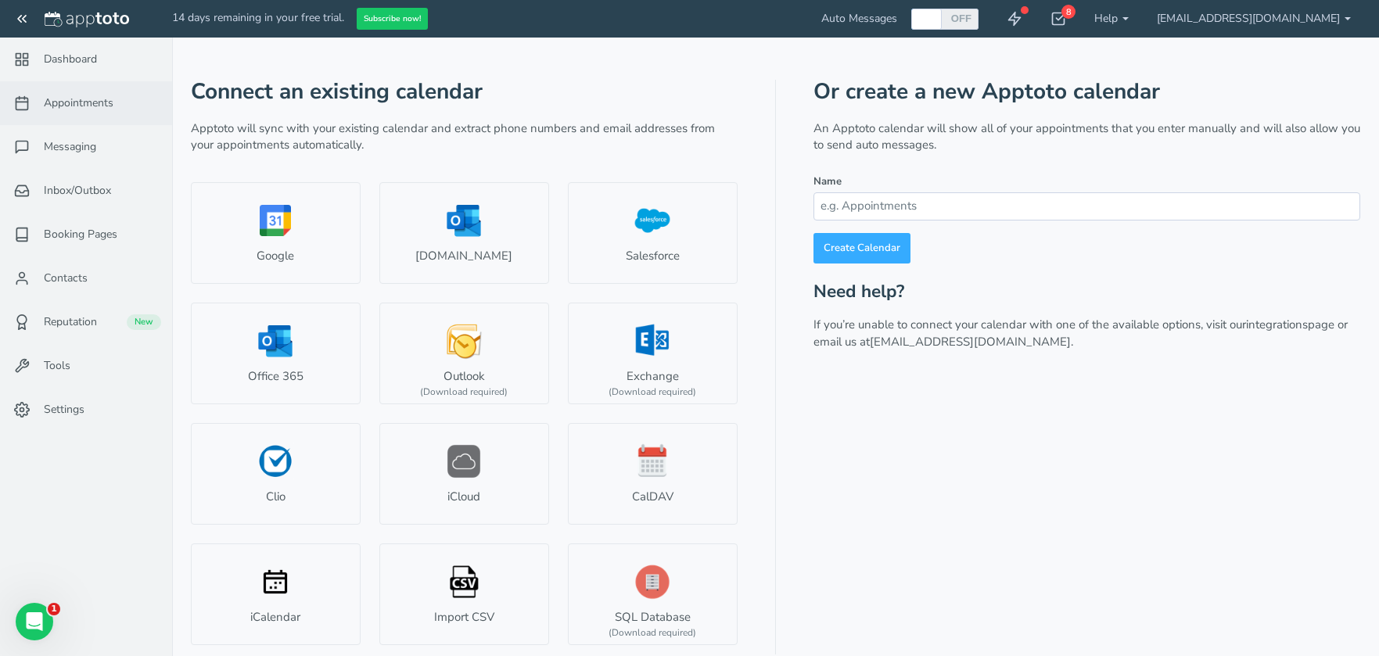
click at [68, 99] on span "Appointments" at bounding box center [79, 103] width 70 height 16
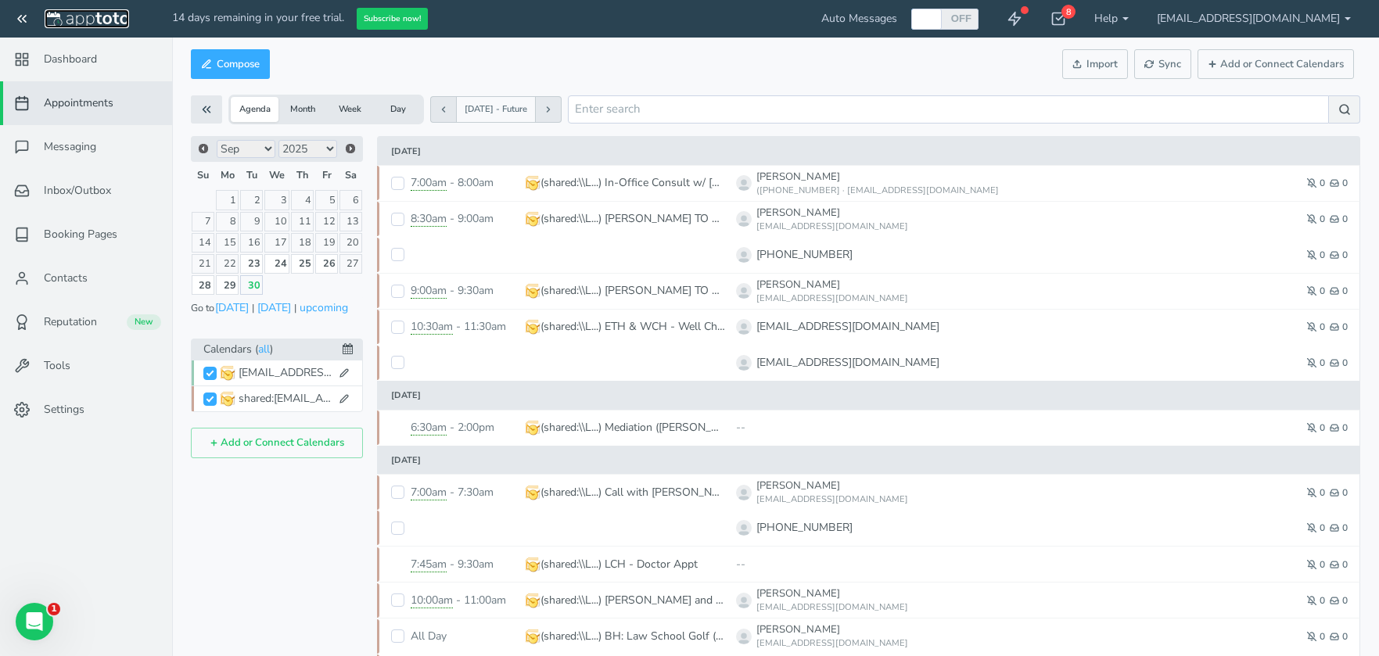
click at [67, 12] on img at bounding box center [87, 20] width 84 height 16
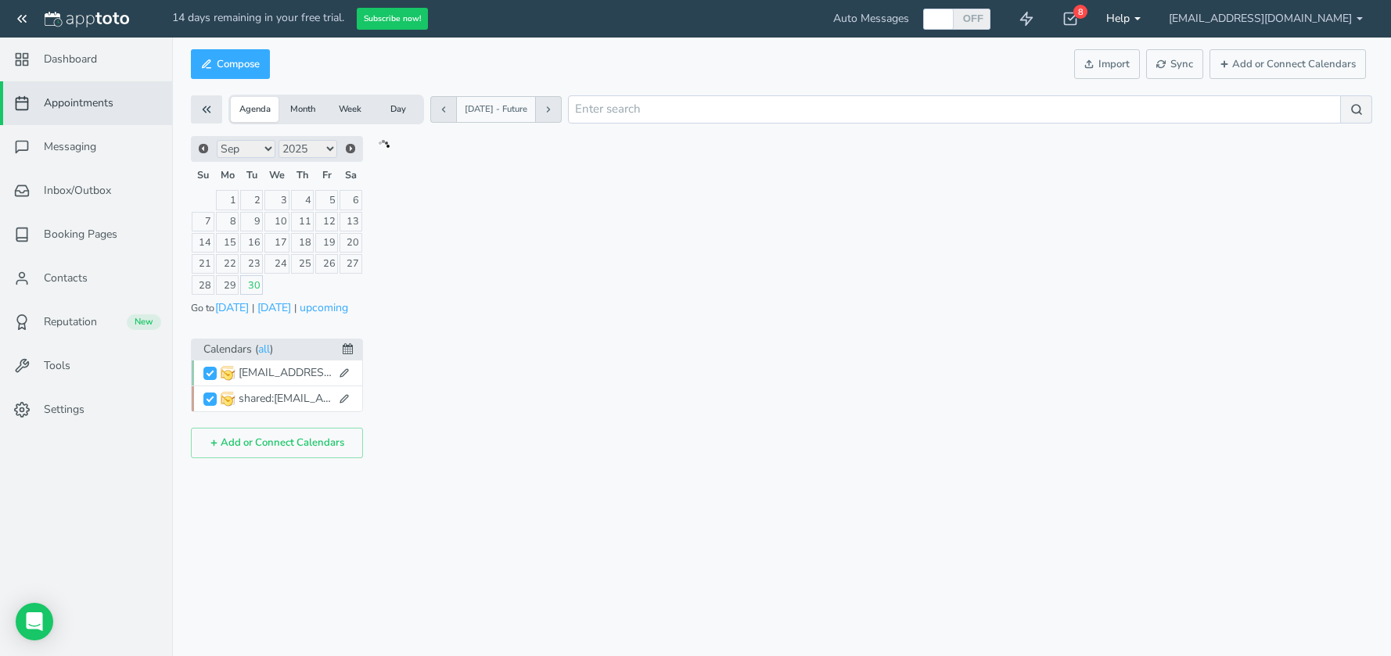
click at [1154, 18] on link "Help" at bounding box center [1123, 19] width 63 height 38
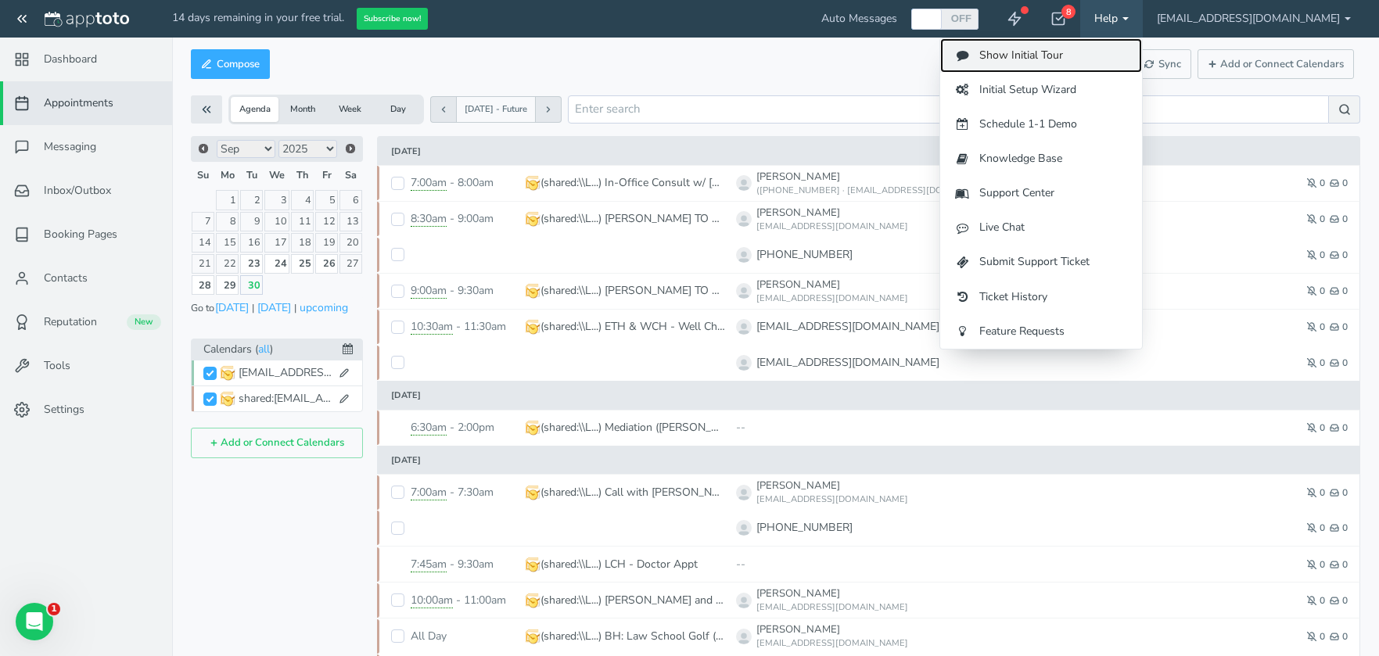
click at [1142, 62] on link "Show Initial Tour" at bounding box center [1041, 55] width 202 height 34
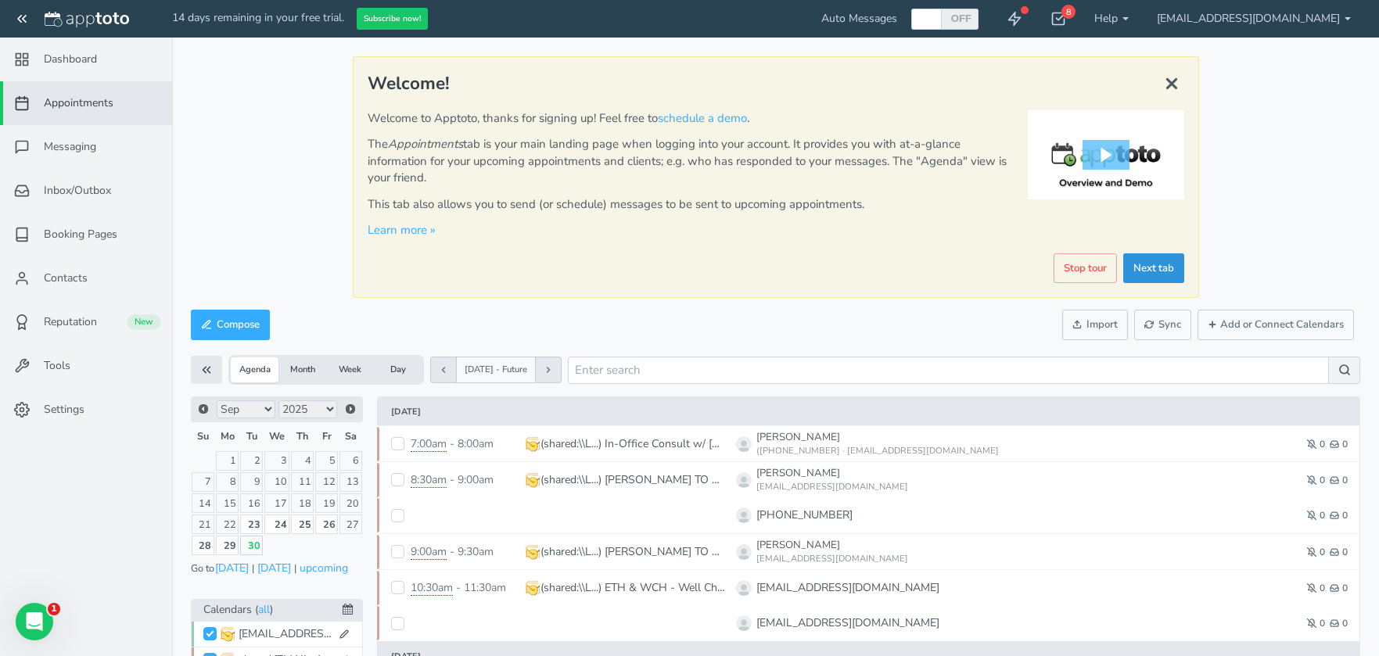
click at [1159, 275] on link "Next tab" at bounding box center [1153, 268] width 61 height 31
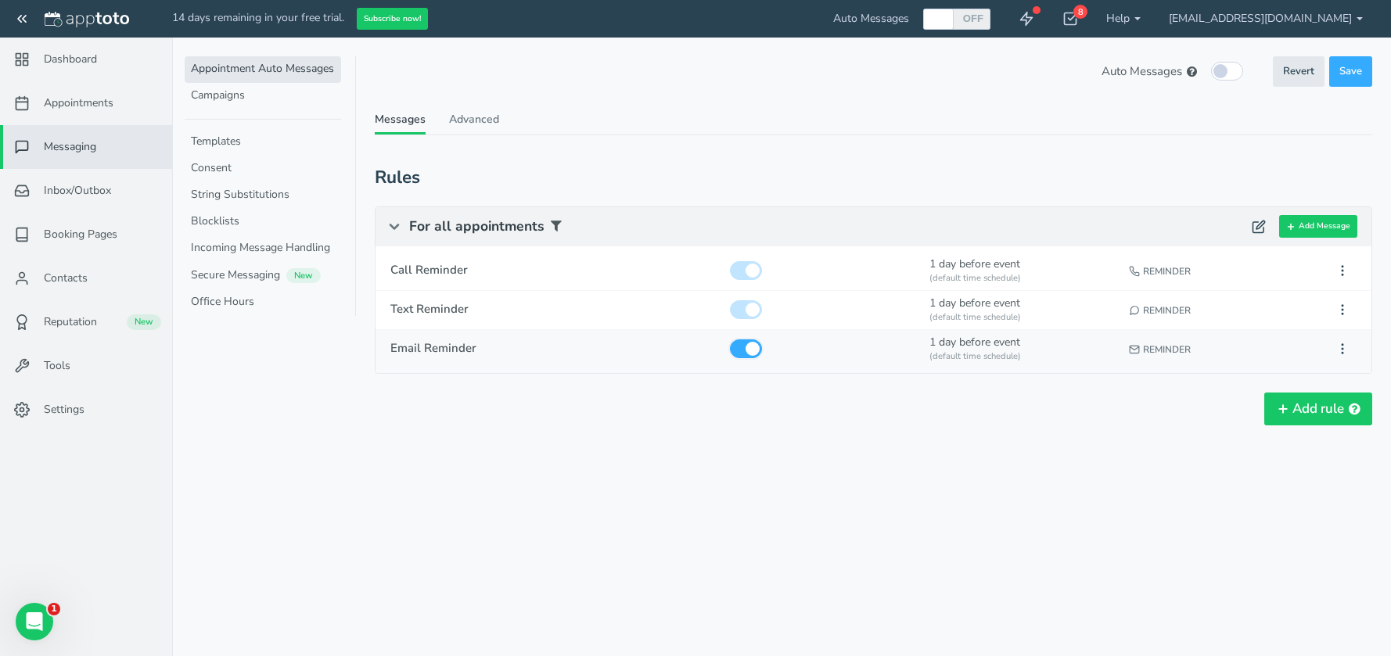
click at [755, 349] on input "checkbox" at bounding box center [746, 348] width 32 height 19
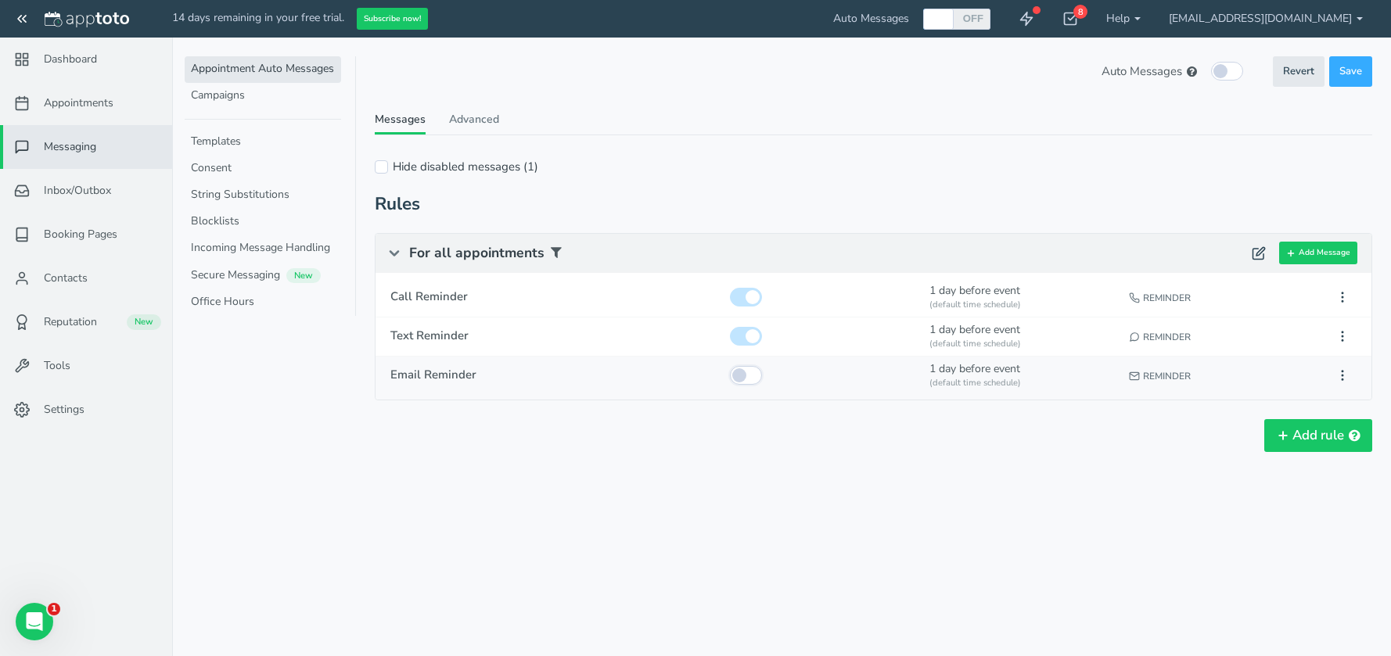
click at [738, 372] on input "checkbox" at bounding box center [746, 375] width 32 height 19
checkbox input "true"
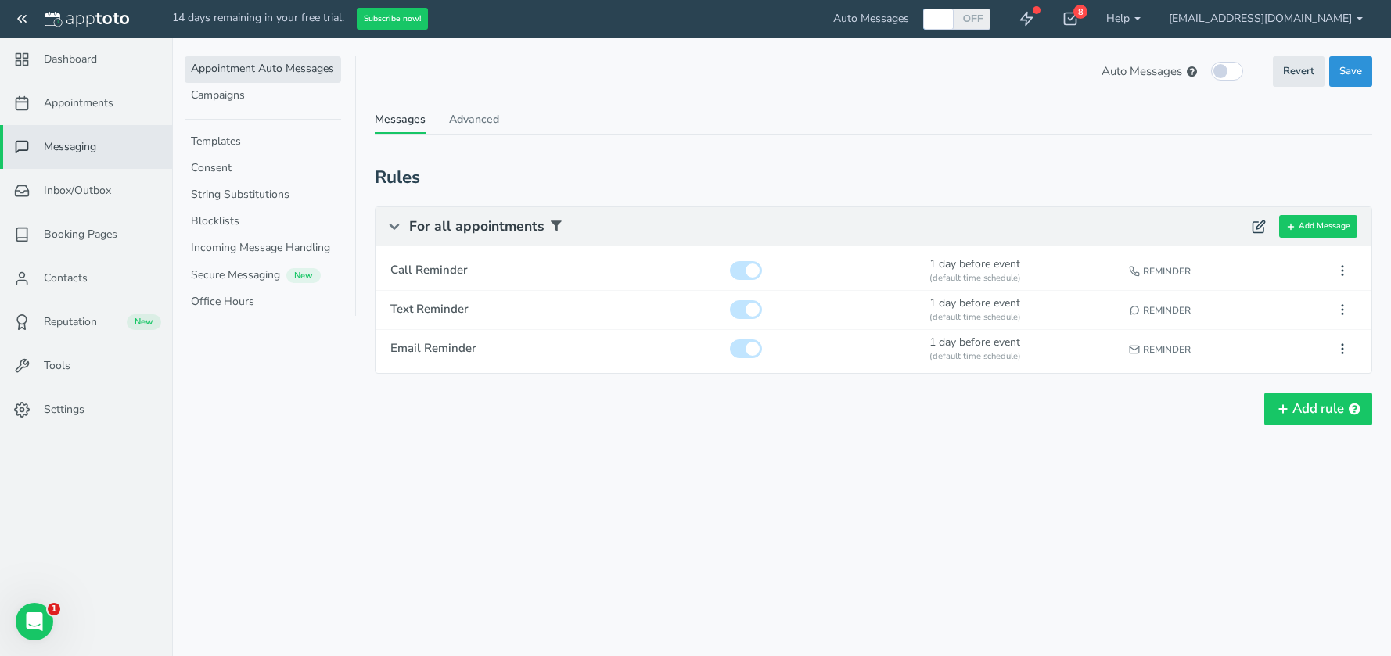
click at [1341, 65] on span "Save" at bounding box center [1350, 71] width 23 height 15
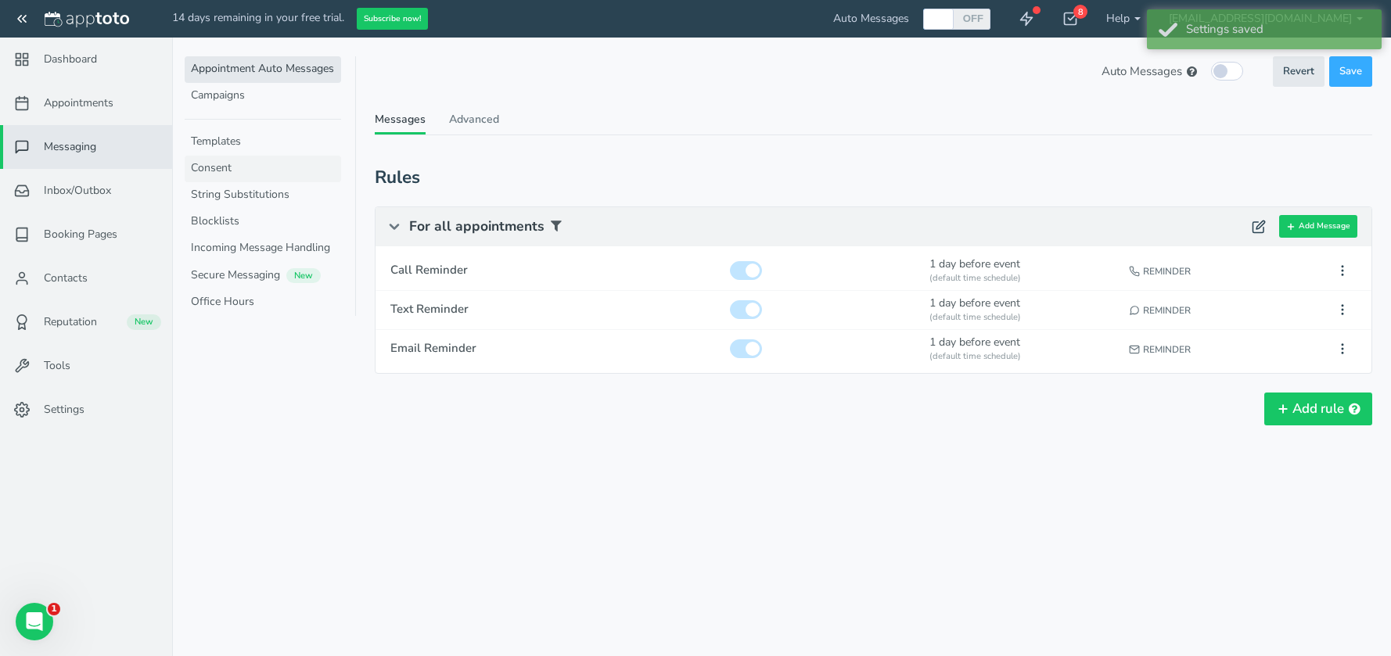
click at [245, 160] on link "Consent" at bounding box center [263, 169] width 156 height 27
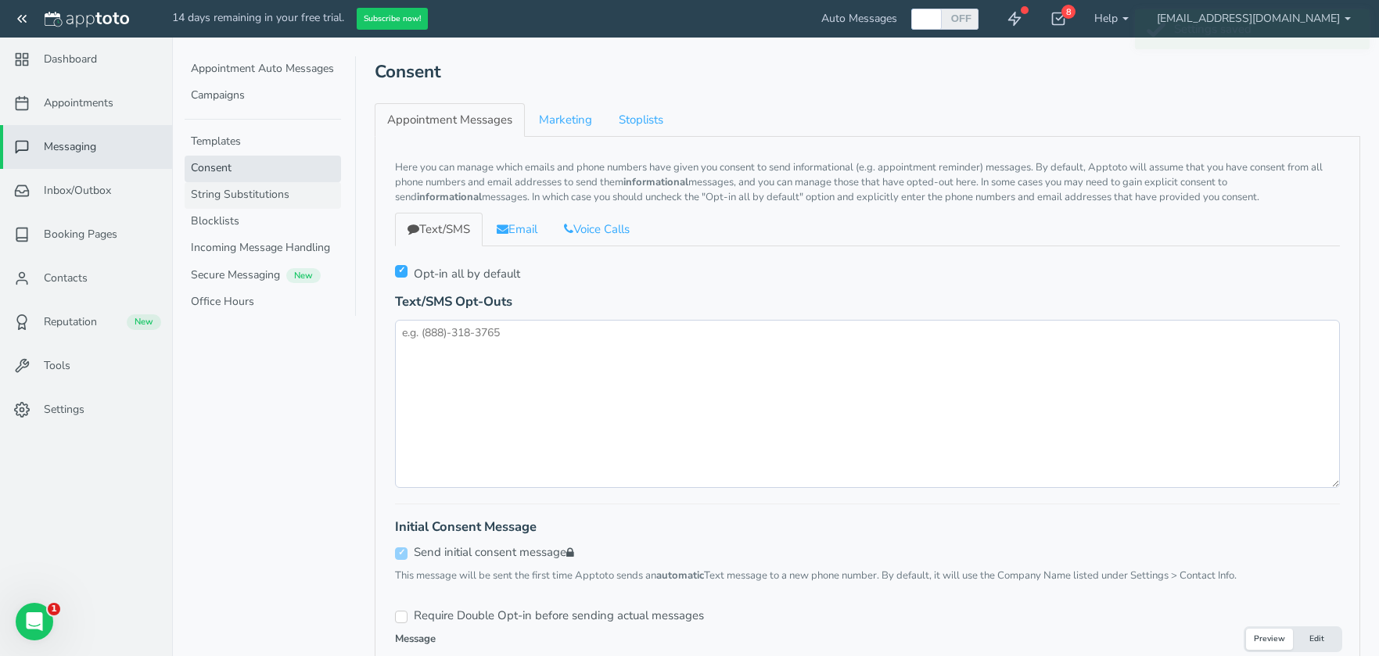
click at [246, 194] on link "String Substitutions" at bounding box center [263, 195] width 156 height 27
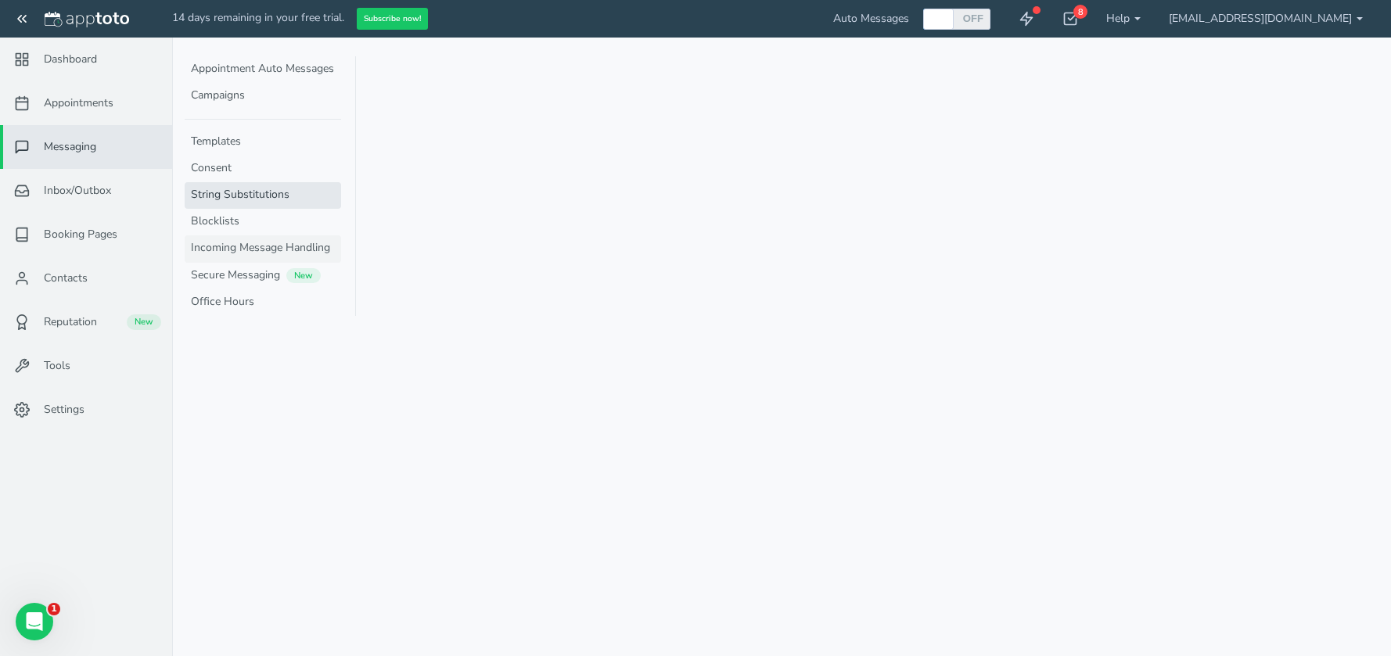
click at [278, 248] on link "Incoming Message Handling" at bounding box center [263, 248] width 156 height 27
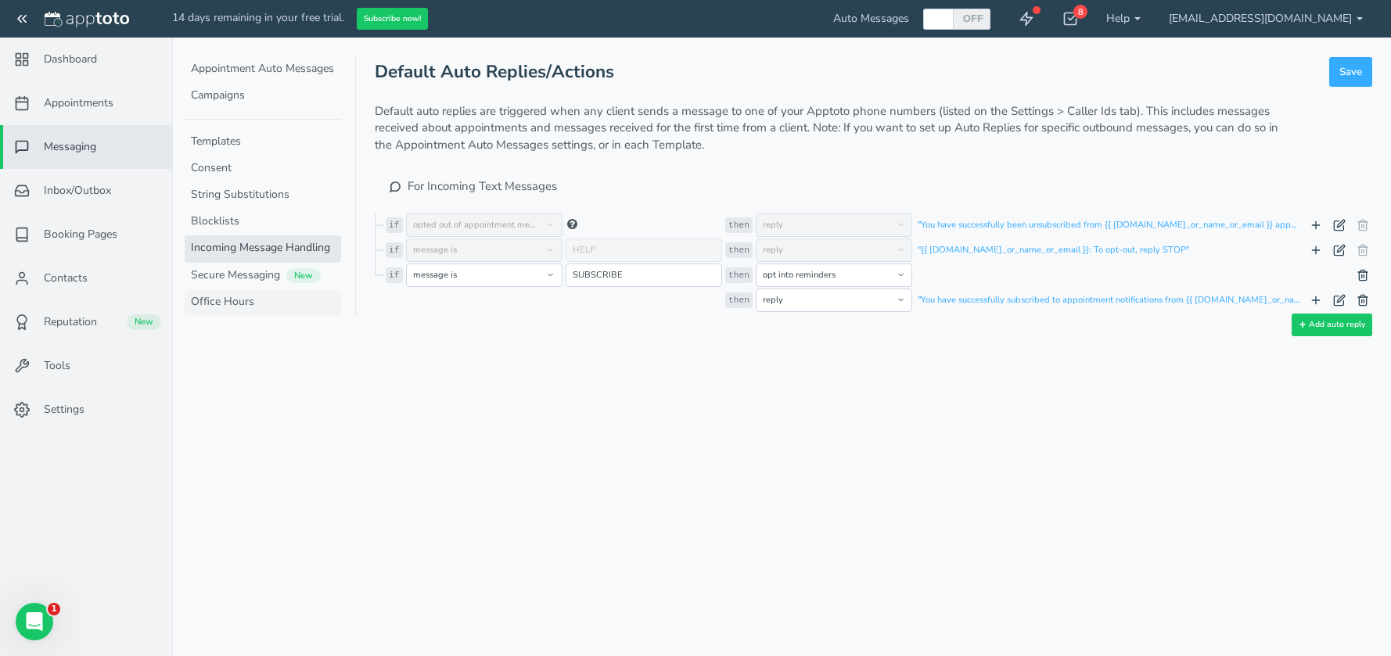
click at [258, 302] on link "Office Hours" at bounding box center [263, 302] width 156 height 27
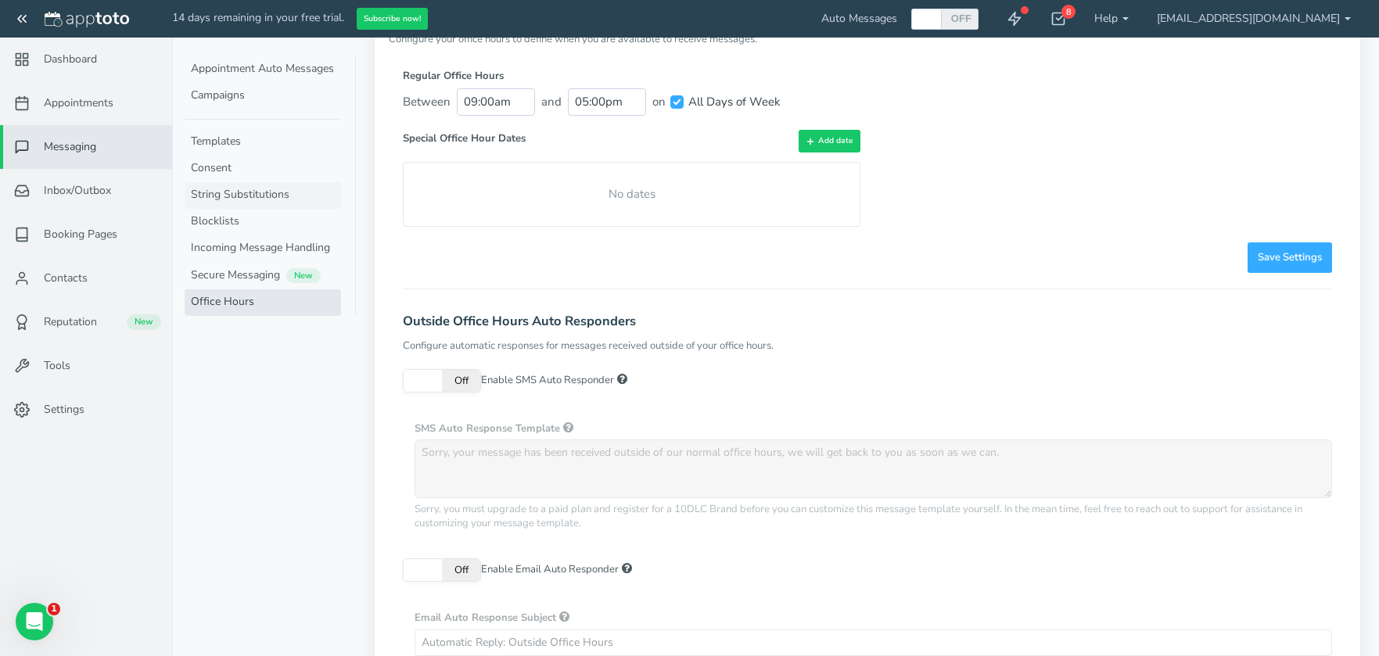
scroll to position [68, 0]
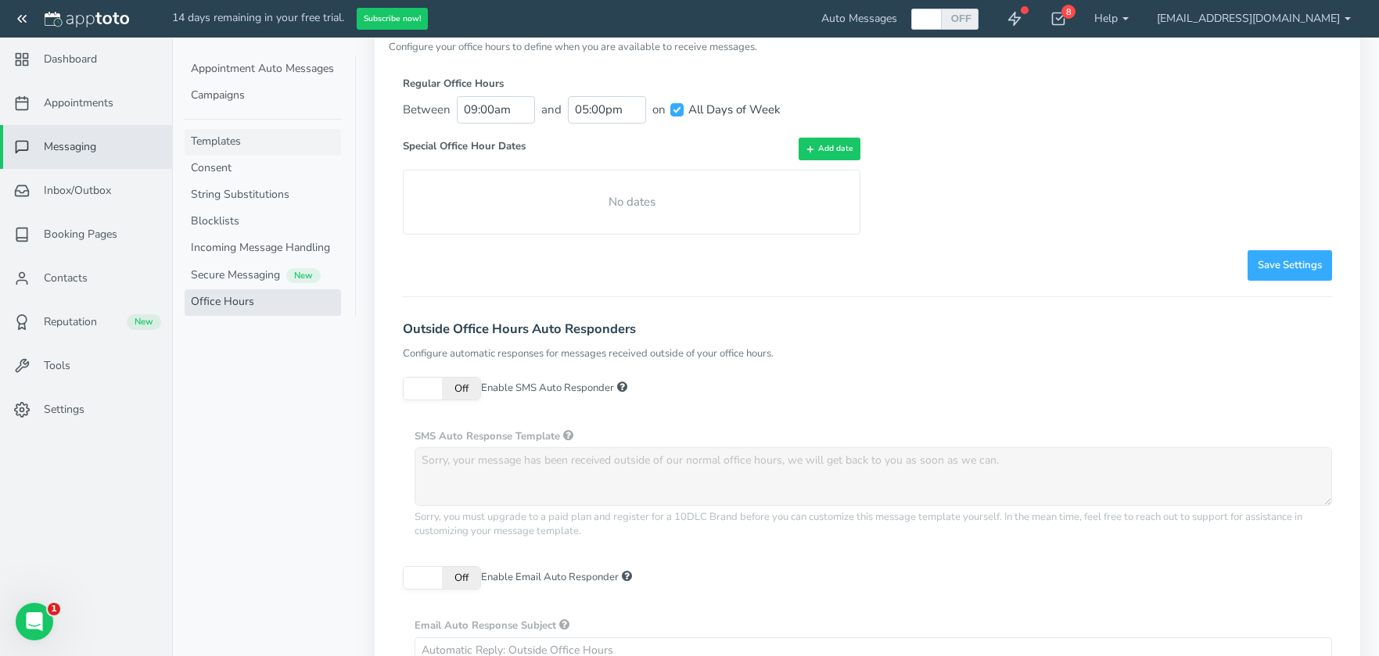
click at [243, 135] on link "Templates" at bounding box center [263, 142] width 156 height 27
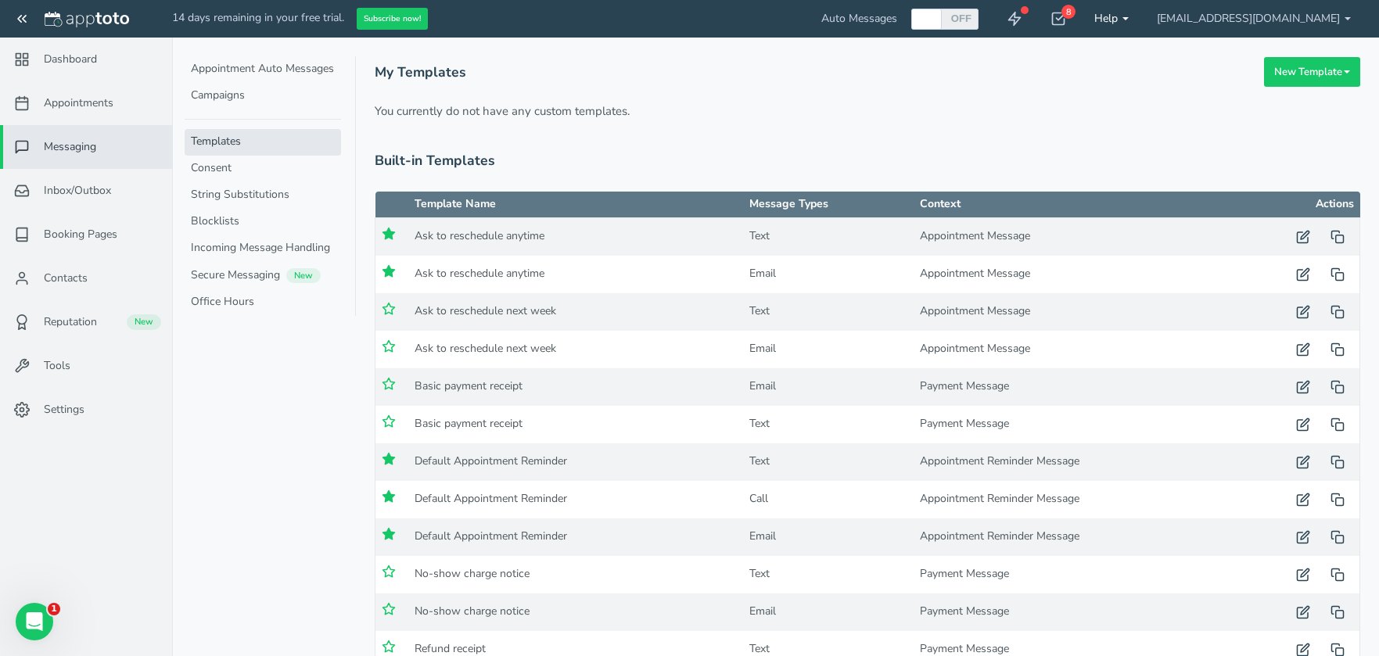
click at [1143, 15] on link "Help" at bounding box center [1111, 19] width 63 height 38
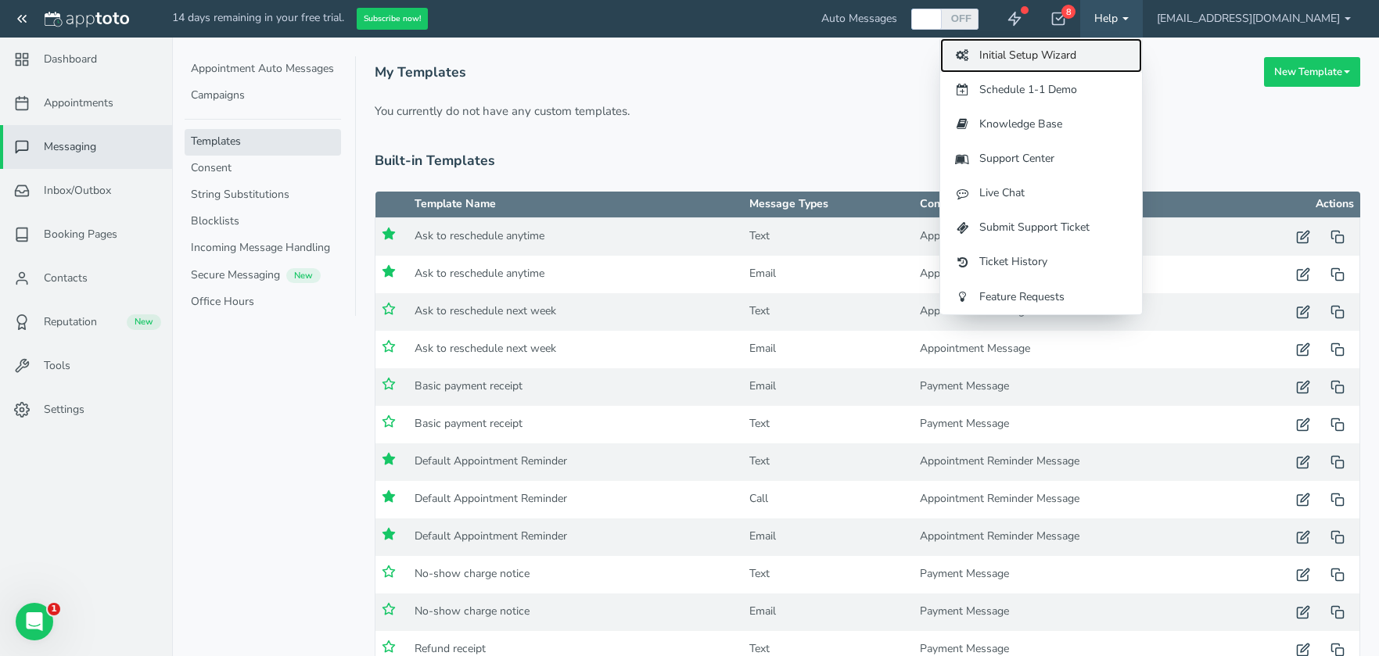
click at [1142, 52] on link "Initial Setup Wizard" at bounding box center [1041, 55] width 202 height 34
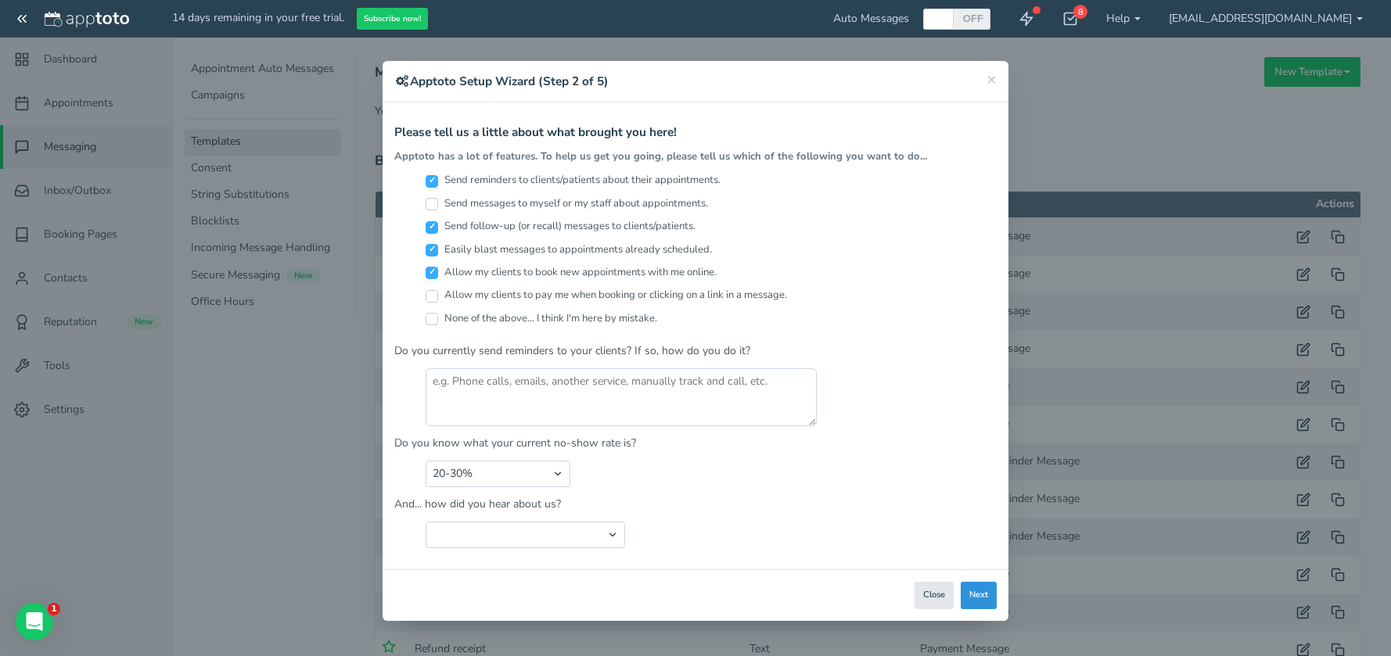
click at [979, 597] on button "Next" at bounding box center [978, 595] width 36 height 27
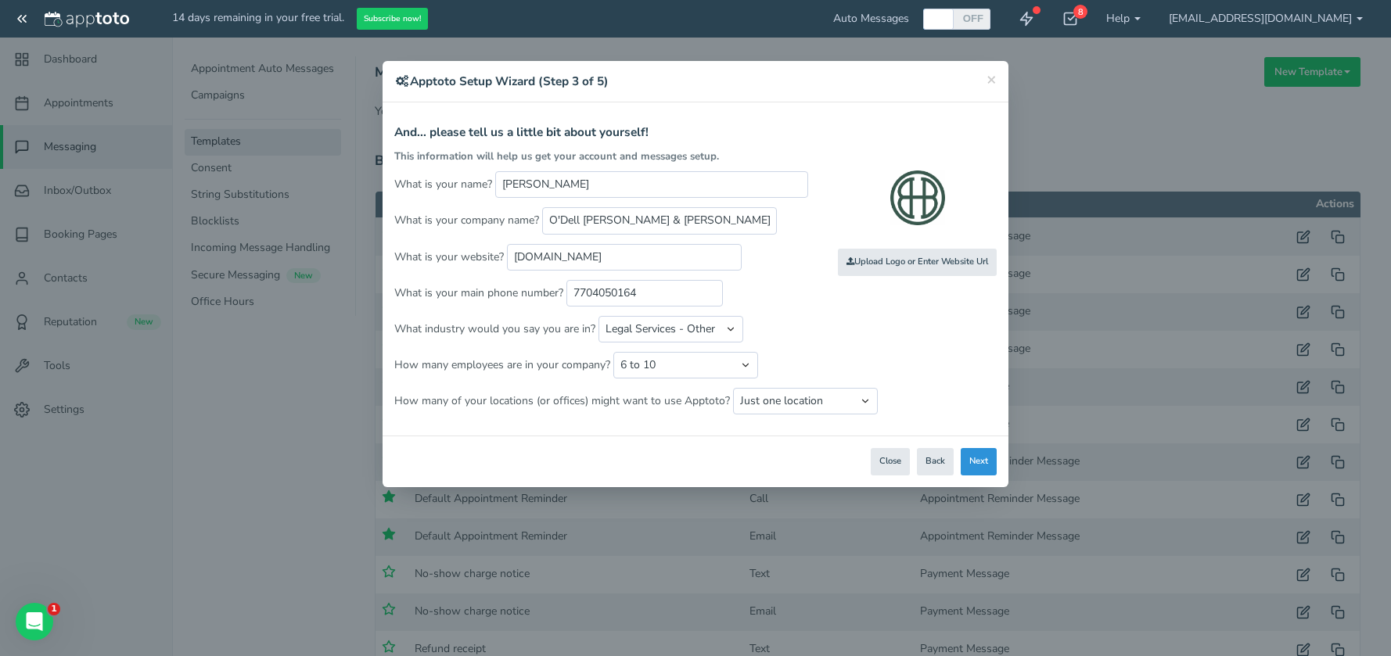
click at [986, 468] on button "Next" at bounding box center [978, 461] width 36 height 27
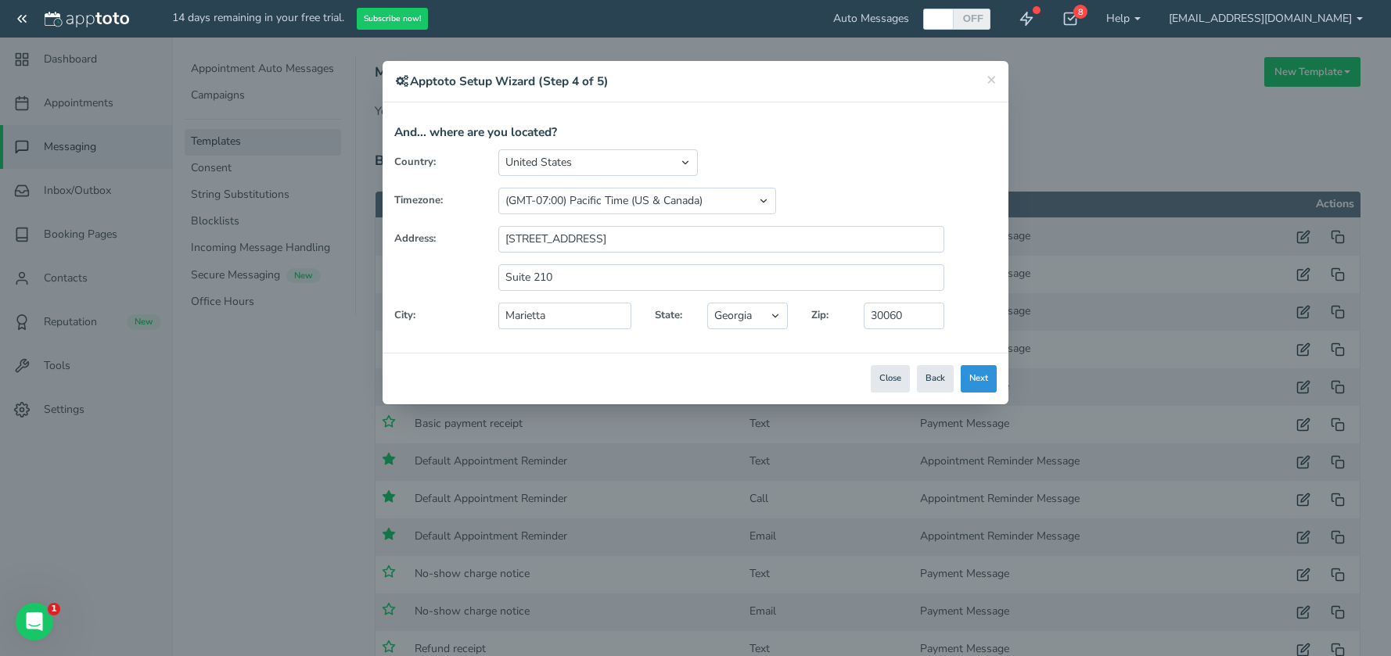
click at [978, 379] on button "Next" at bounding box center [978, 378] width 36 height 27
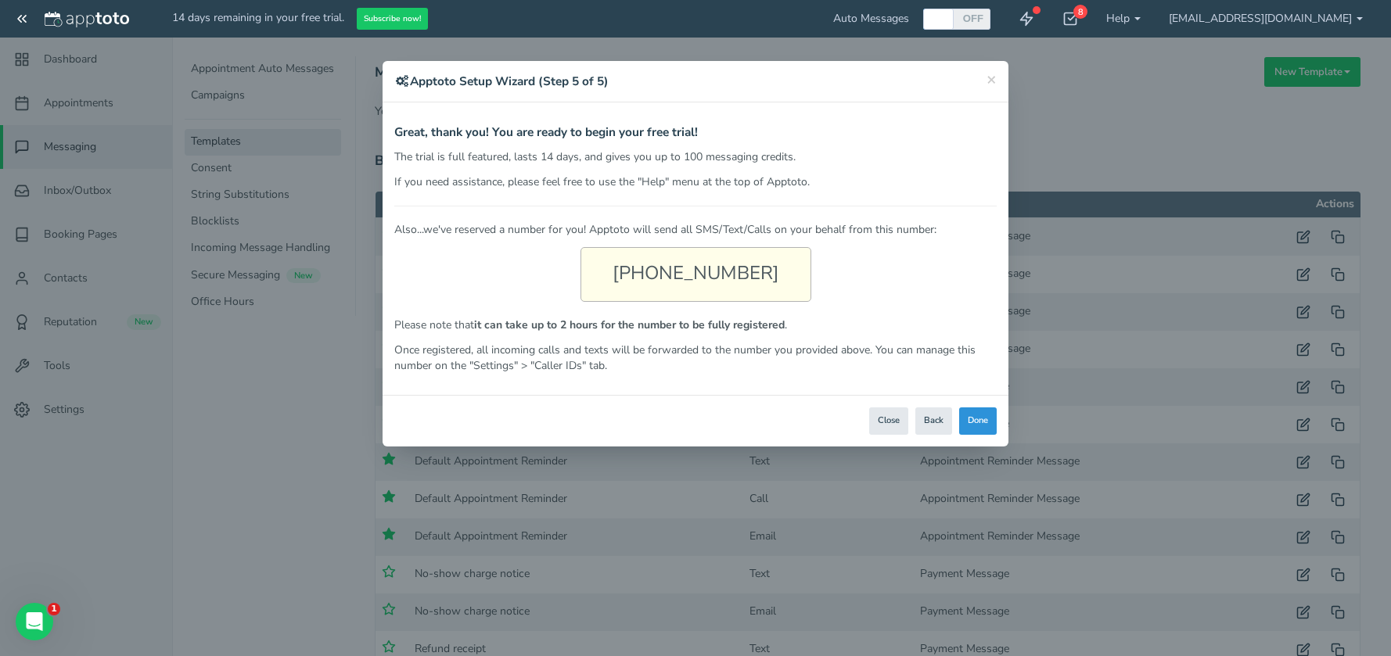
click at [983, 414] on button "Done" at bounding box center [978, 420] width 38 height 27
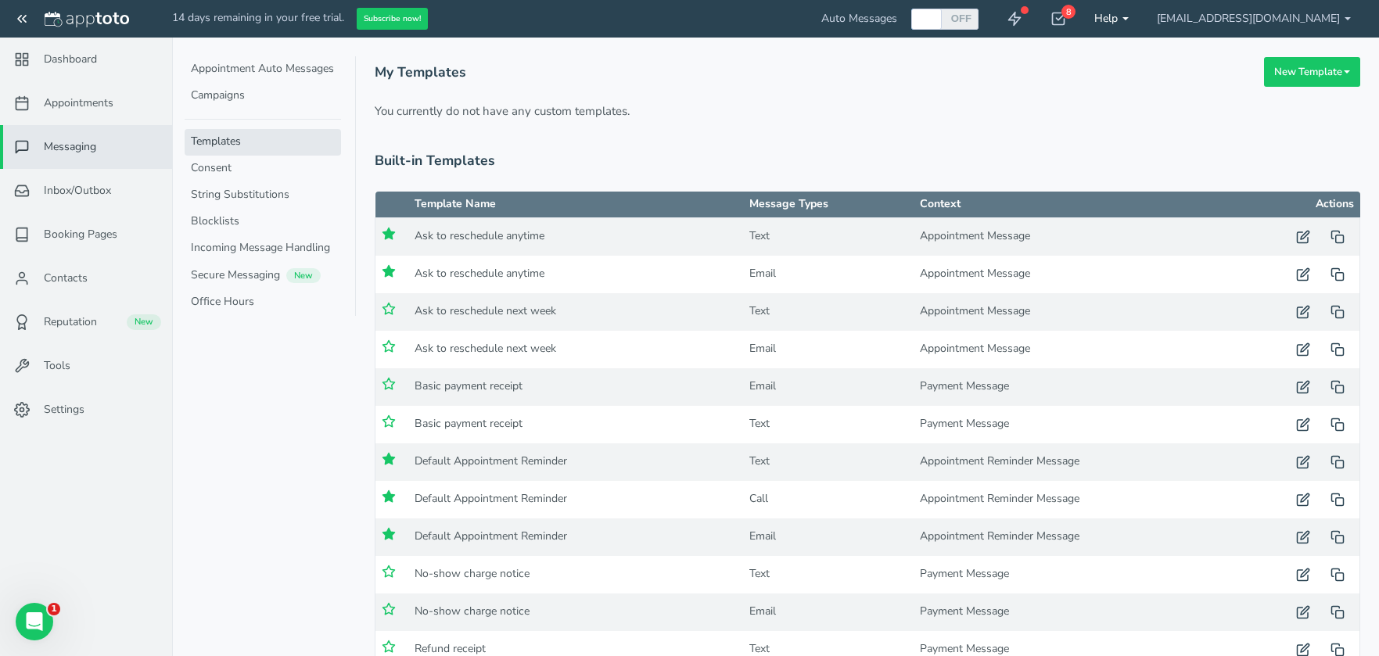
click at [1143, 20] on link "Help" at bounding box center [1111, 19] width 63 height 38
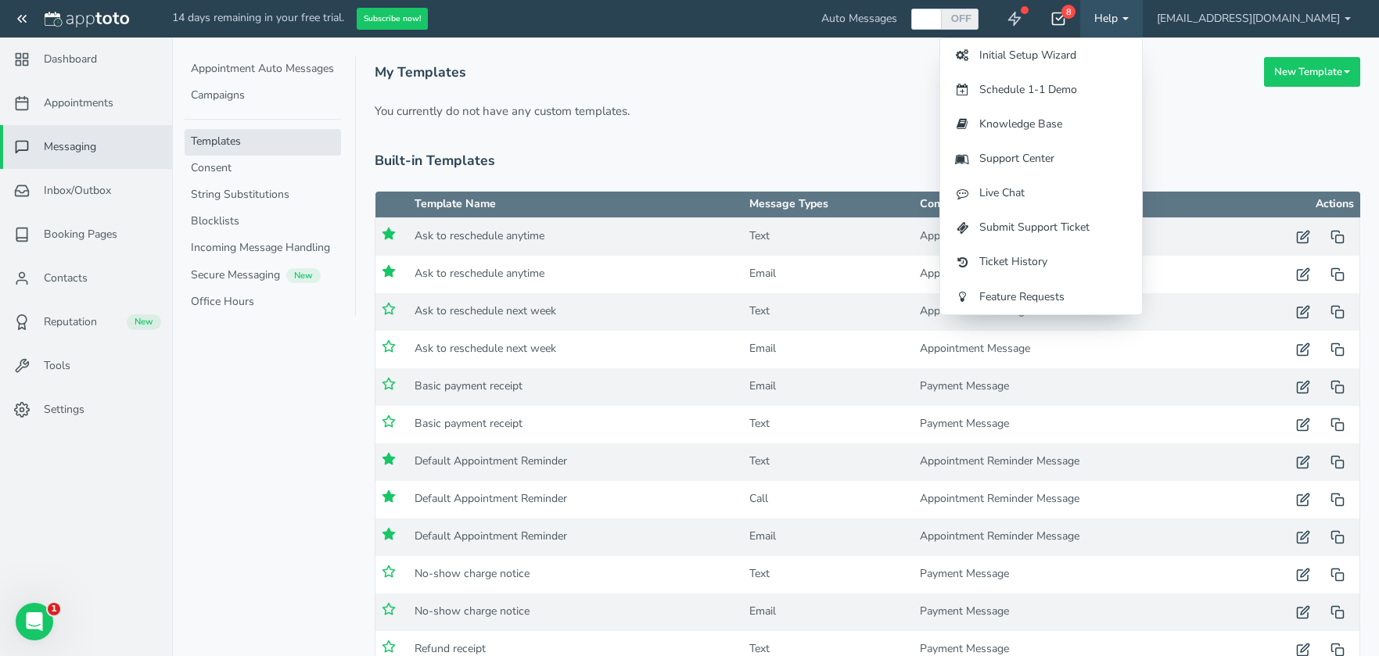
click at [1080, 20] on div "8" at bounding box center [1058, 19] width 44 height 38
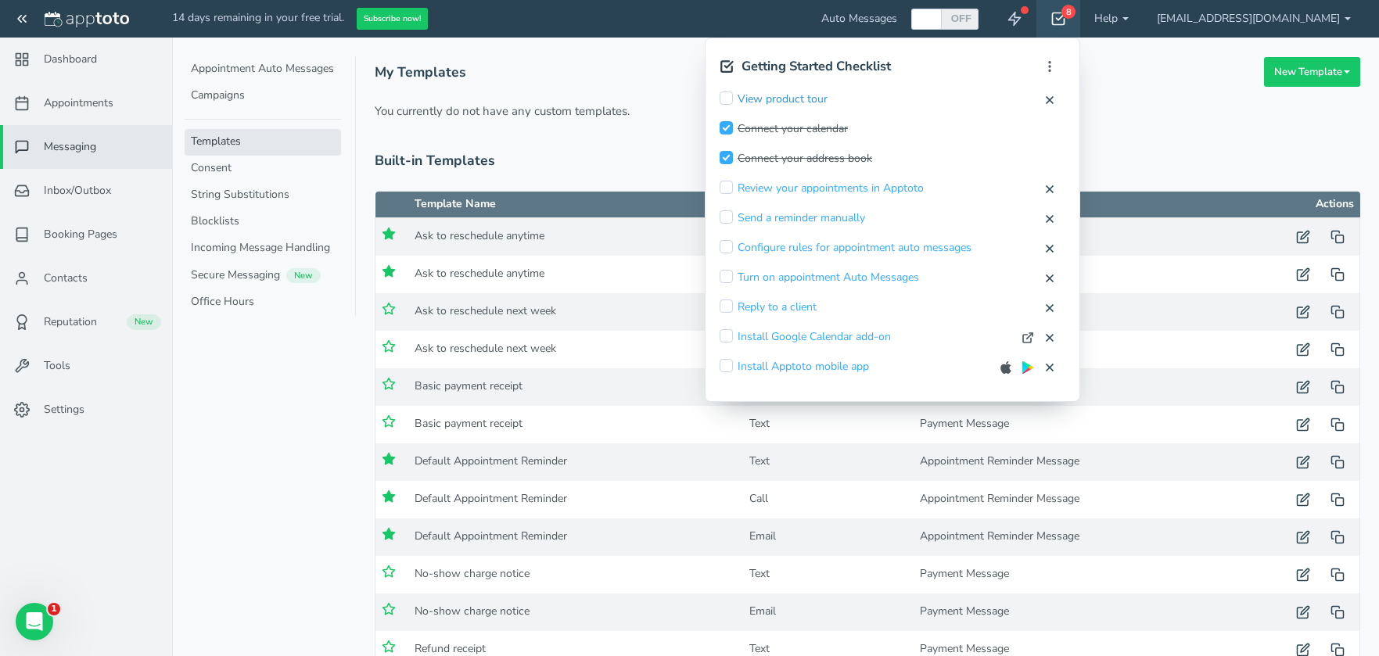
click at [827, 100] on link "View product tour" at bounding box center [782, 100] width 90 height 16
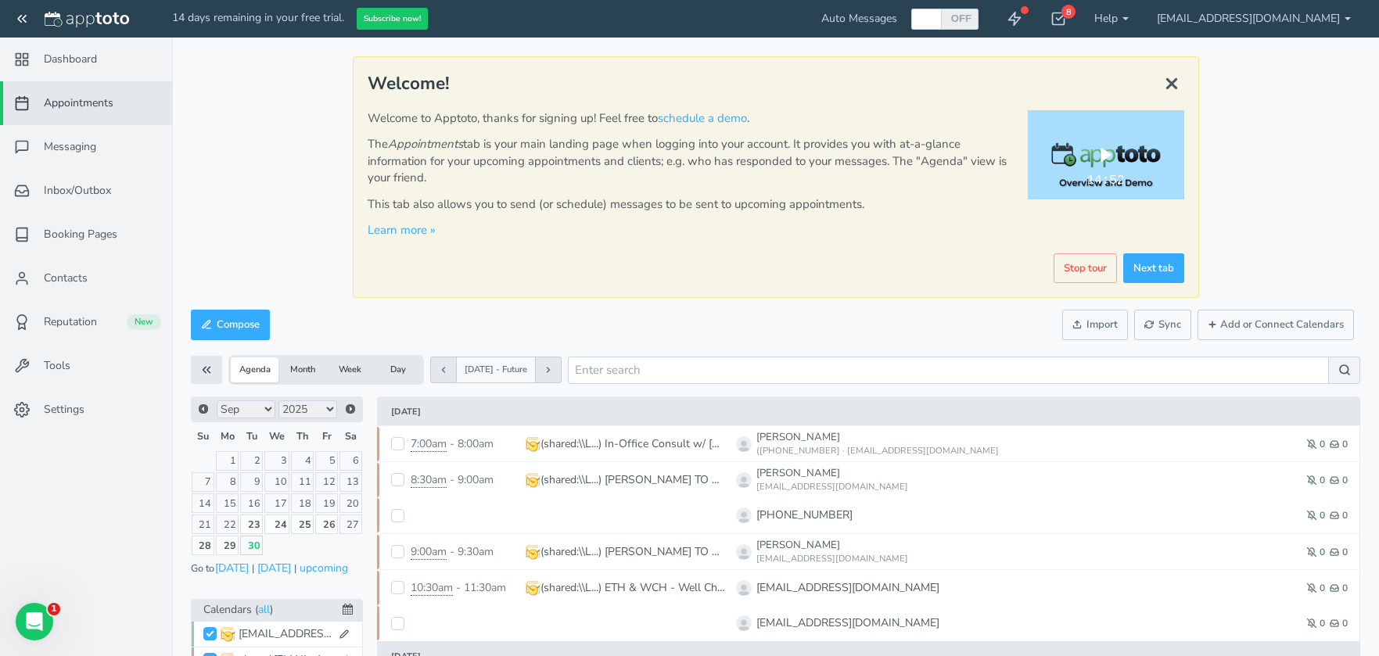
click at [1121, 156] on div "Play" at bounding box center [1105, 155] width 47 height 30
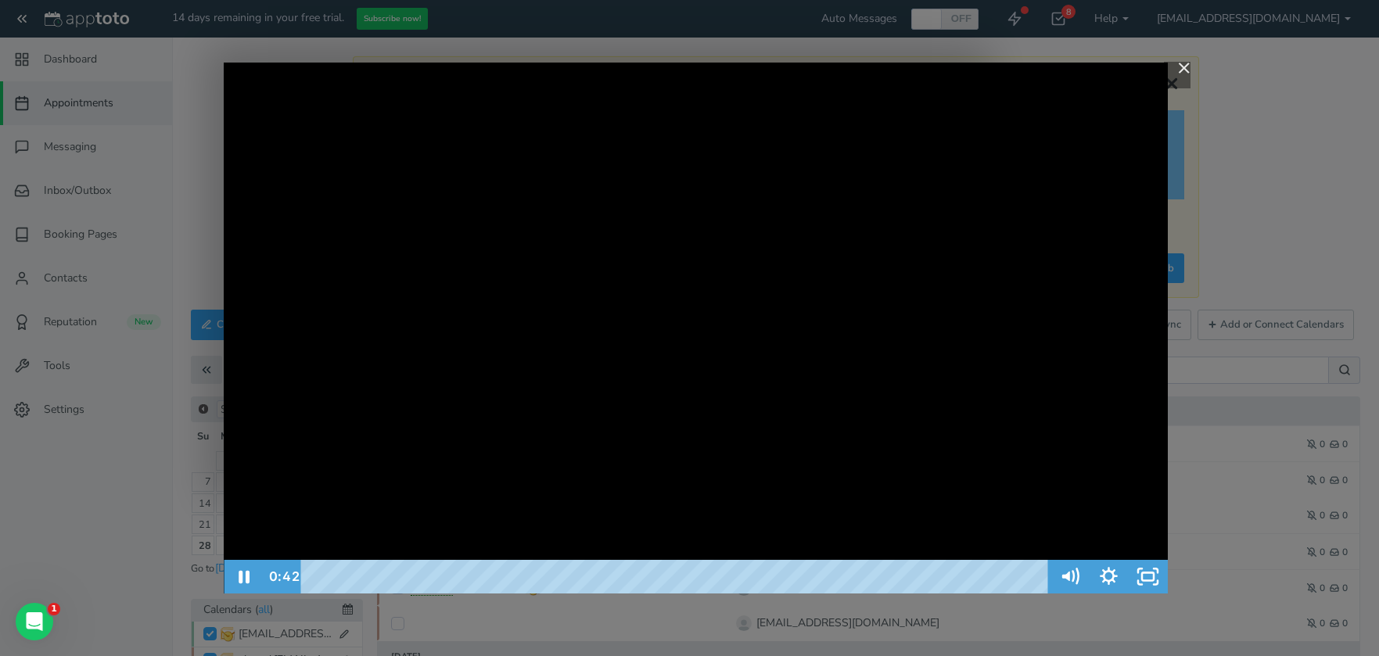
click at [350, 579] on div "Playbar" at bounding box center [677, 577] width 724 height 34
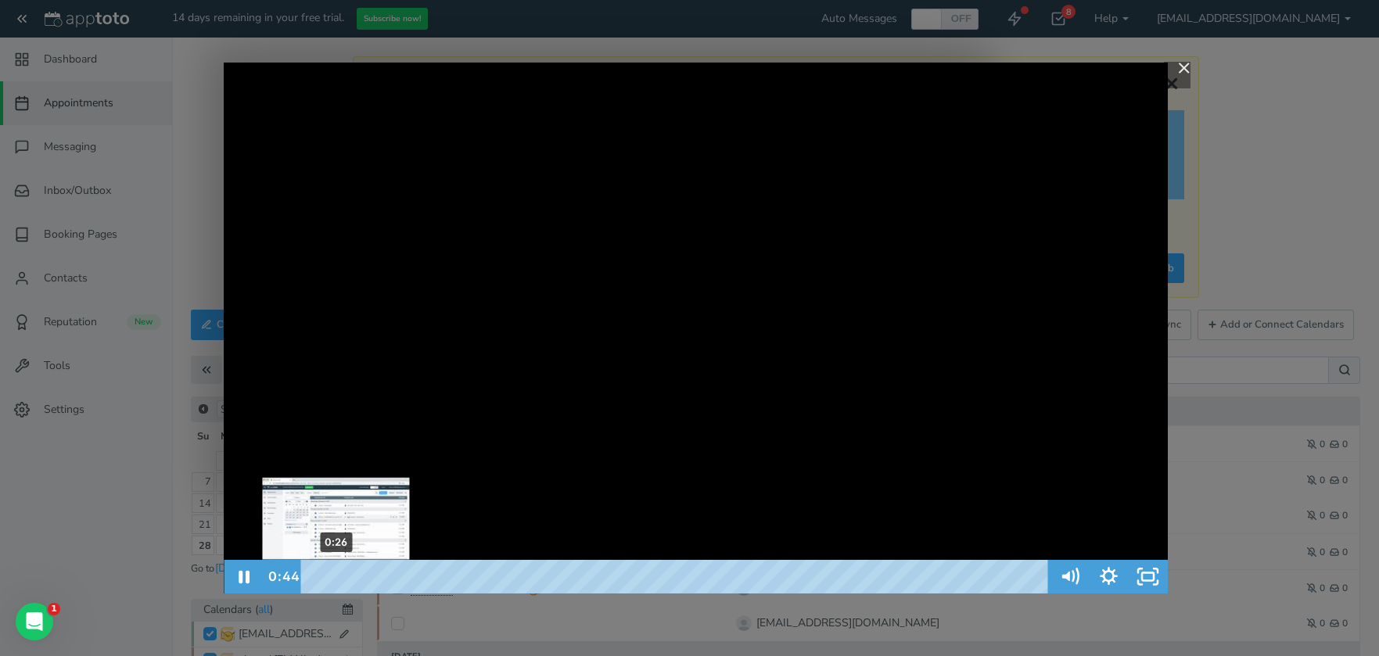
click at [336, 575] on div "0:26" at bounding box center [677, 577] width 724 height 34
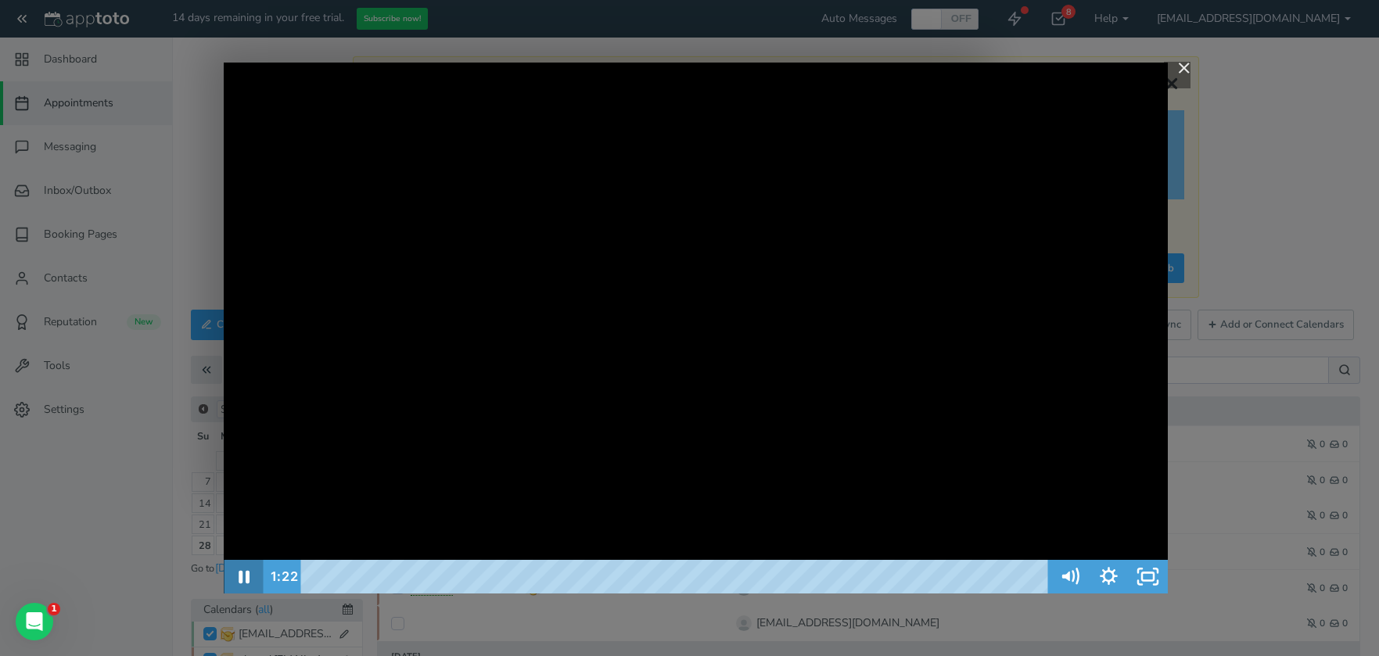
click at [239, 578] on icon "Pause" at bounding box center [243, 577] width 39 height 34
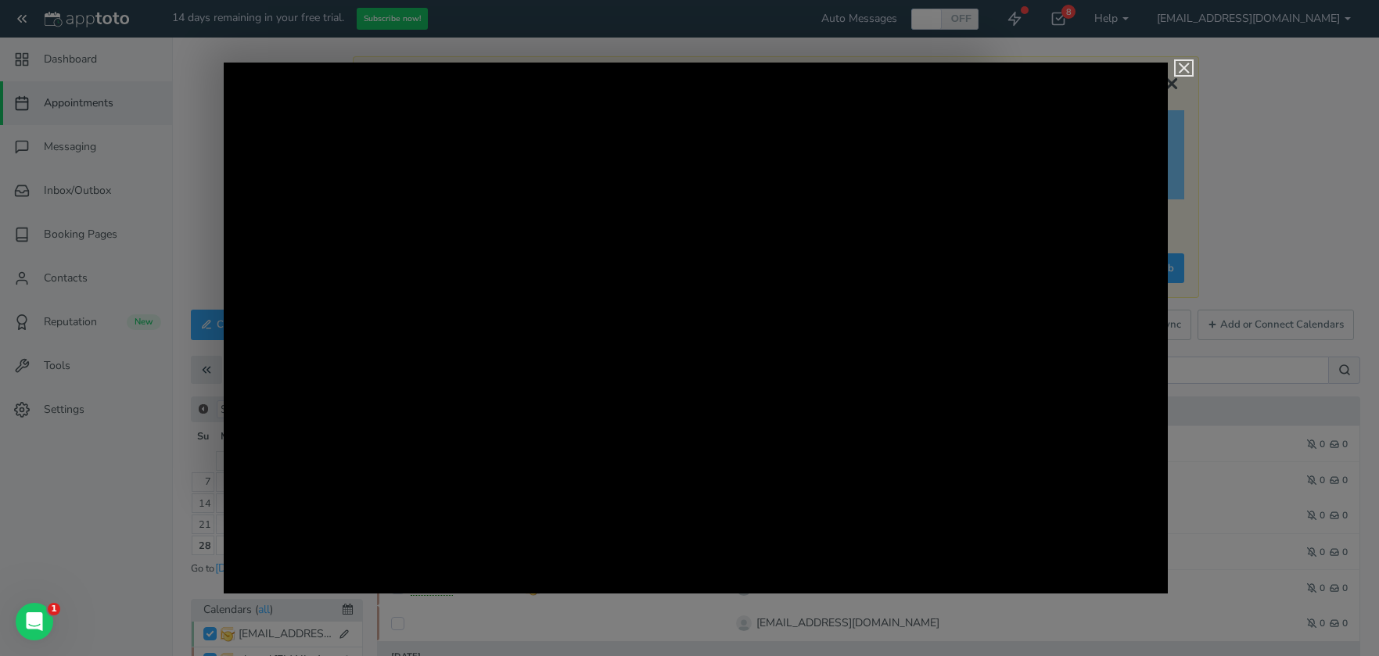
click at [1186, 66] on img "Close" at bounding box center [1177, 75] width 27 height 27
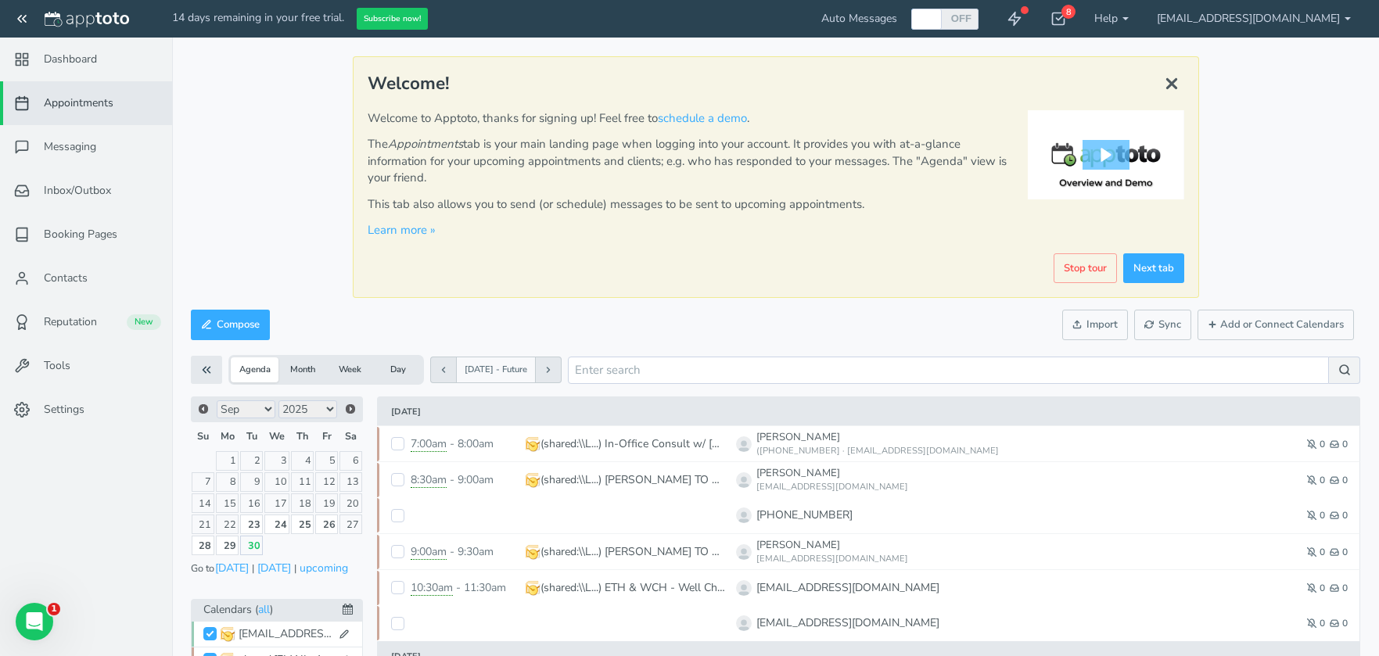
click at [95, 99] on span "Appointments" at bounding box center [79, 103] width 70 height 16
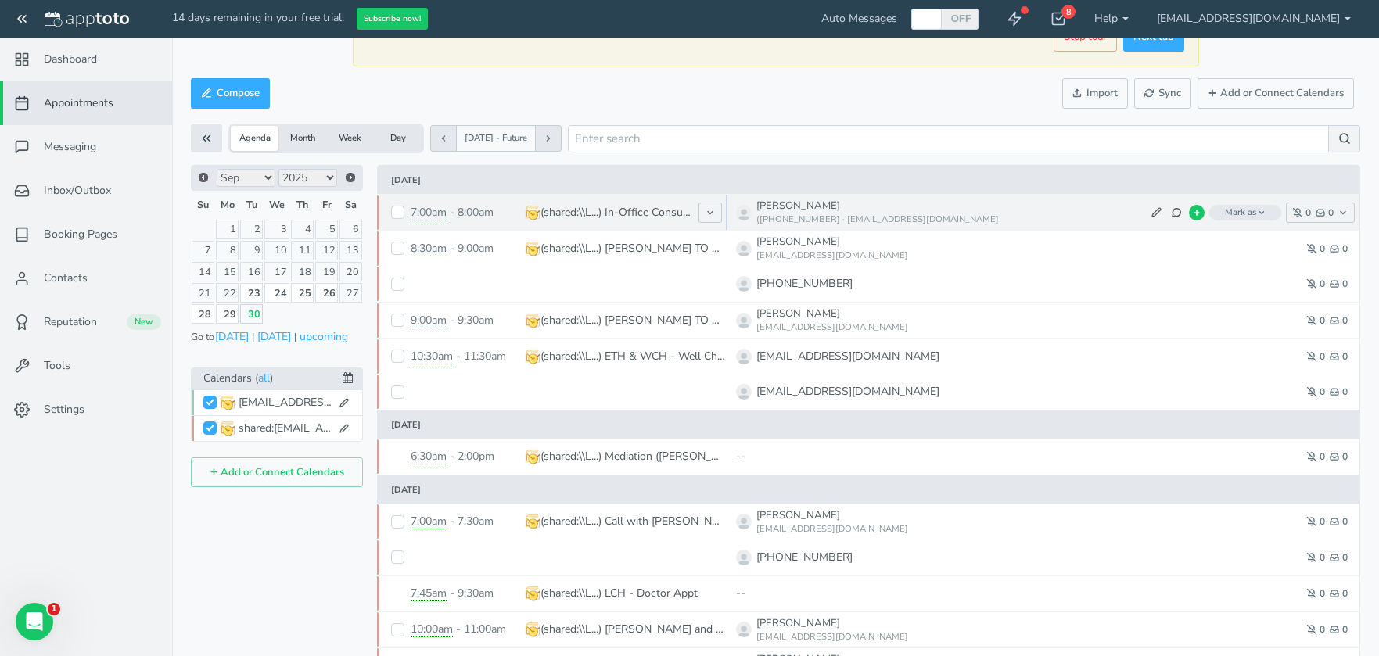
scroll to position [235, 0]
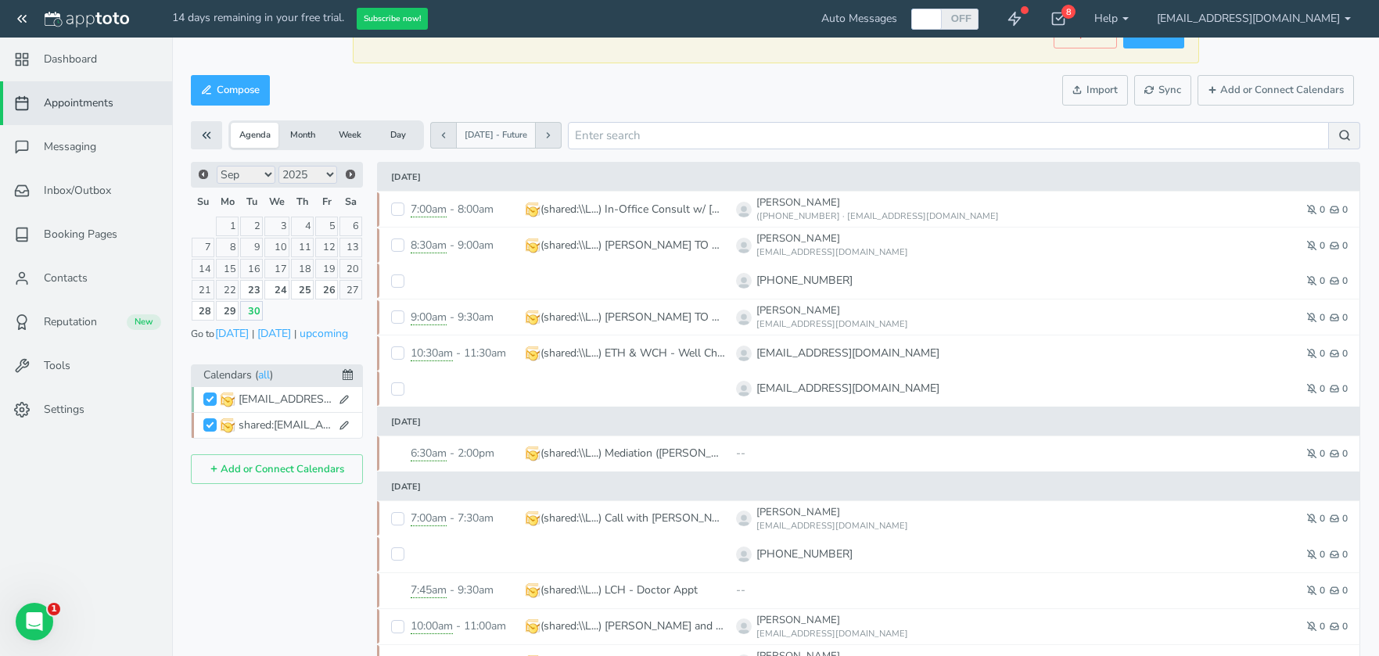
click at [341, 134] on button "Week" at bounding box center [350, 135] width 48 height 25
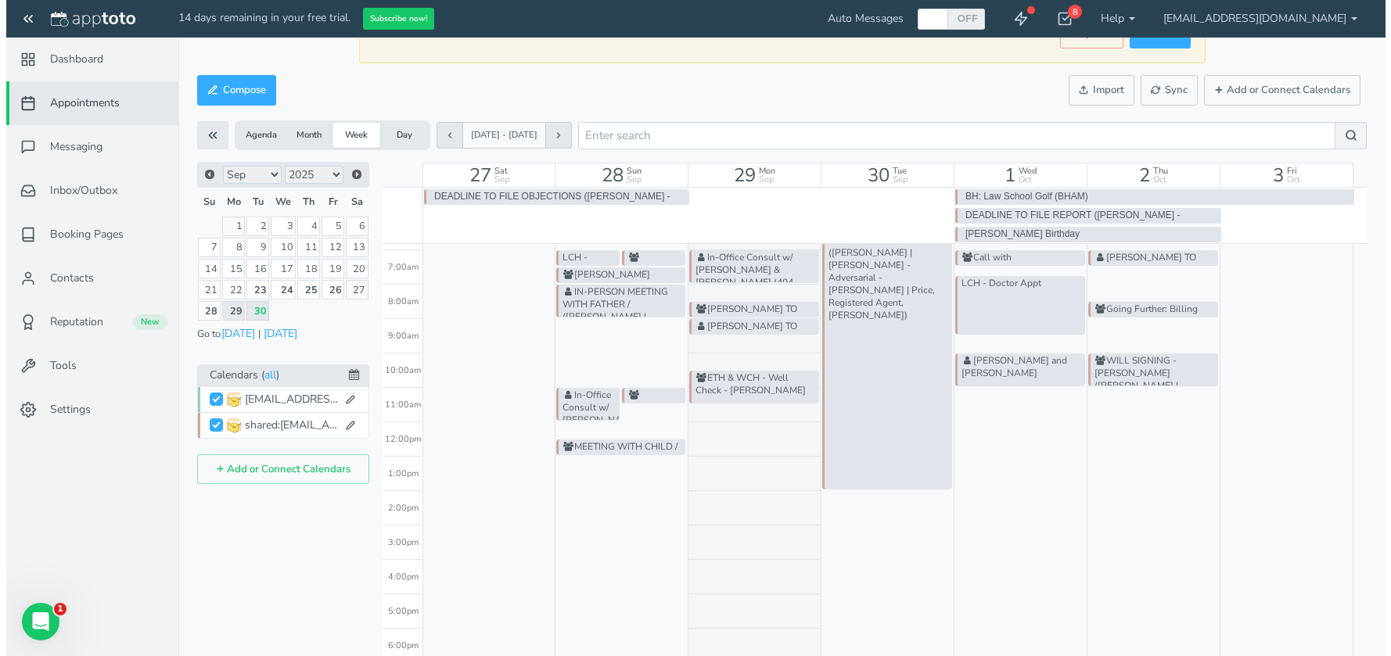
scroll to position [156, 0]
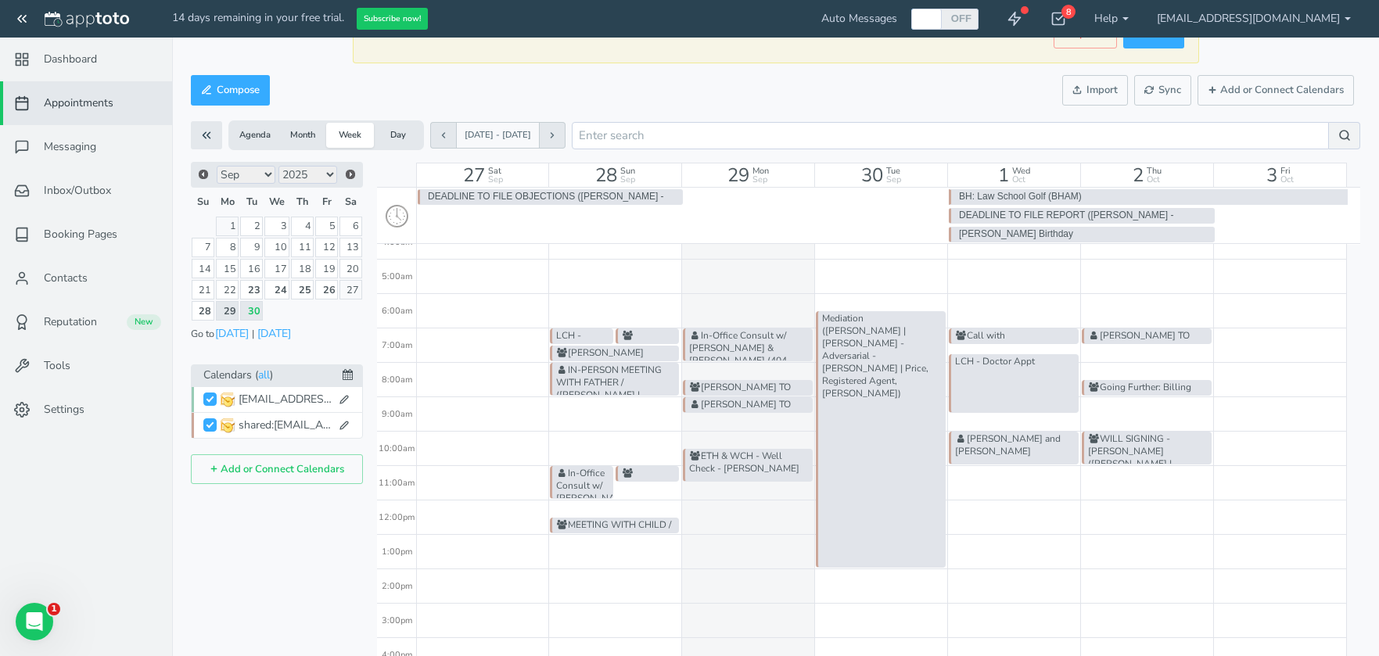
click at [756, 386] on div "[PERSON_NAME] TO CALL LCH (MOM'S ATTORNEY) / ([PERSON_NAME] - Guardian ad Litem…" at bounding box center [748, 388] width 130 height 16
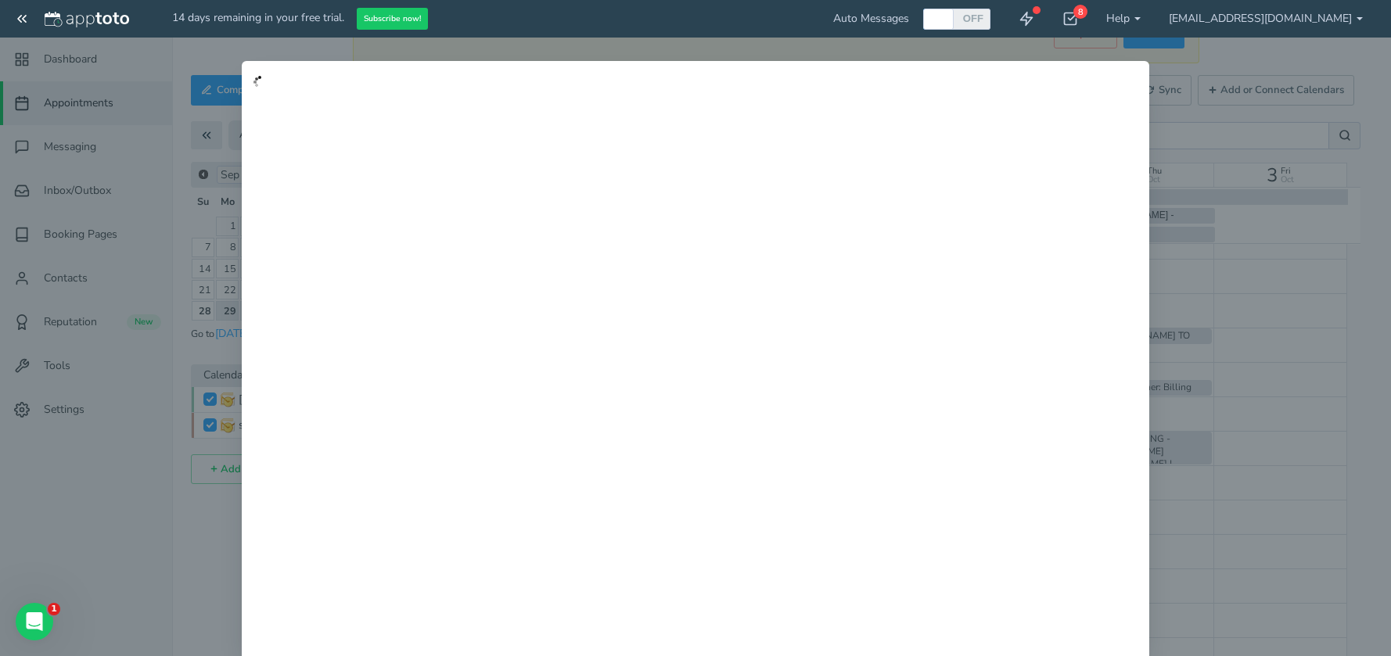
type input "[PERSON_NAME] TO CALL LCH (MOM'S ATTORNEY) / ([PERSON_NAME] - Guardian ad Litem…"
type input "[DATE]"
type input "11:30am"
type input "[DATE]"
type input "12:00pm"
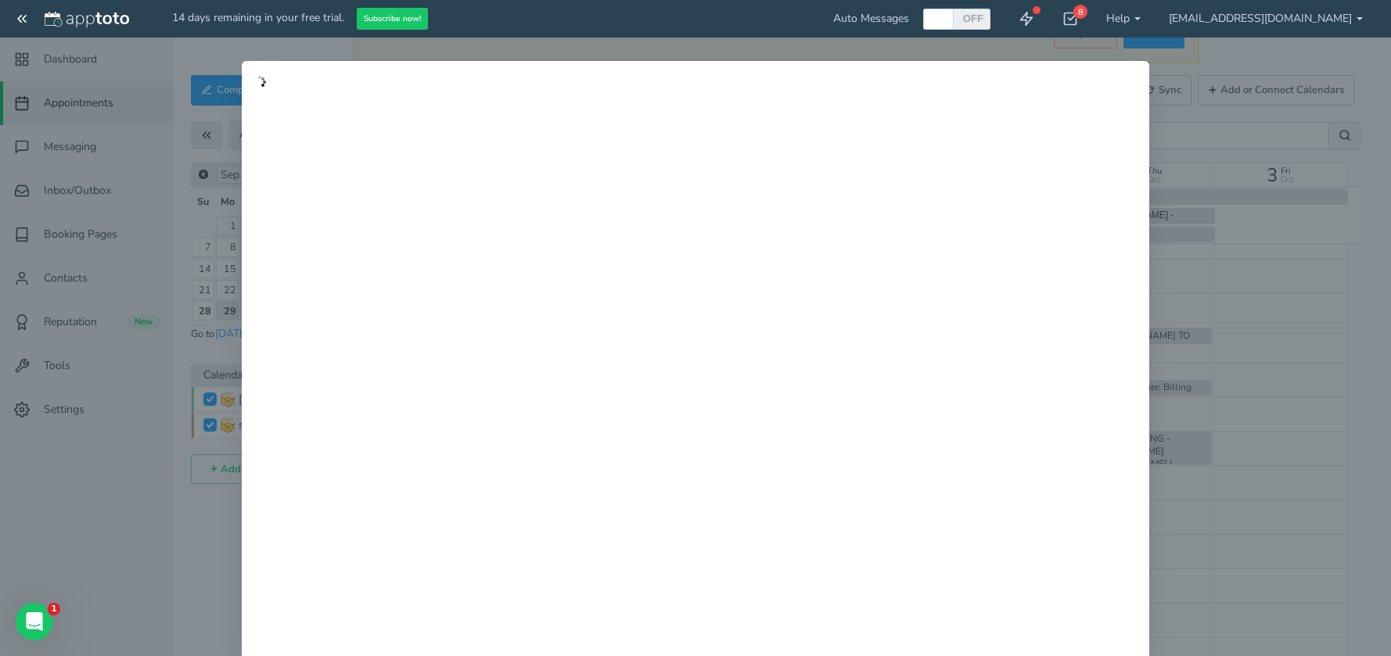
select select "string:America/New_York"
type textarea "9/23 tle calendared Kristine Brown (770) 974-0113"
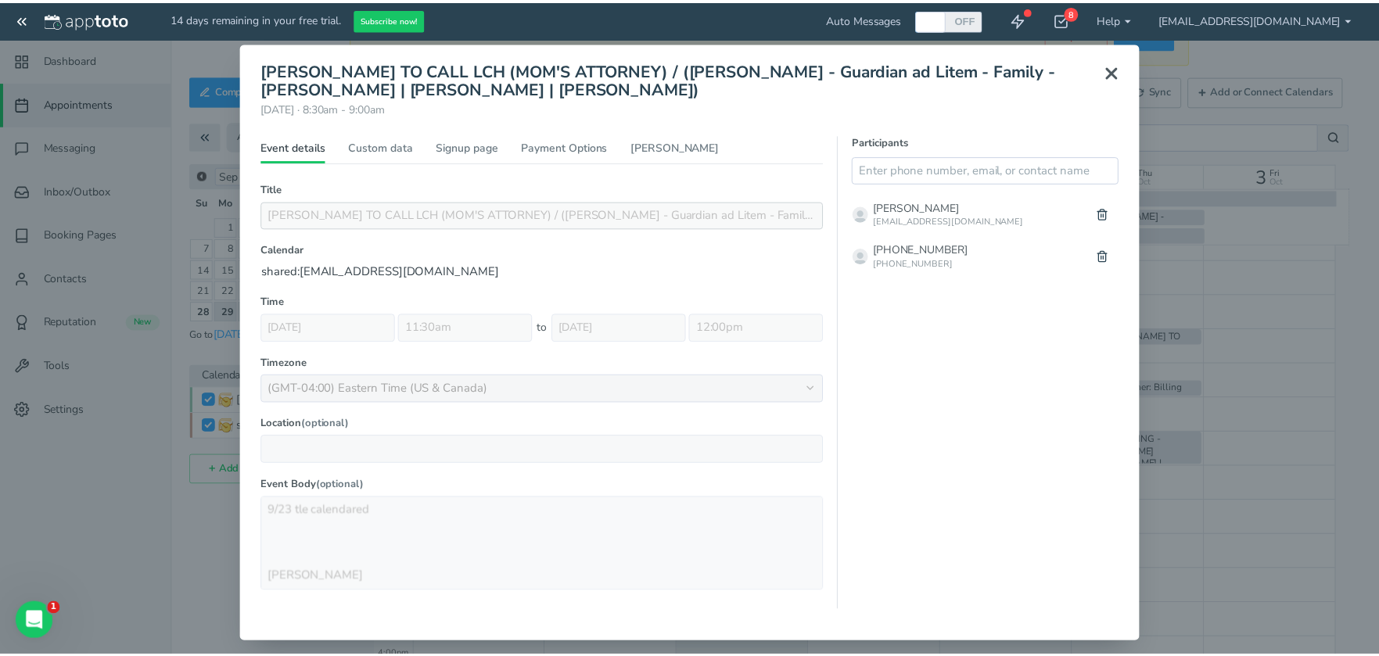
scroll to position [29, 0]
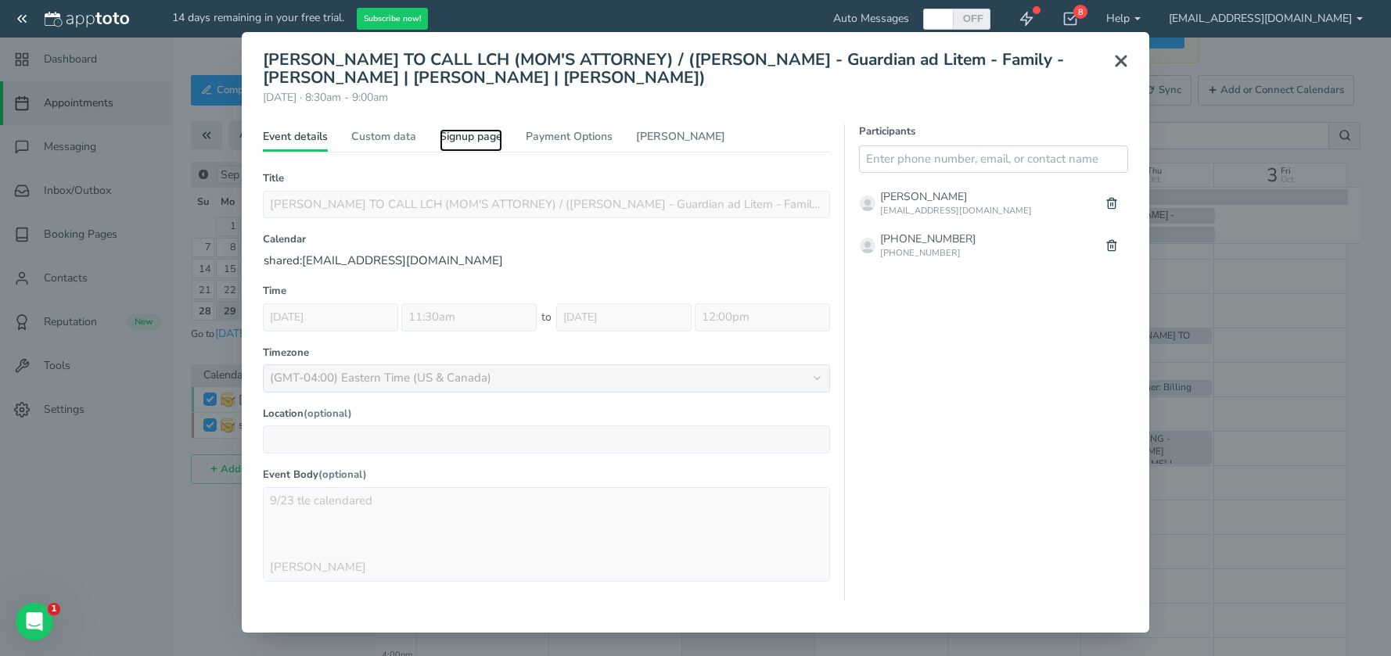
click at [481, 135] on link "Signup page" at bounding box center [471, 140] width 63 height 23
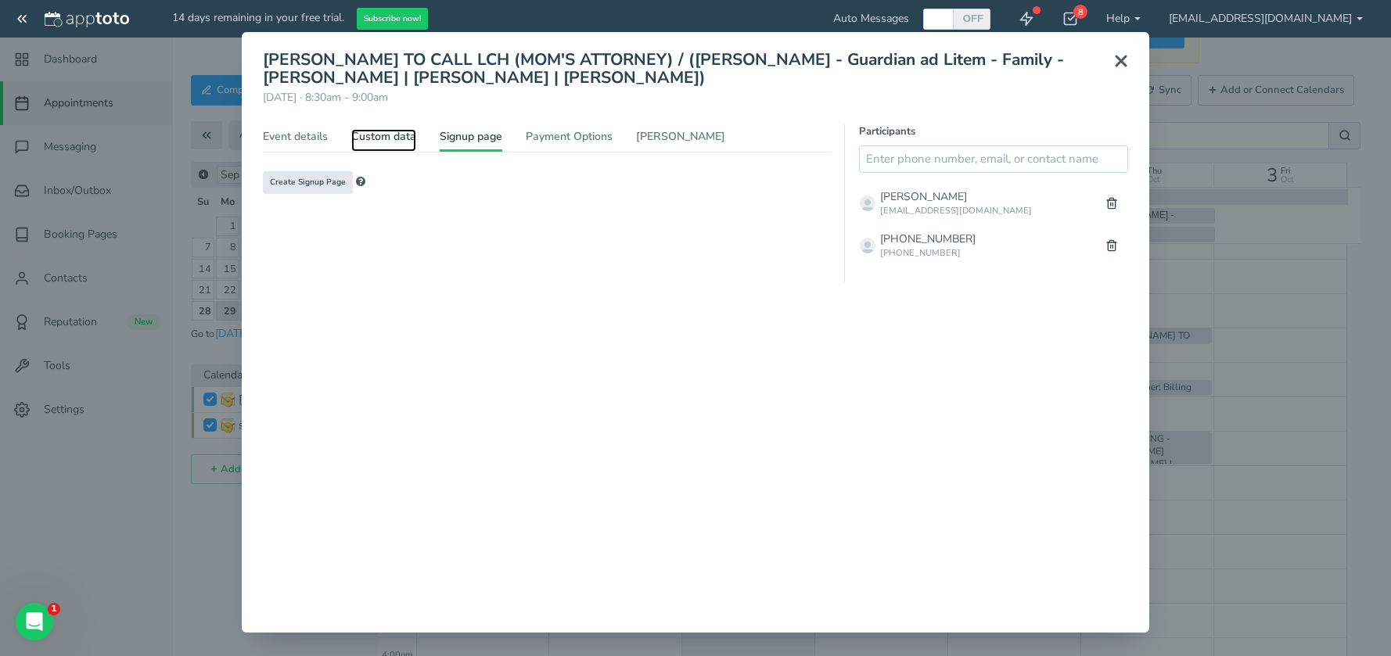
click at [367, 144] on link "Custom data" at bounding box center [383, 140] width 65 height 23
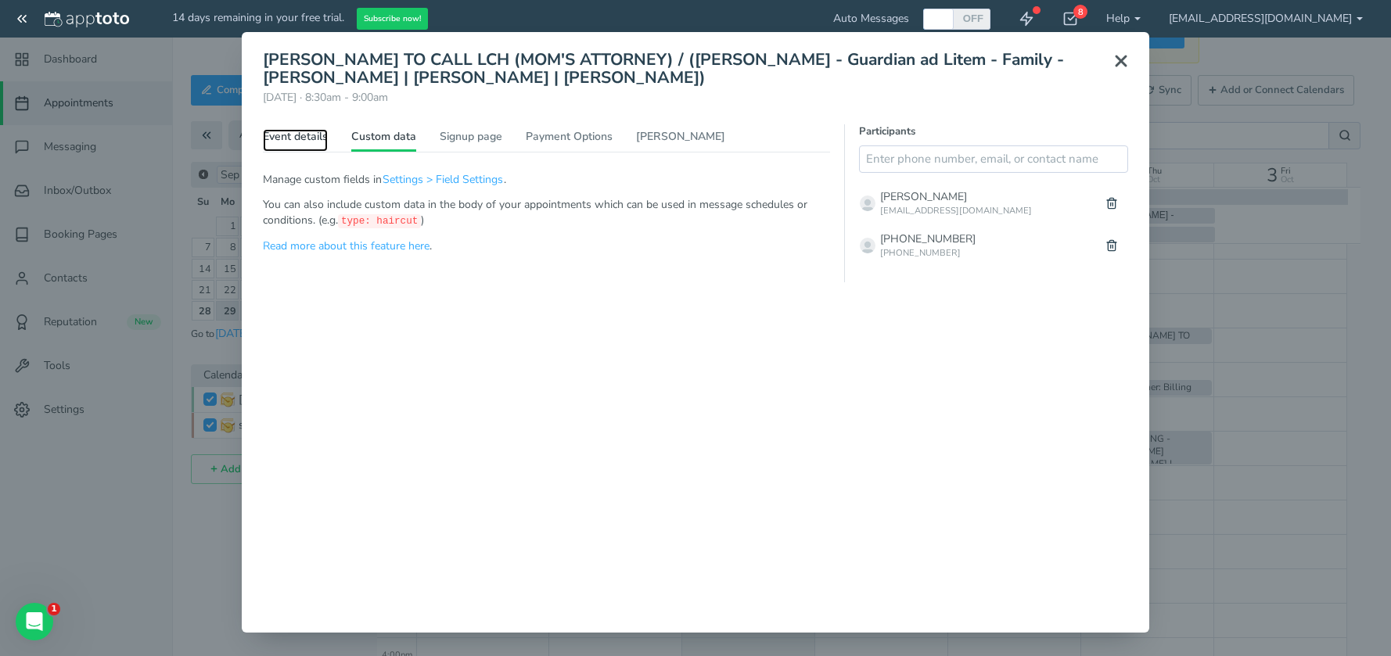
click at [317, 140] on link "Event details" at bounding box center [295, 140] width 65 height 23
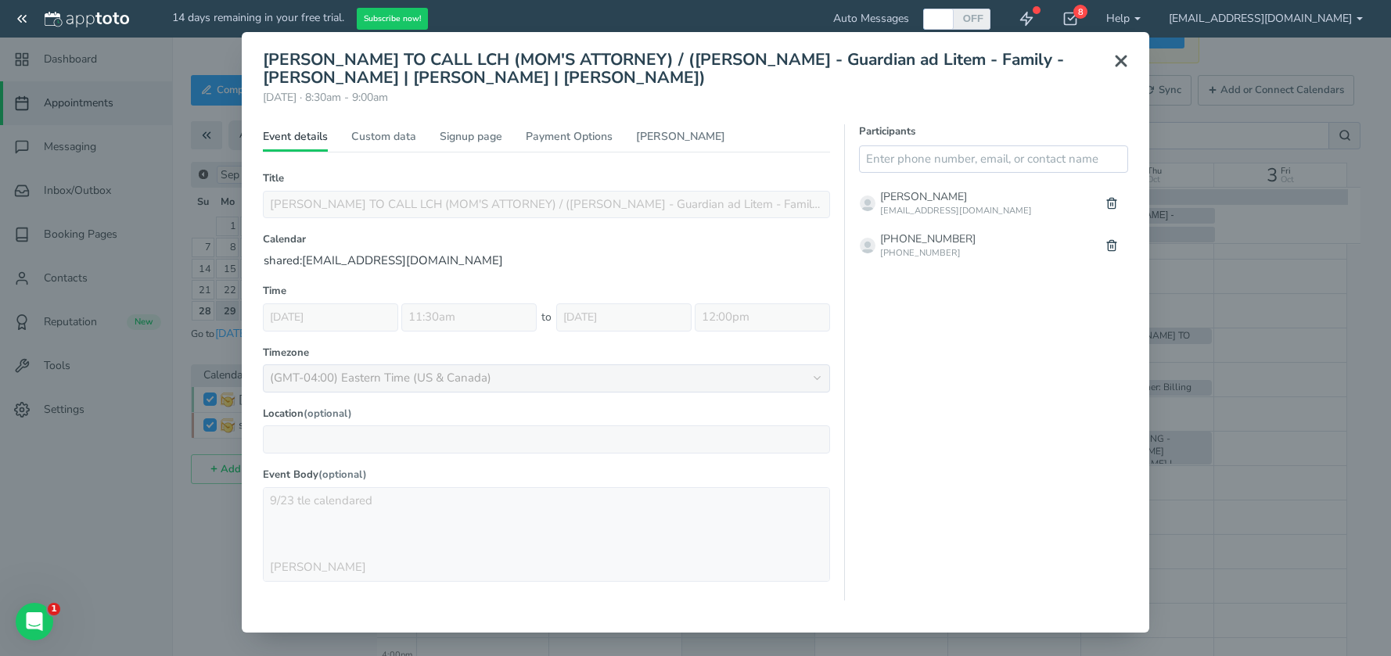
click at [1116, 58] on use at bounding box center [1120, 60] width 9 height 9
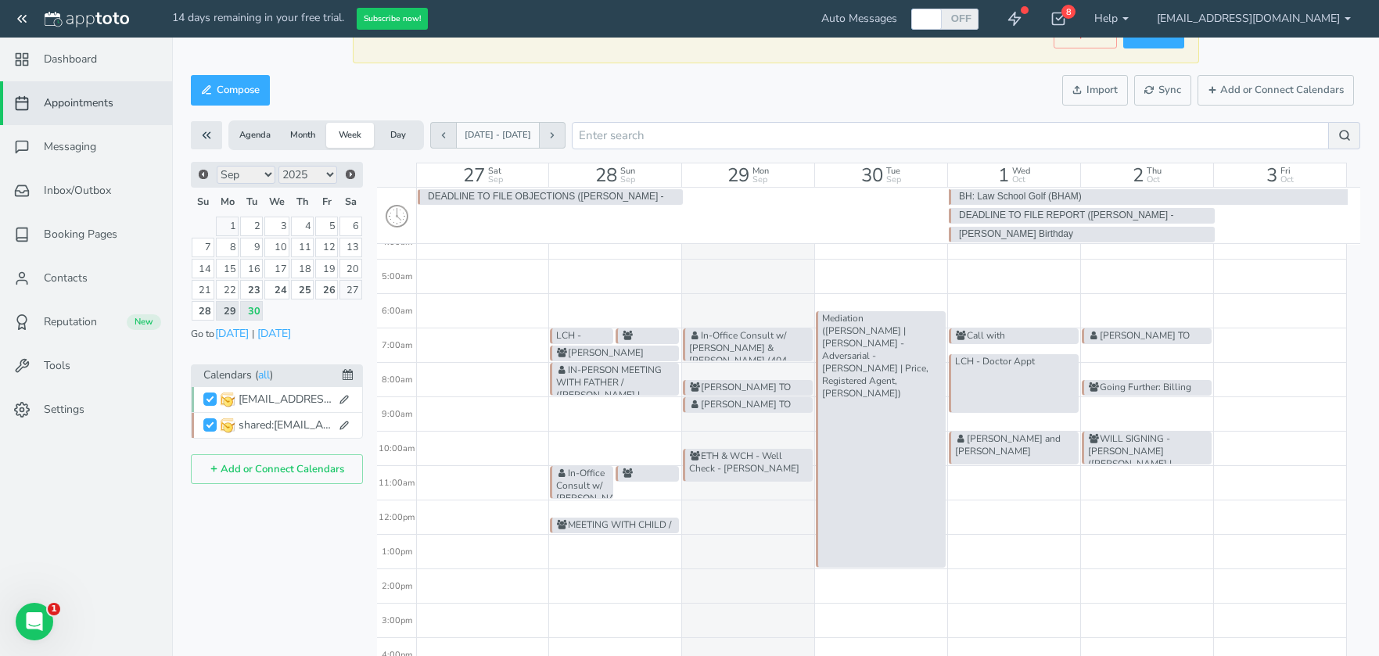
click at [1007, 485] on div "Call with Julia Anderson (Hughes, Elizabeth | Hughes, Jason - Guardian ad Litem…" at bounding box center [1014, 501] width 133 height 826
click at [1216, 95] on button "Add or Connect Calendars" at bounding box center [1275, 90] width 156 height 31
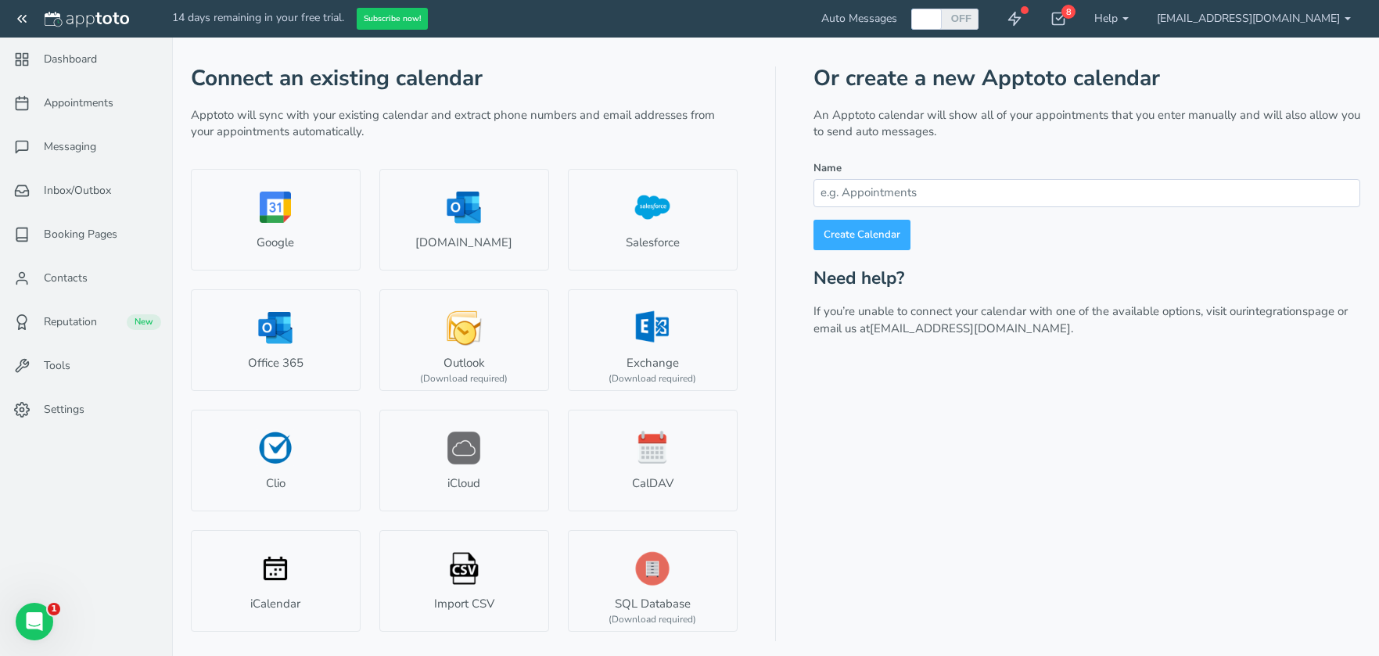
scroll to position [17, 0]
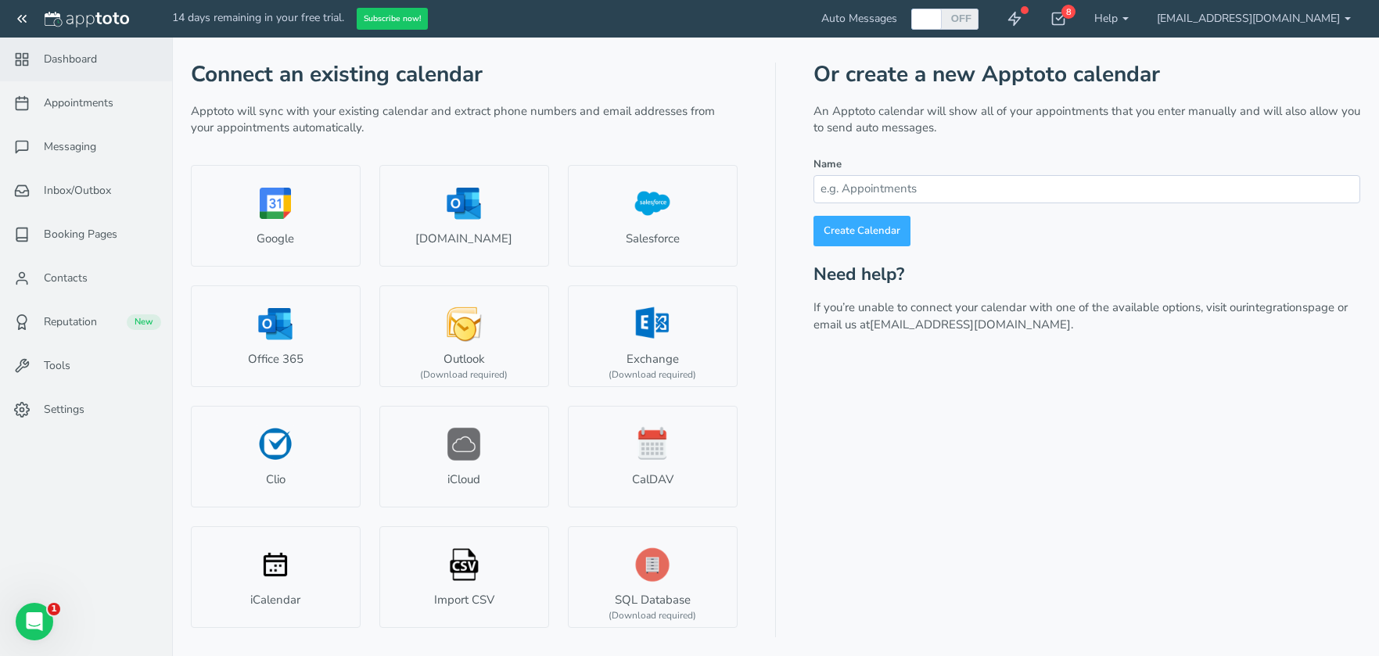
click at [80, 73] on link "Dashboard" at bounding box center [86, 60] width 172 height 44
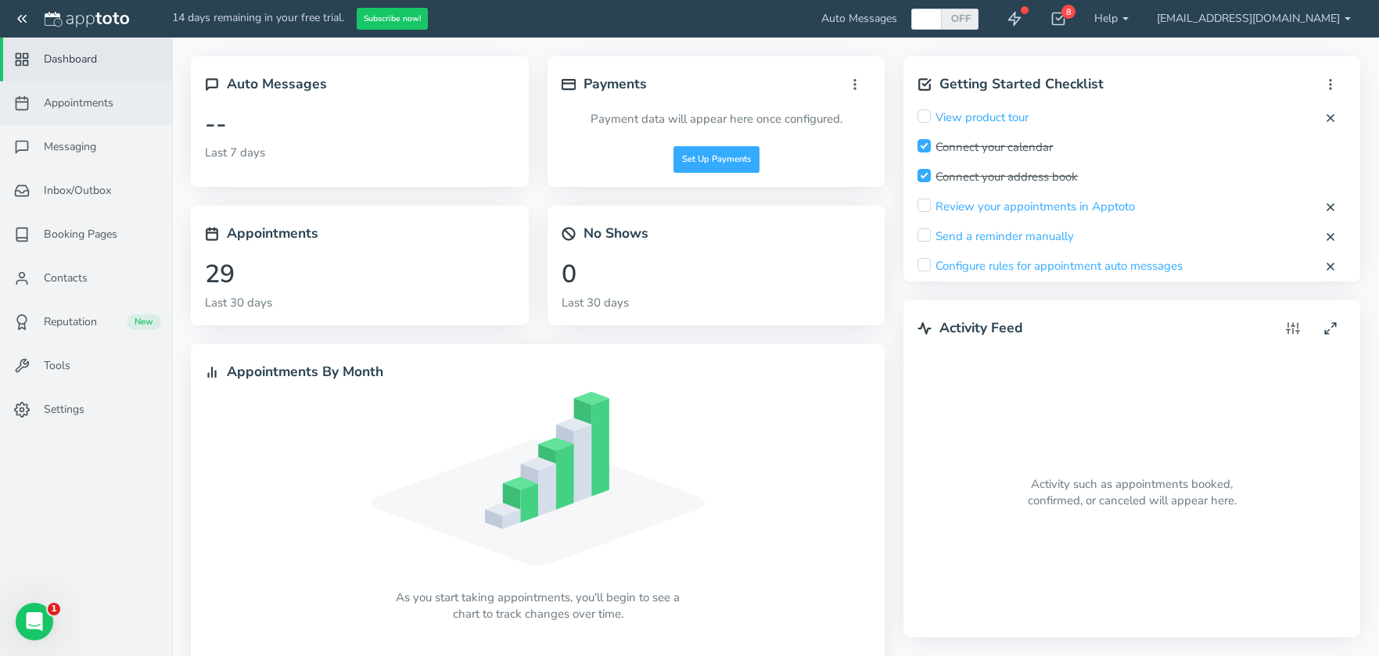
click at [80, 104] on span "Appointments" at bounding box center [79, 103] width 70 height 16
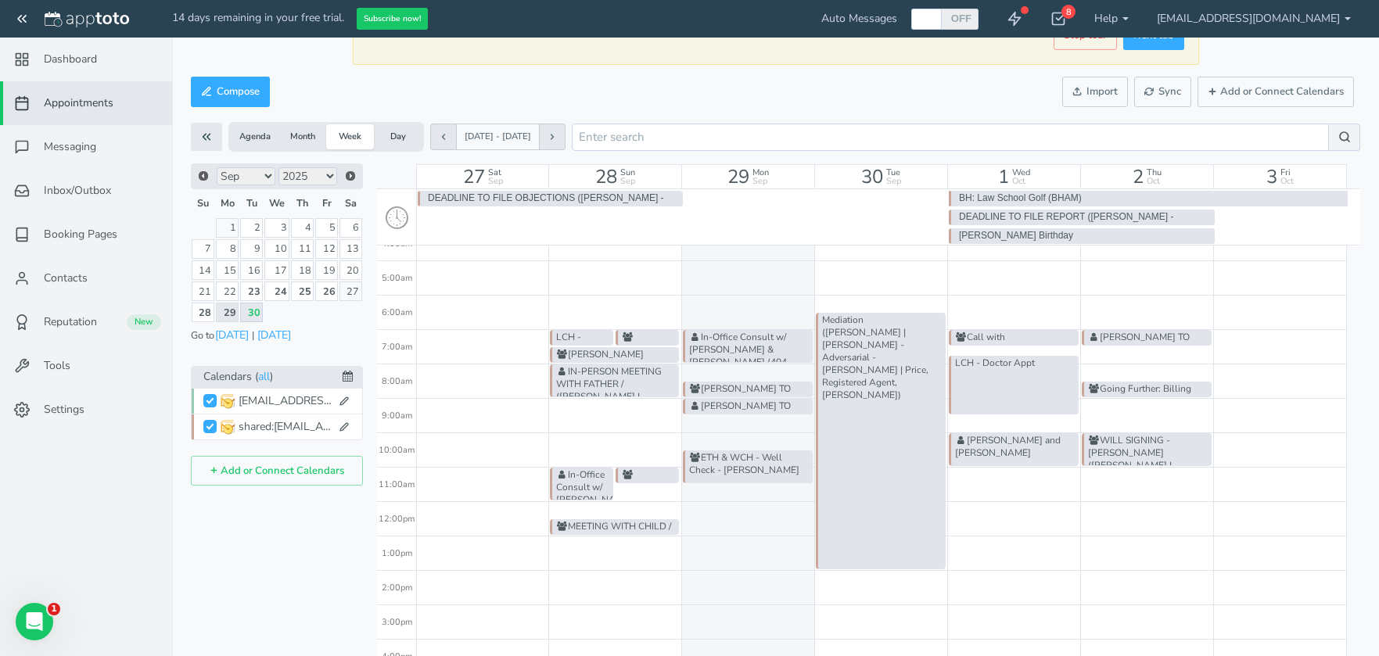
scroll to position [235, 0]
click at [1143, 517] on div "NICKOLE BUSH TO CALL LCH / (Darnell, Charles | Darnell, Kiersten - Guardian ad …" at bounding box center [1147, 501] width 133 height 826
drag, startPoint x: 1125, startPoint y: 508, endPoint x: 1075, endPoint y: 494, distance: 52.7
click at [1075, 494] on div "Call with Julia Anderson (Hughes, Elizabeth | Hughes, Jason - Guardian ad Litem…" at bounding box center [1014, 501] width 133 height 826
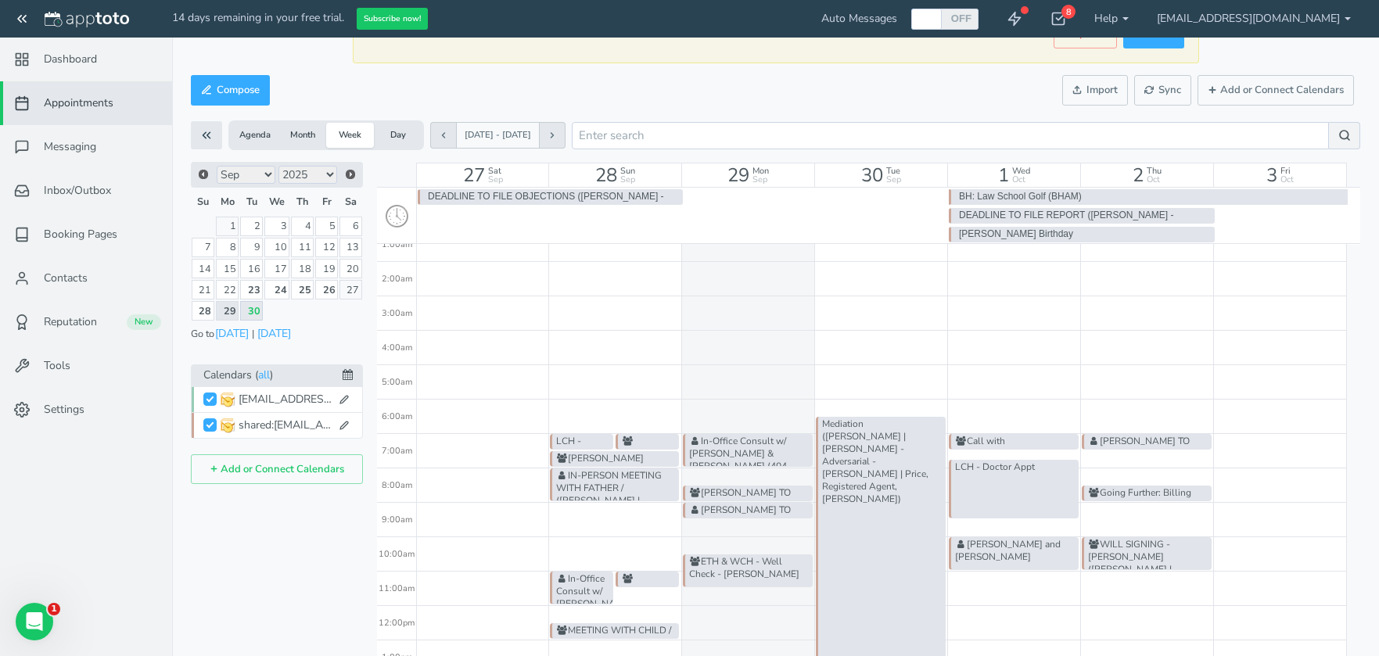
scroll to position [78, 0]
